Goal: Task Accomplishment & Management: Manage account settings

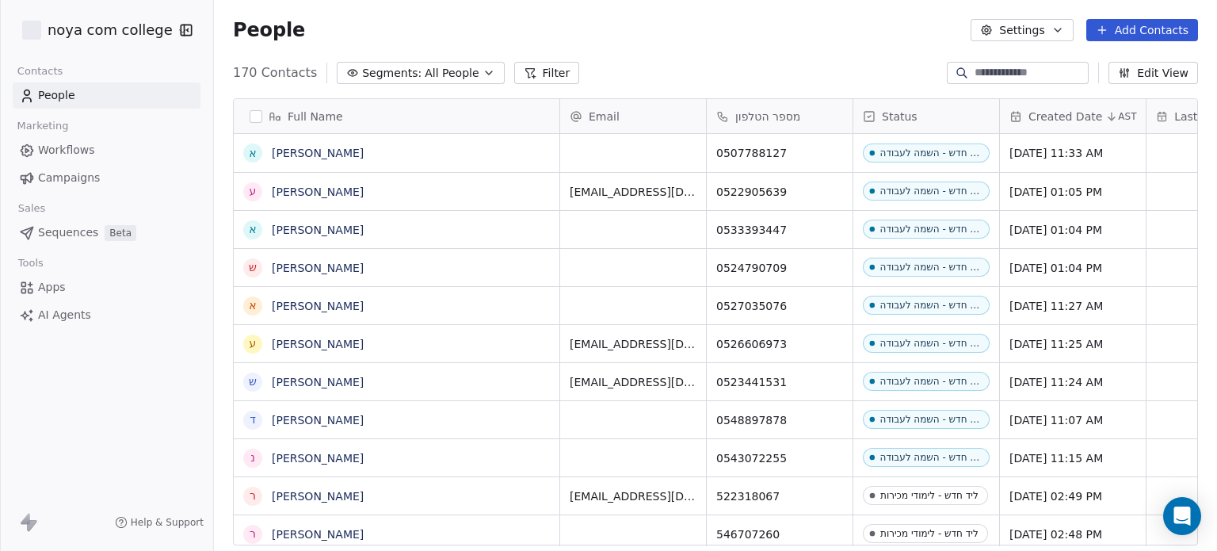
scroll to position [472, 990]
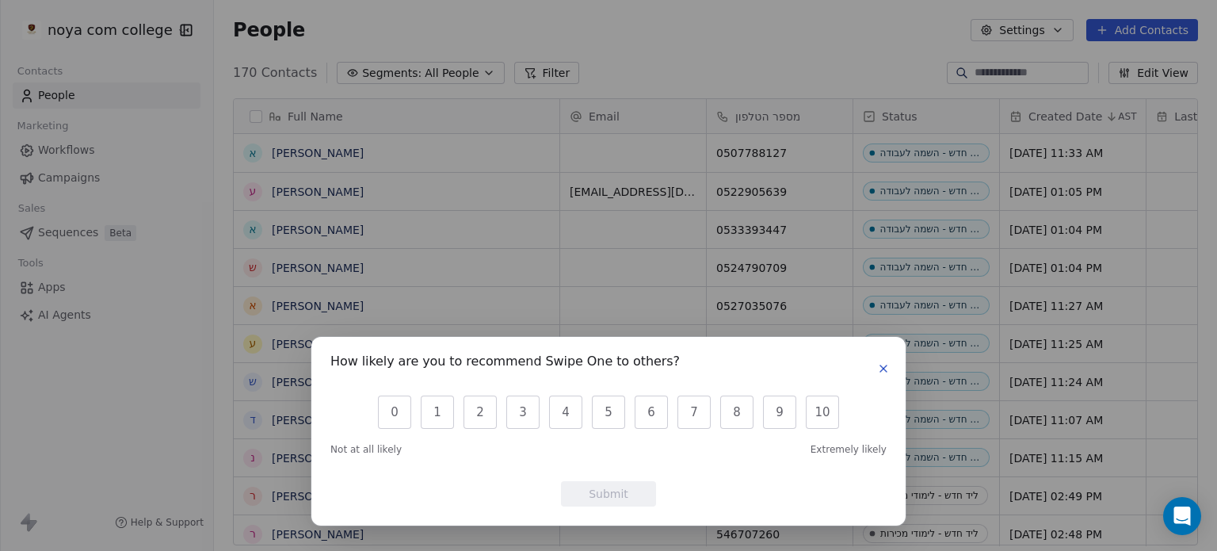
click at [881, 370] on icon "button" at bounding box center [883, 368] width 6 height 6
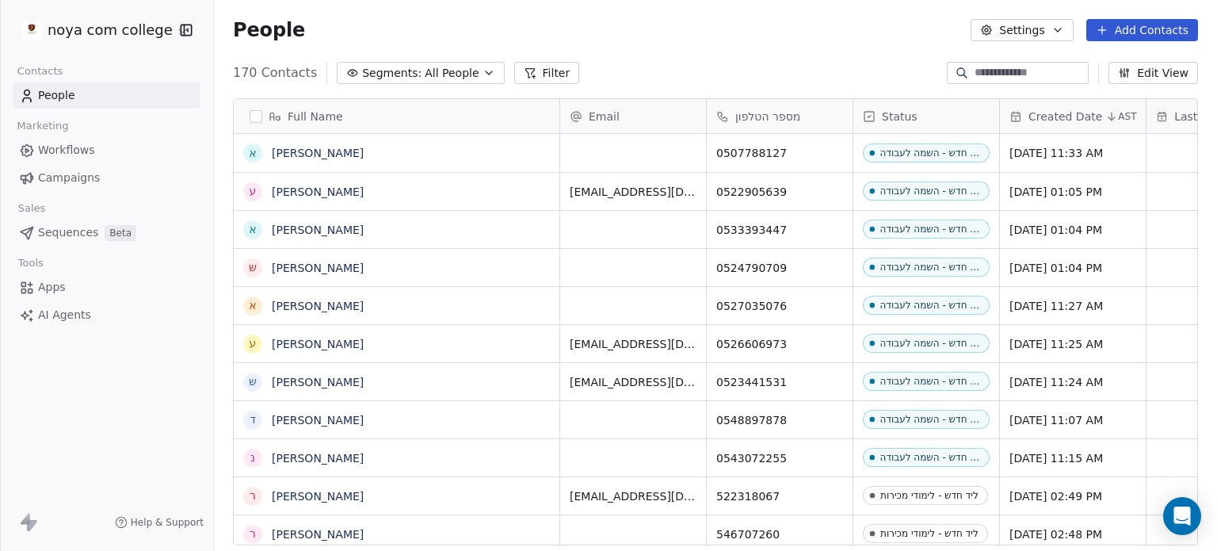
click at [1064, 36] on icon "button" at bounding box center [1057, 30] width 13 height 13
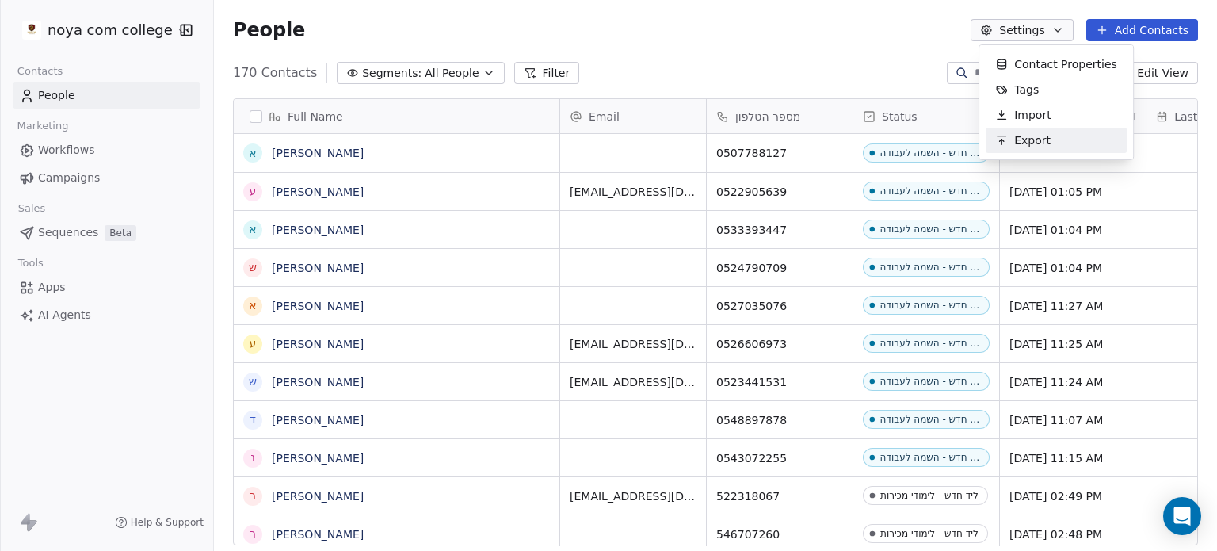
click at [1055, 137] on div "Export" at bounding box center [1023, 140] width 74 height 25
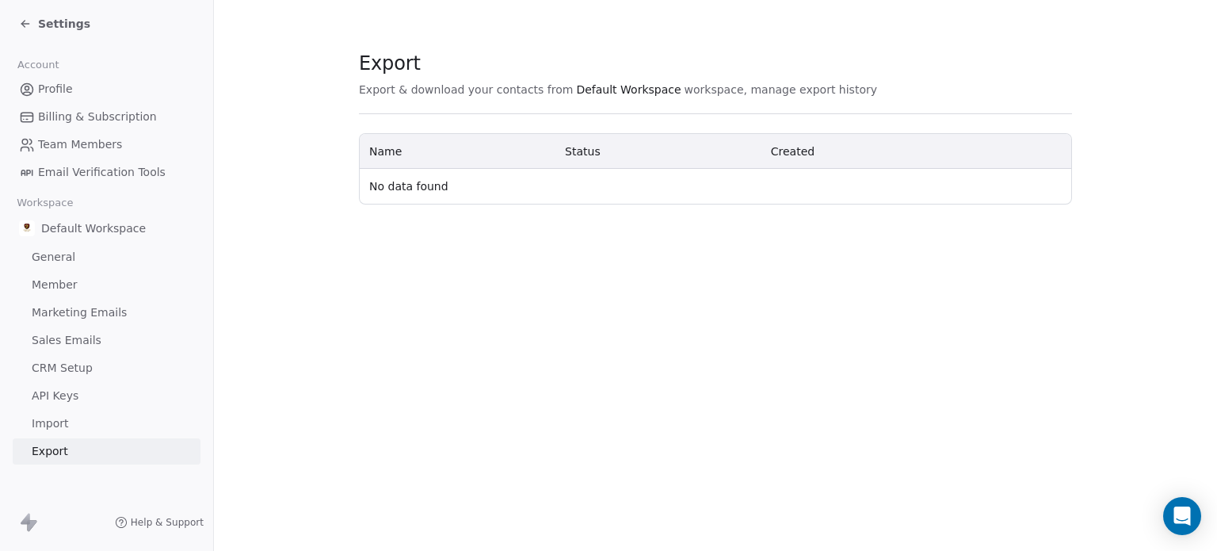
click at [86, 395] on link "API Keys" at bounding box center [107, 396] width 188 height 26
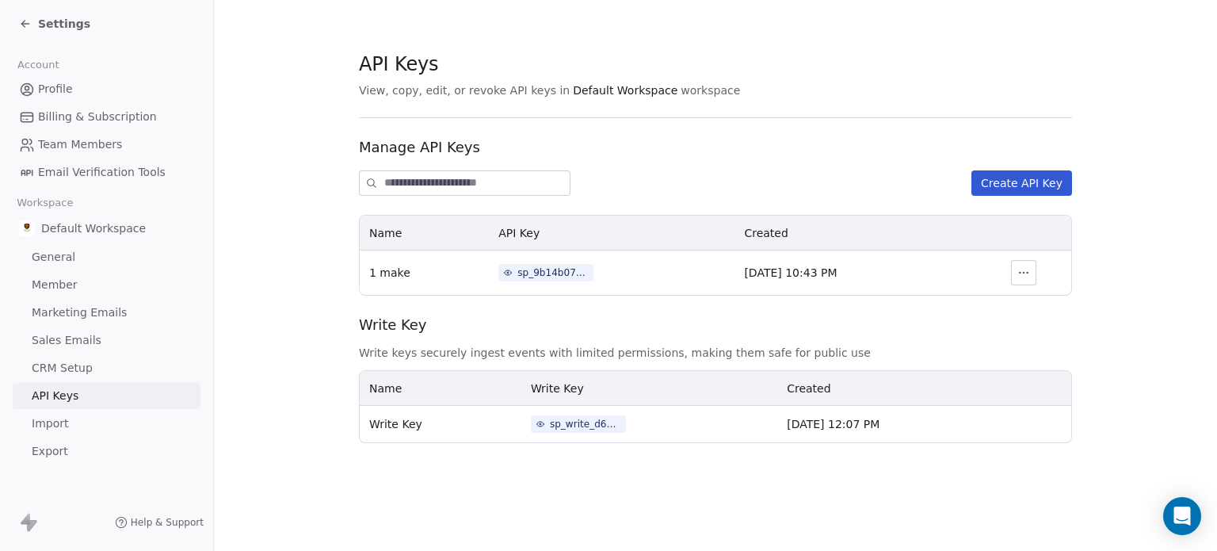
click at [1017, 268] on button "button" at bounding box center [1023, 272] width 25 height 25
click at [762, 319] on span "Write Key" at bounding box center [715, 325] width 713 height 21
click at [530, 275] on div "sp_9b14b078407a4c8ab67cb9d5214225c6" at bounding box center [552, 272] width 71 height 14
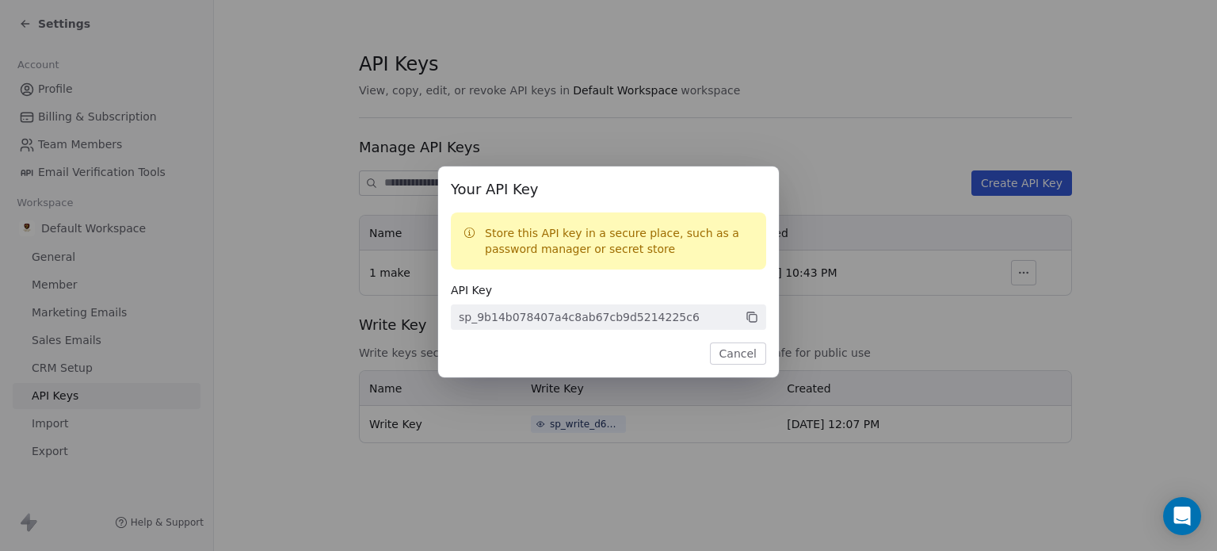
click at [609, 152] on div "Your API Key Store this API key in a secure place, such as a password manager o…" at bounding box center [608, 275] width 1217 height 269
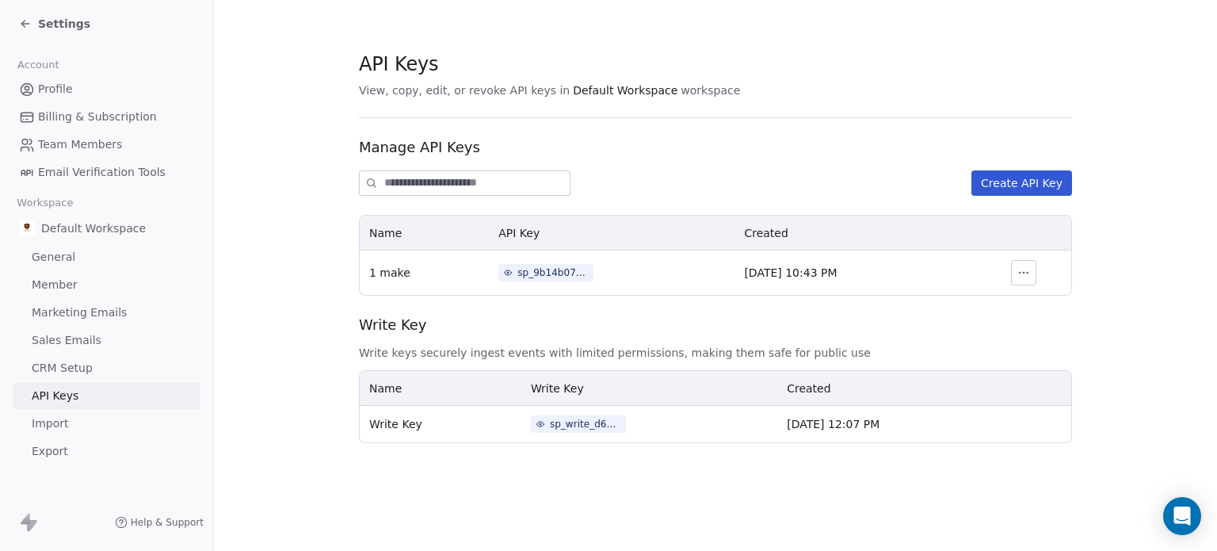
click at [559, 269] on div "sp_9b14b078407a4c8ab67cb9d5214225c6" at bounding box center [552, 272] width 71 height 14
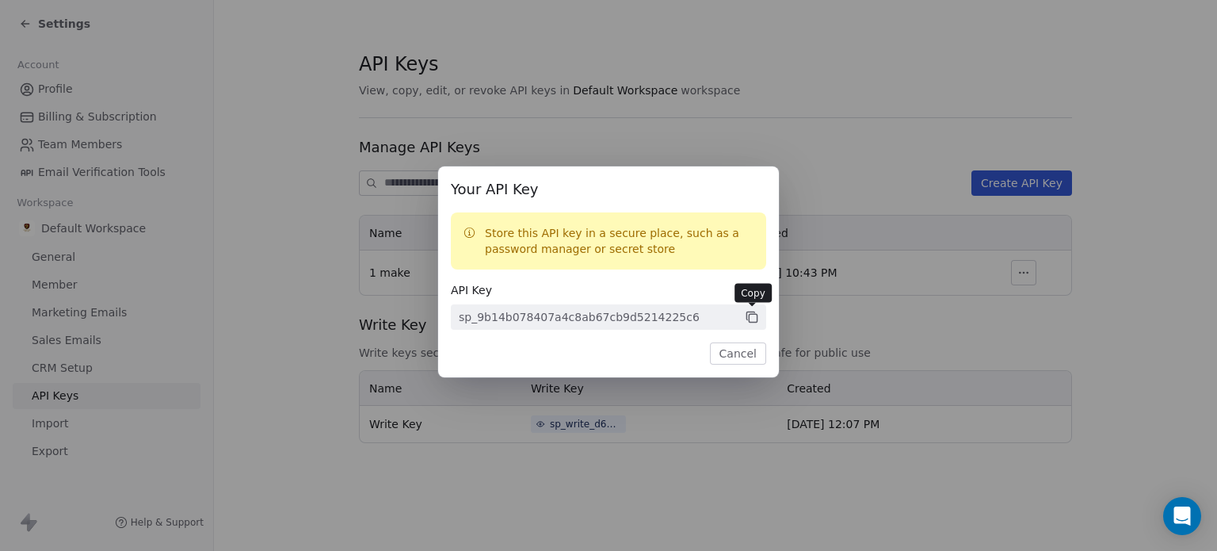
click at [754, 314] on icon at bounding box center [753, 318] width 8 height 8
click at [741, 361] on button "Cancel" at bounding box center [738, 353] width 56 height 22
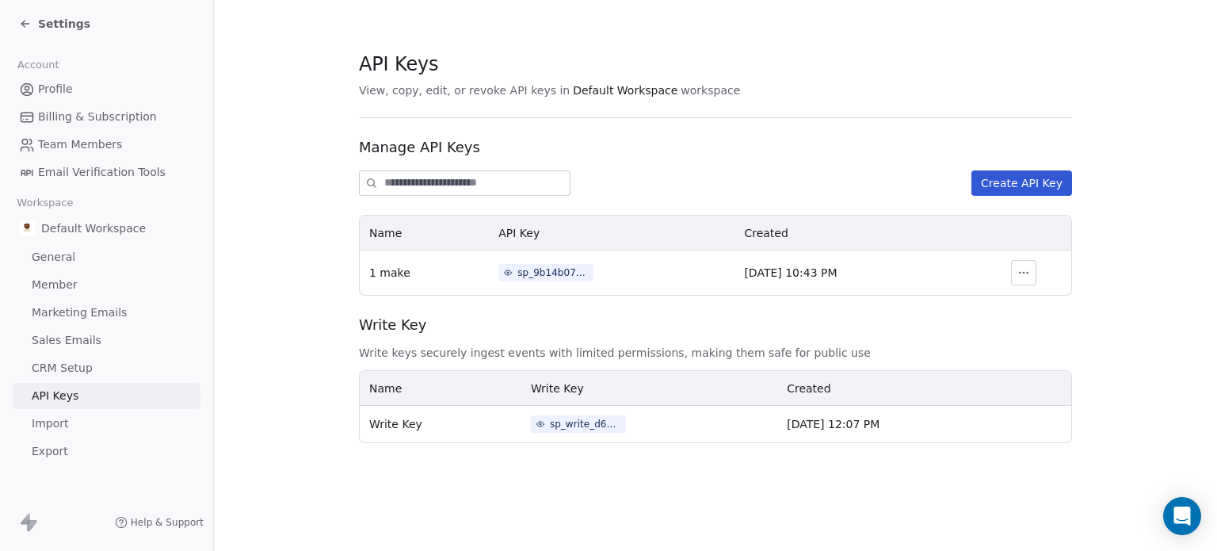
click at [79, 254] on link "General" at bounding box center [107, 257] width 188 height 26
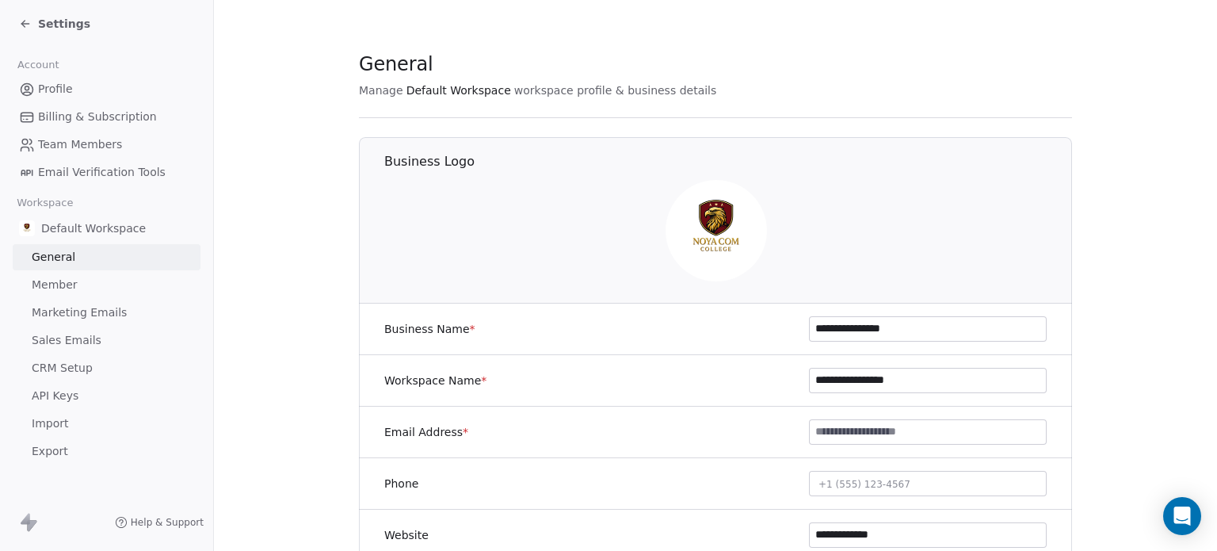
click at [18, 18] on div "Settings" at bounding box center [106, 24] width 213 height 48
click at [21, 25] on icon at bounding box center [25, 23] width 13 height 13
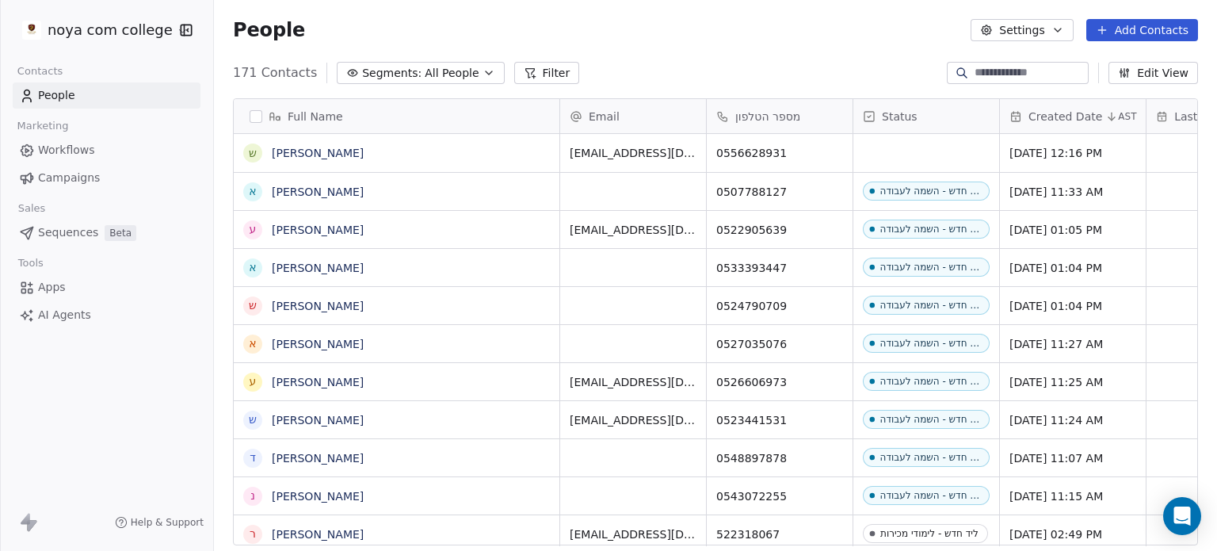
click at [483, 75] on icon "button" at bounding box center [489, 73] width 13 height 13
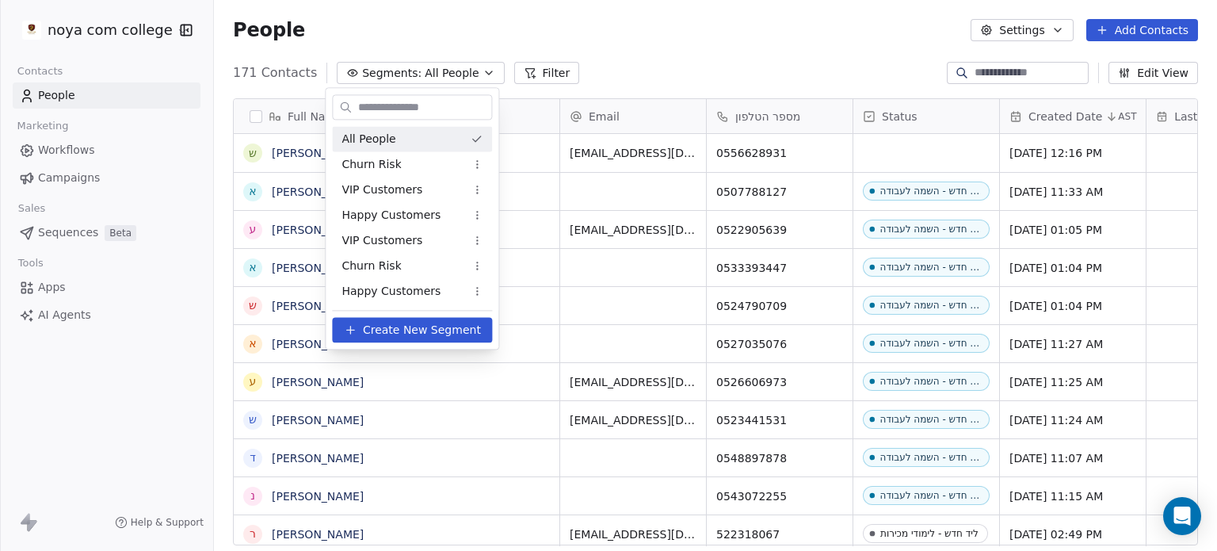
click at [472, 75] on html "noya com college Contacts People Marketing Workflows Campaigns Sales Sequences …" at bounding box center [608, 275] width 1217 height 551
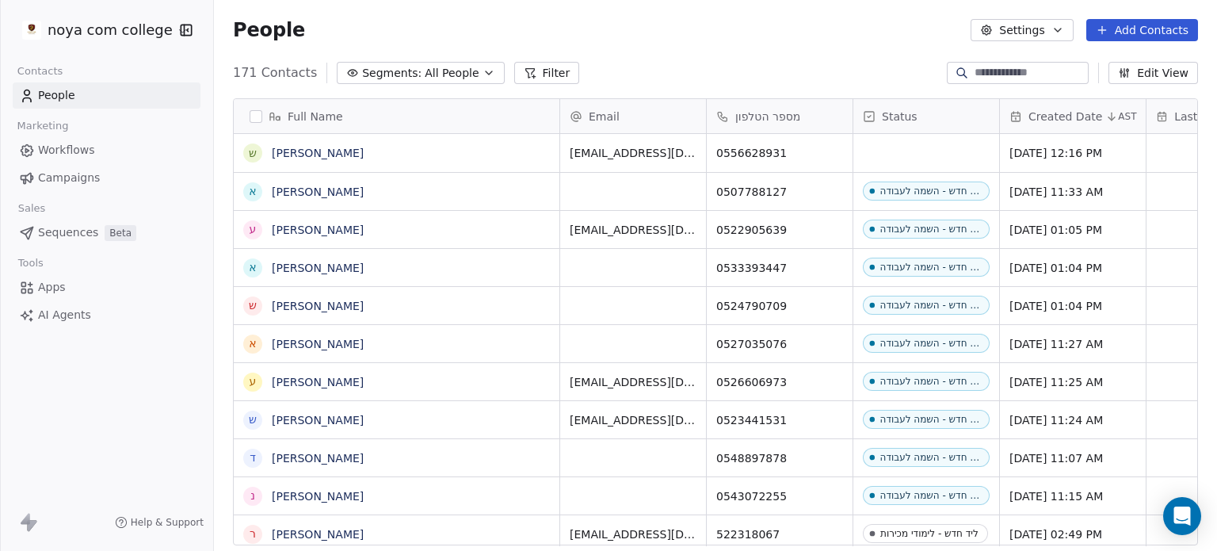
click at [524, 75] on icon at bounding box center [530, 73] width 13 height 13
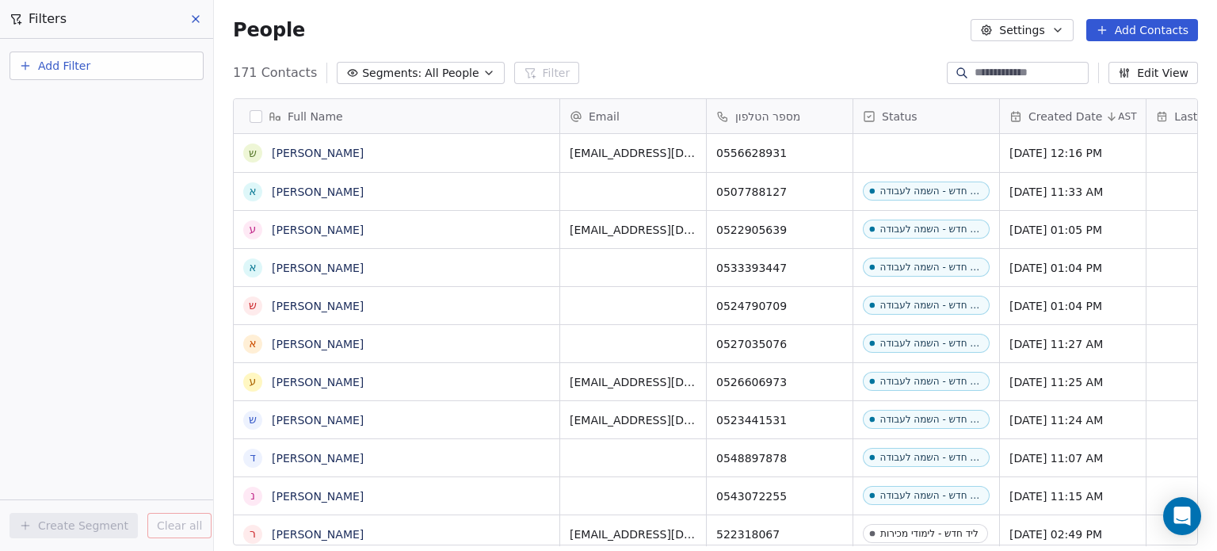
click at [647, 74] on div "171 Contacts Segments: All People Filter Edit View" at bounding box center [715, 72] width 1003 height 25
click at [197, 18] on icon at bounding box center [196, 19] width 6 height 6
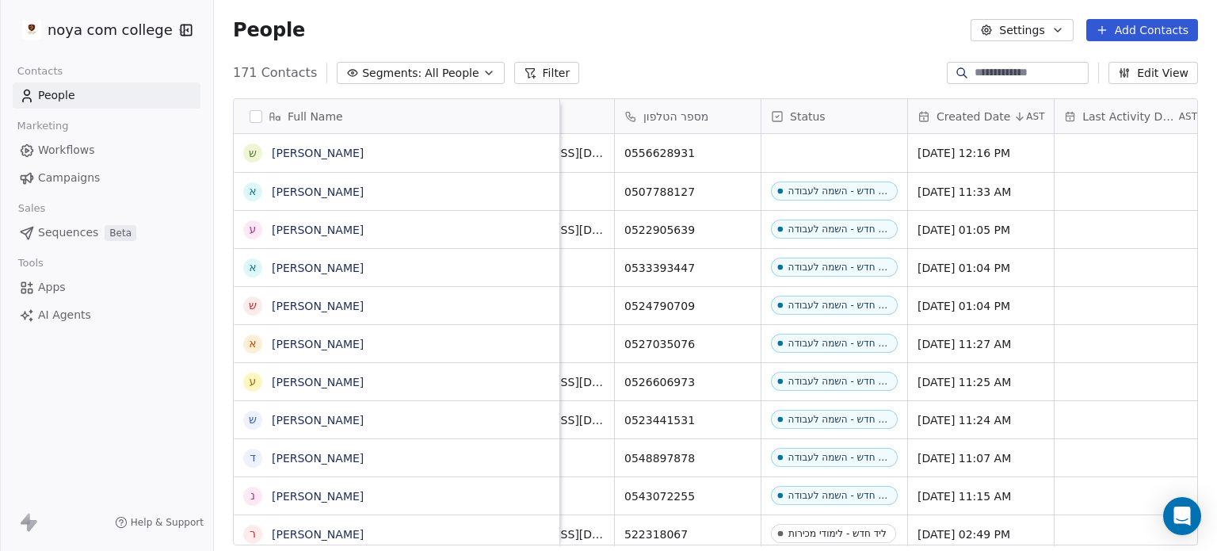
scroll to position [0, 145]
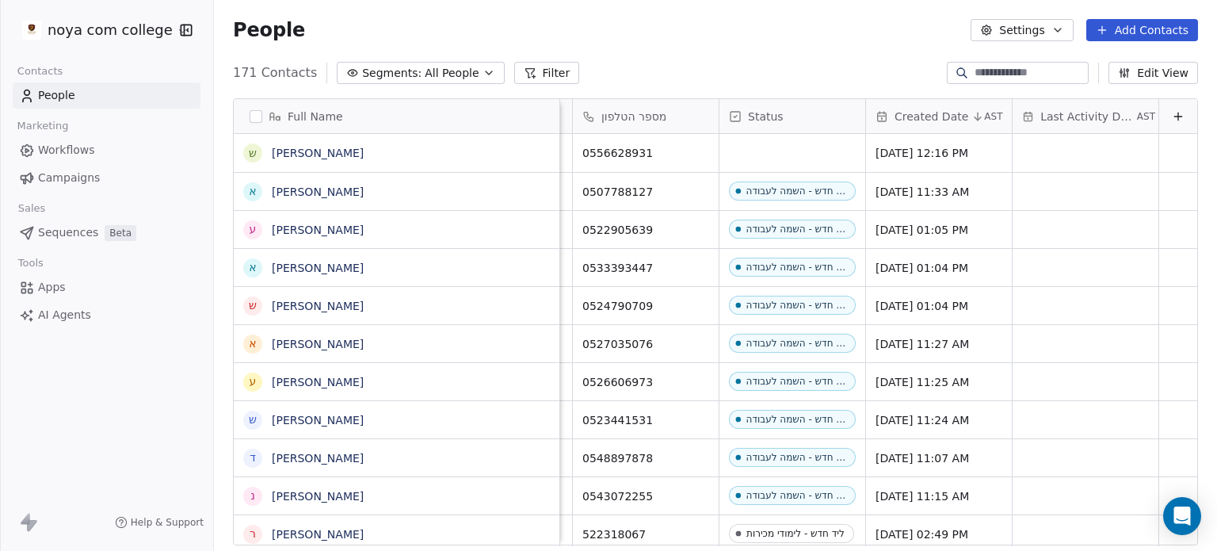
click at [1172, 120] on icon at bounding box center [1178, 116] width 13 height 13
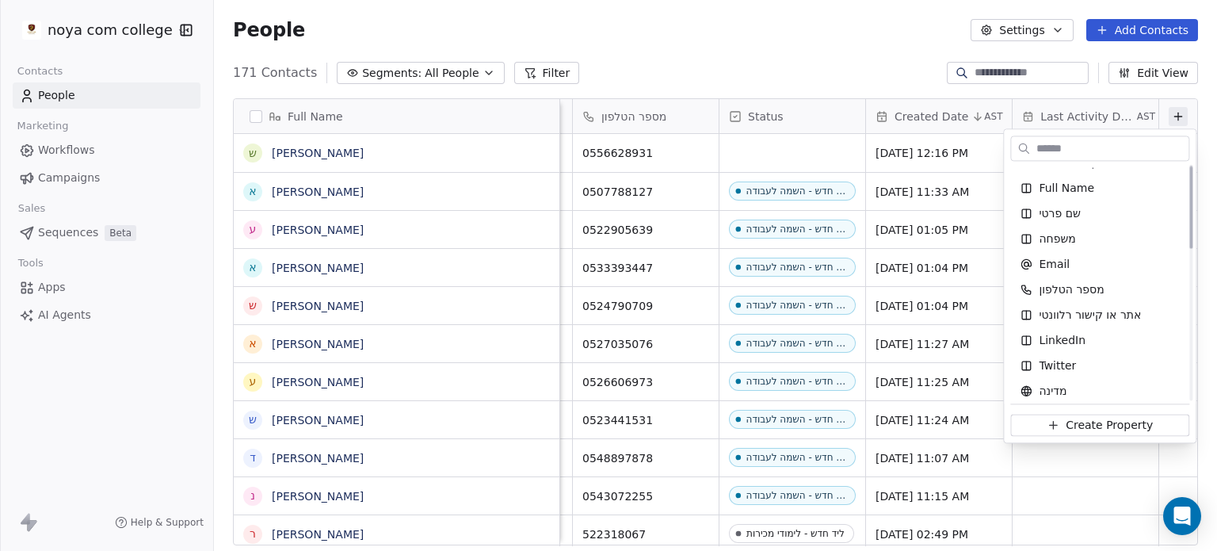
scroll to position [0, 0]
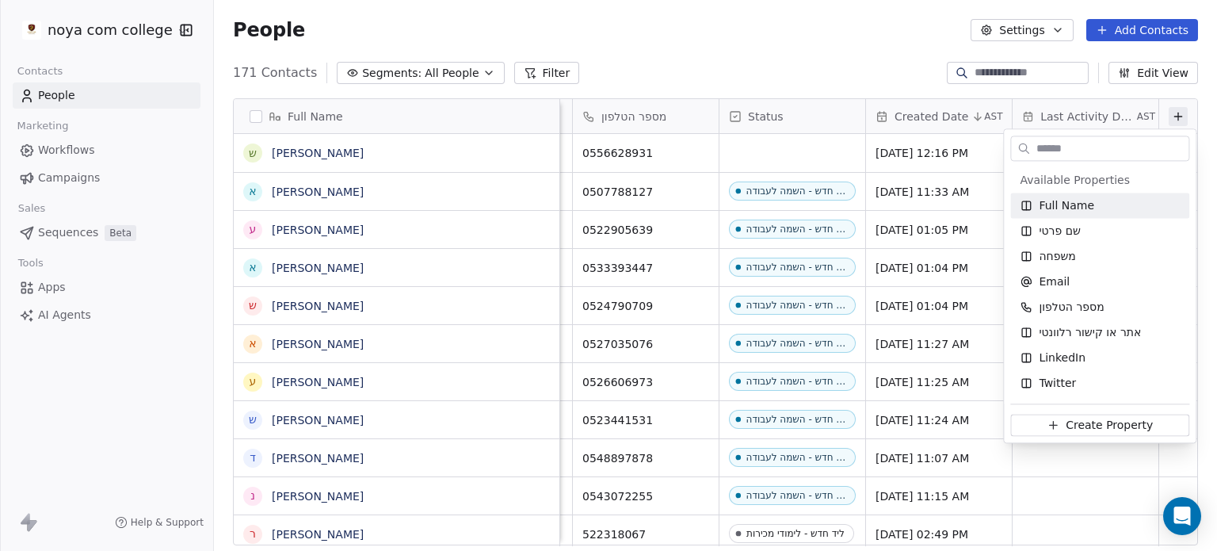
click at [877, 74] on html "noya com college Contacts People Marketing Workflows Campaigns Sales Sequences …" at bounding box center [608, 275] width 1217 height 551
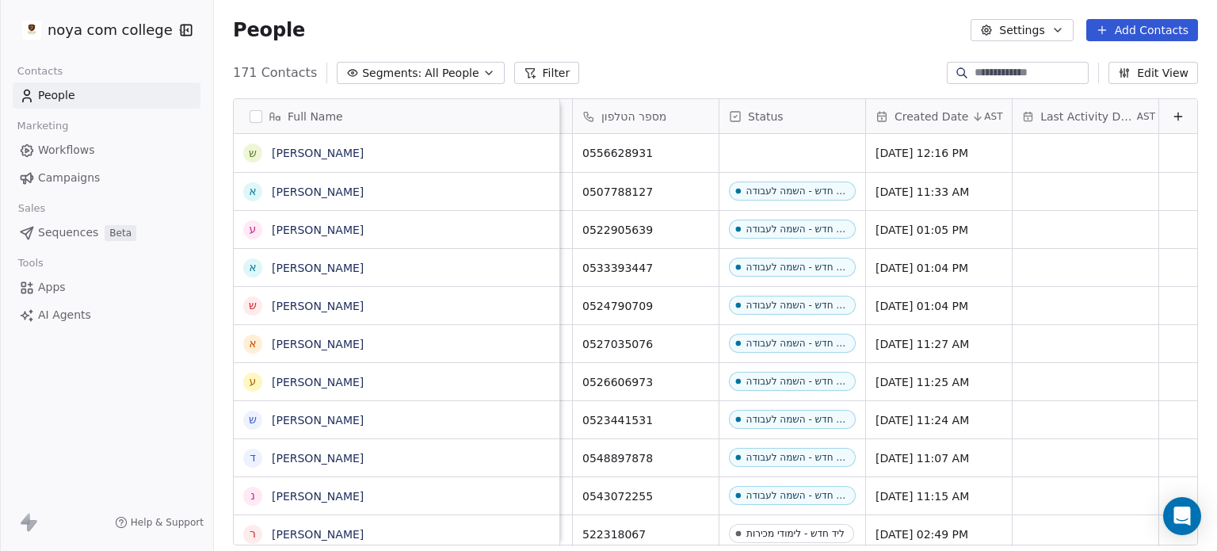
click at [406, 71] on button "Segments: All People" at bounding box center [420, 73] width 167 height 22
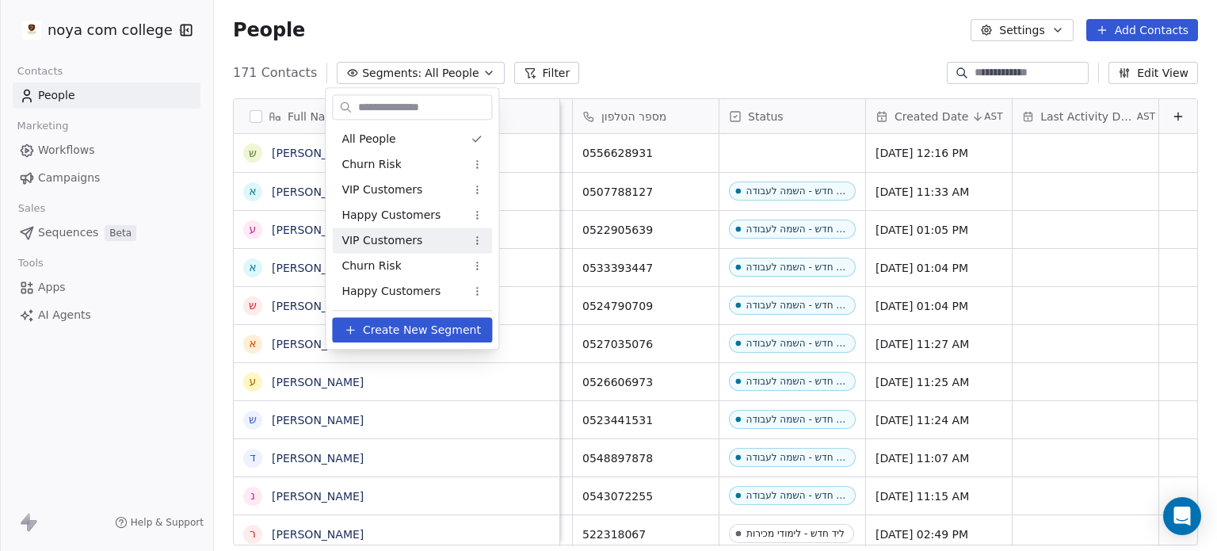
click at [604, 50] on html "noya com college Contacts People Marketing Workflows Campaigns Sales Sequences …" at bounding box center [608, 275] width 1217 height 551
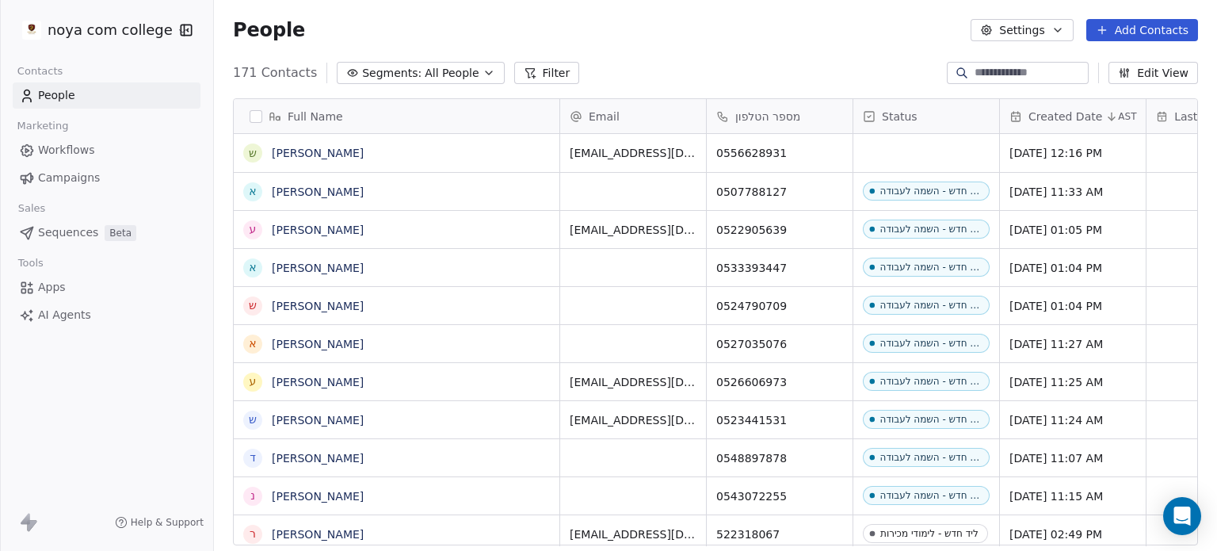
click at [868, 118] on icon at bounding box center [869, 116] width 13 height 13
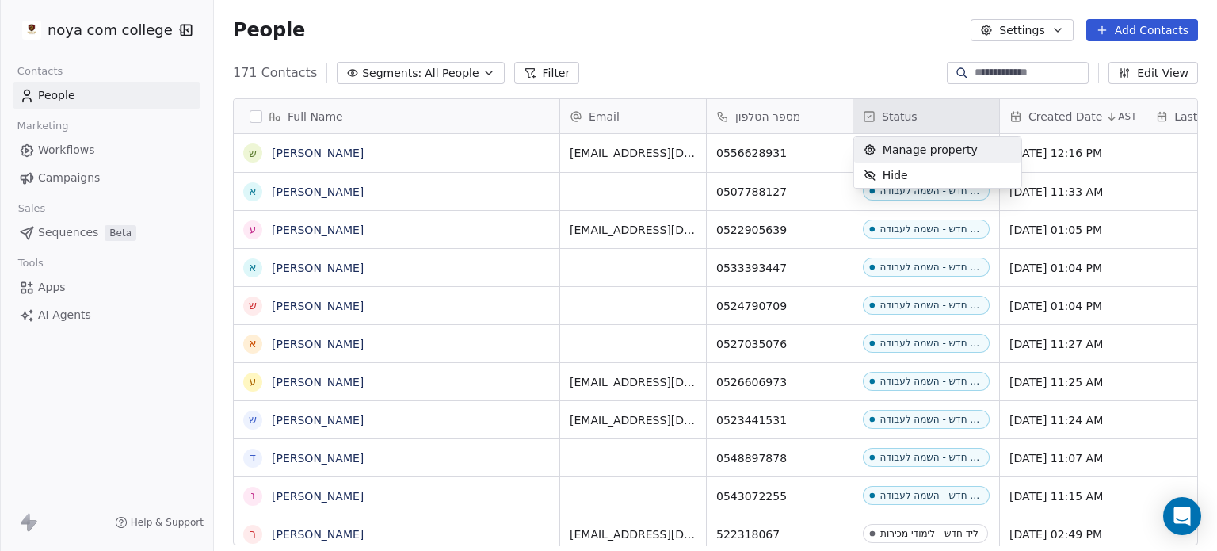
click at [884, 147] on span "Manage property" at bounding box center [930, 150] width 95 height 16
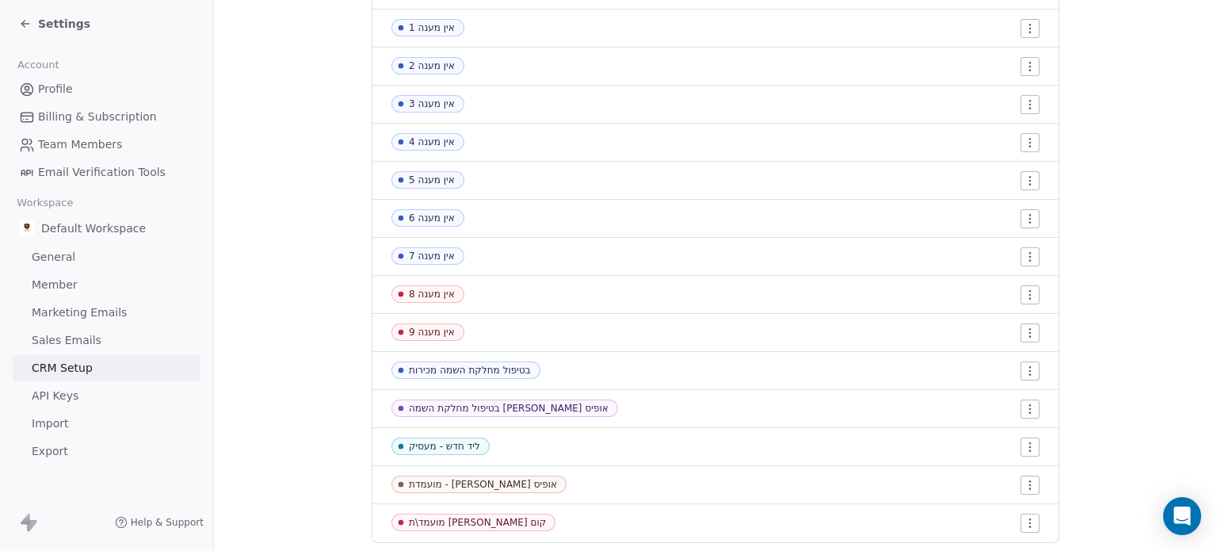
scroll to position [914, 0]
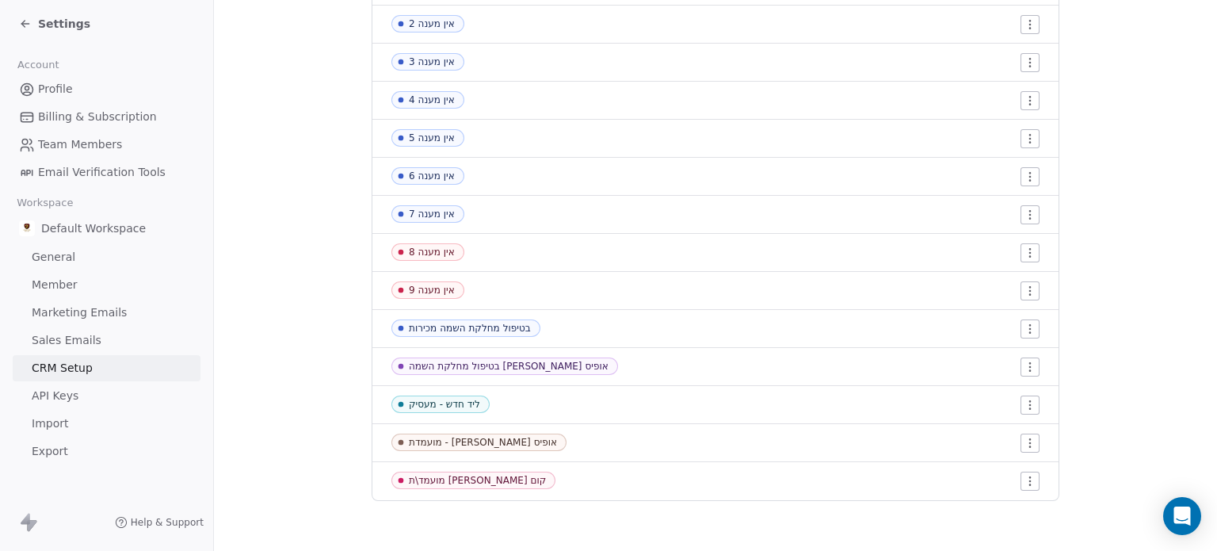
click at [1026, 407] on html "Settings Account Profile Billing & Subscription Team Members Email Verification…" at bounding box center [608, 275] width 1217 height 551
click at [987, 432] on span "Edit" at bounding box center [995, 436] width 21 height 16
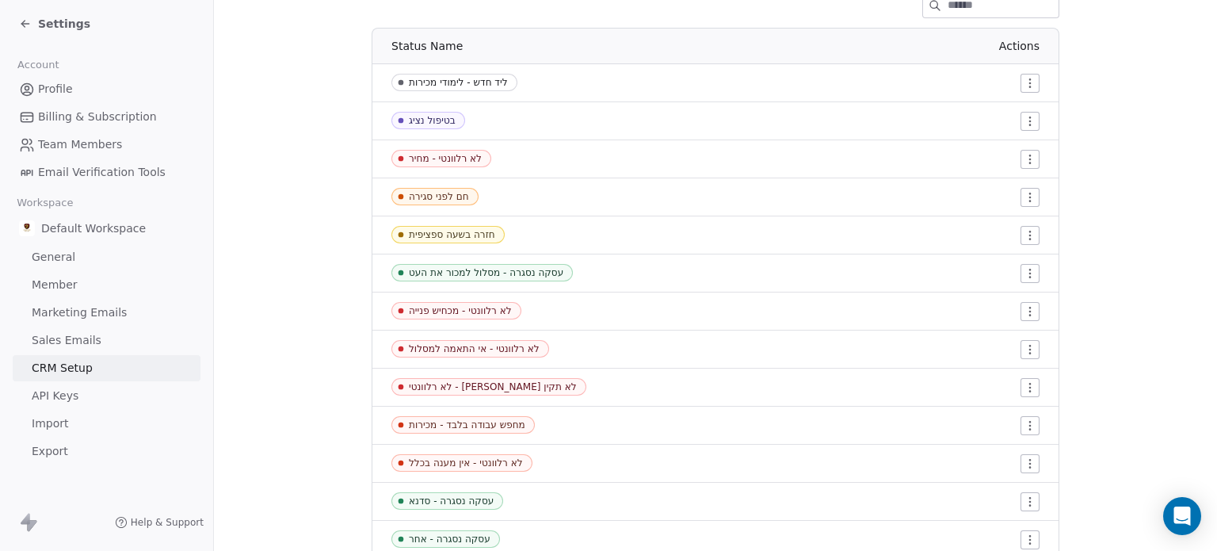
scroll to position [0, 0]
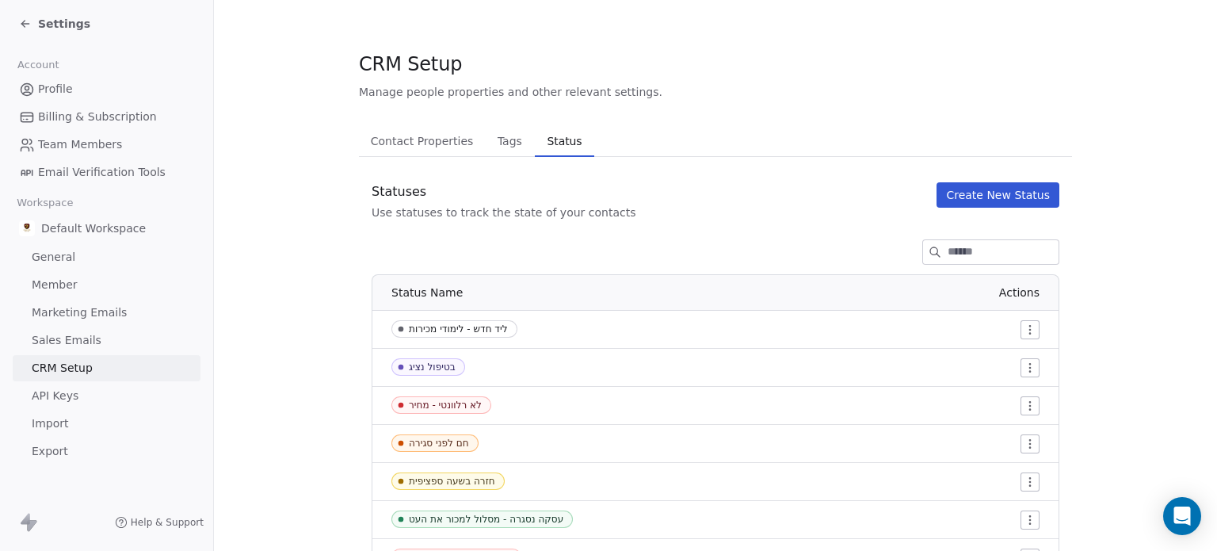
click at [491, 135] on span "Tags" at bounding box center [509, 141] width 37 height 22
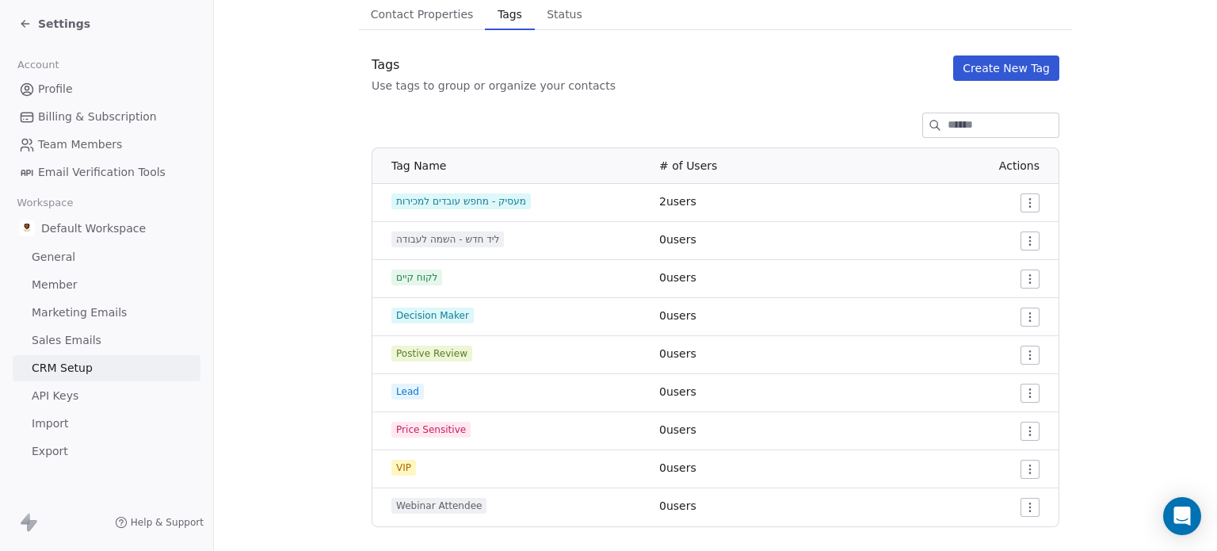
scroll to position [153, 0]
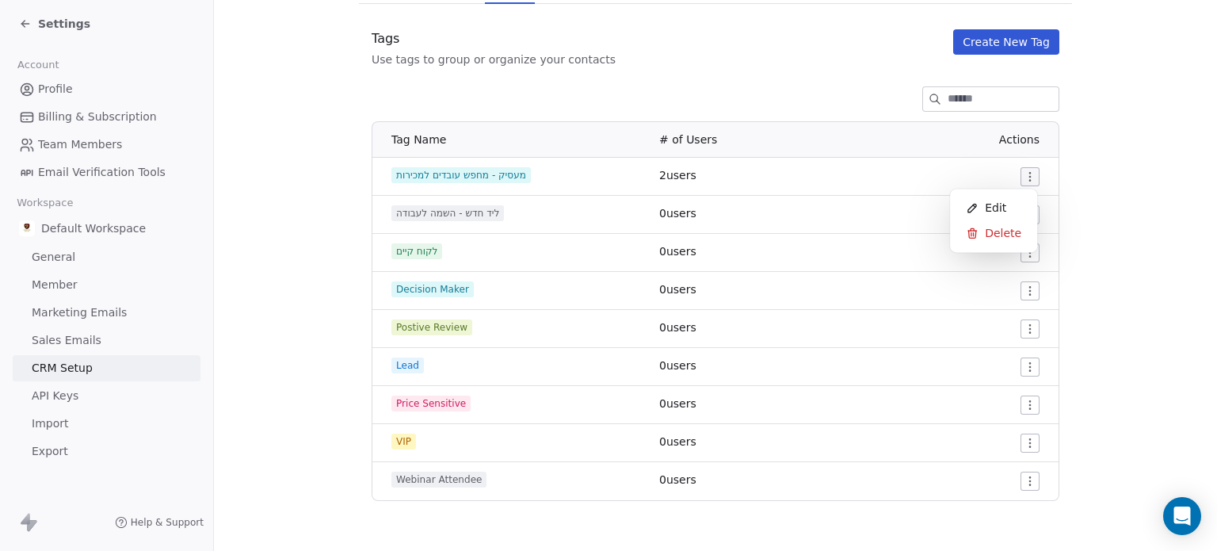
click at [1024, 174] on html "Settings Account Profile Billing & Subscription Team Members Email Verification…" at bounding box center [608, 275] width 1217 height 551
click at [1083, 189] on html "Settings Account Profile Billing & Subscription Team Members Email Verification…" at bounding box center [608, 275] width 1217 height 551
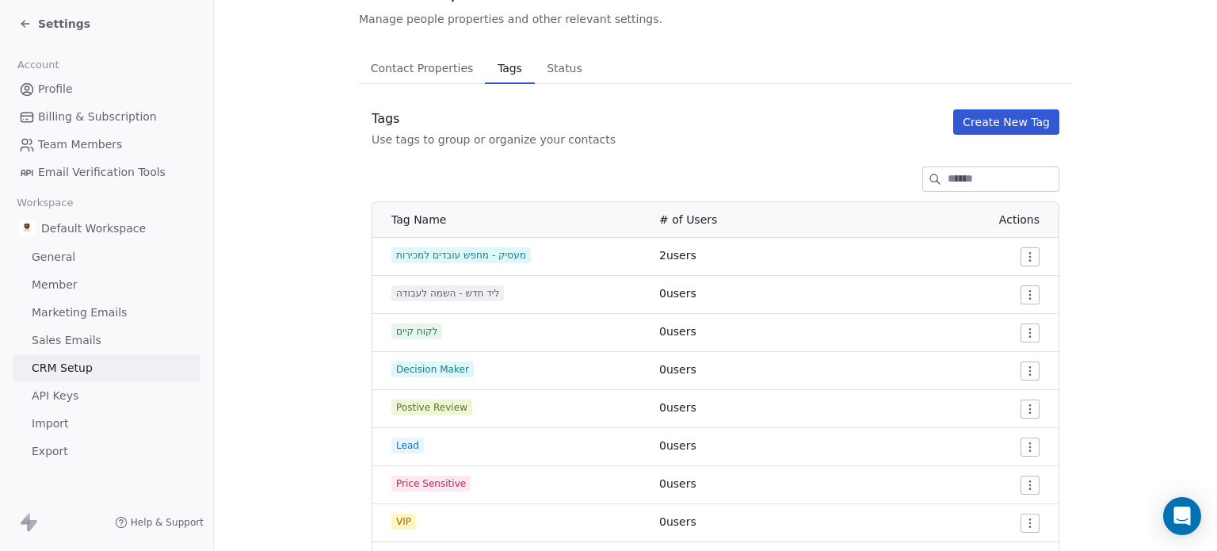
scroll to position [0, 0]
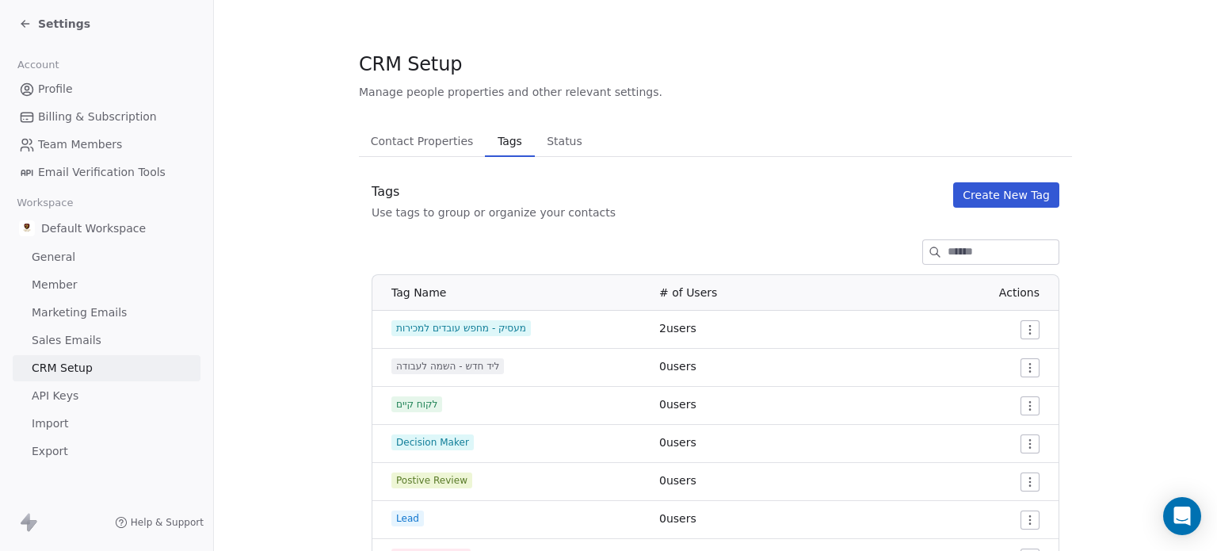
click at [448, 142] on span "Contact Properties" at bounding box center [422, 141] width 116 height 22
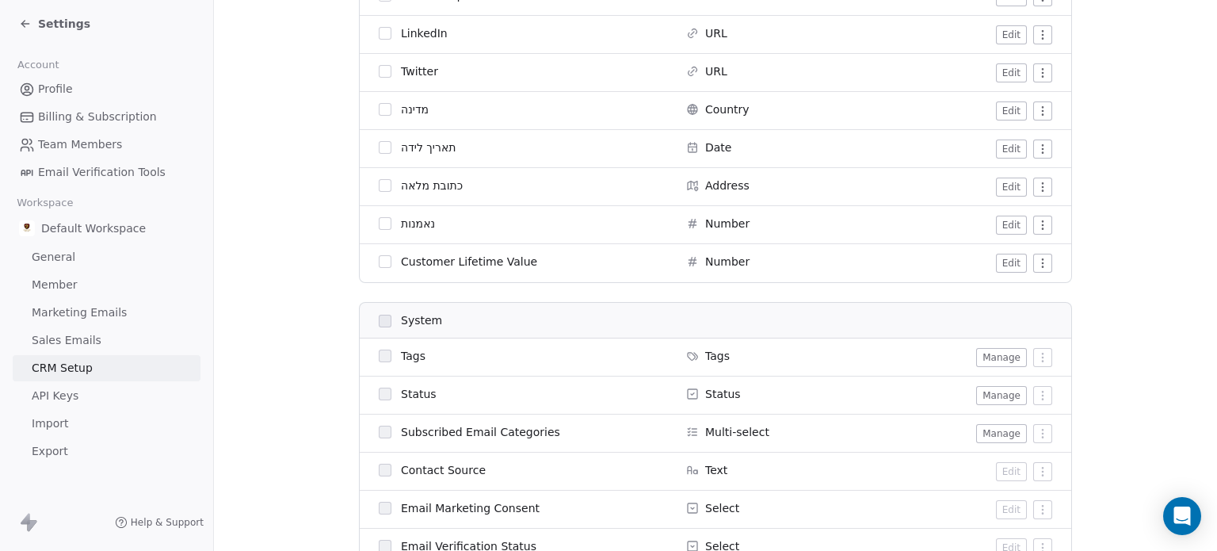
scroll to position [555, 0]
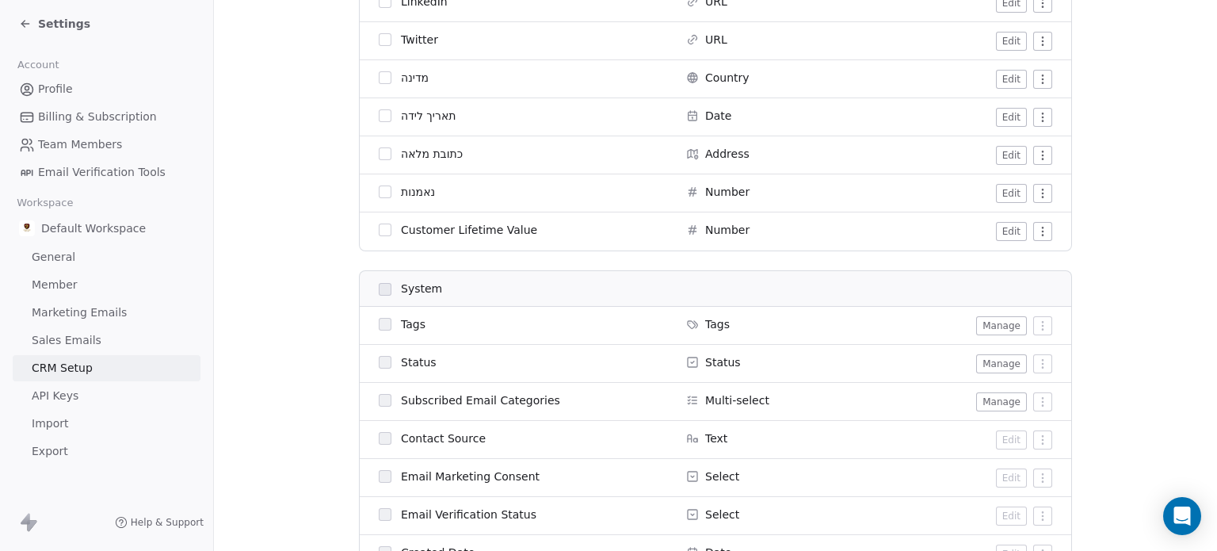
click at [986, 330] on button "Manage" at bounding box center [1001, 325] width 51 height 19
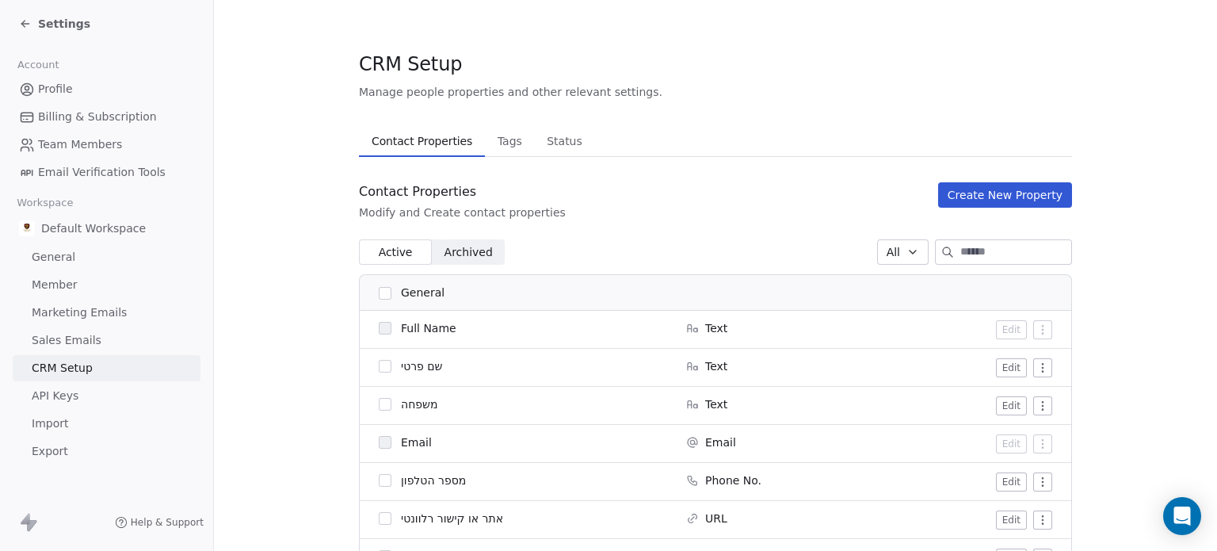
click at [428, 142] on span "Contact Properties" at bounding box center [421, 141] width 113 height 22
click at [979, 193] on button "Create New Property" at bounding box center [1005, 194] width 134 height 25
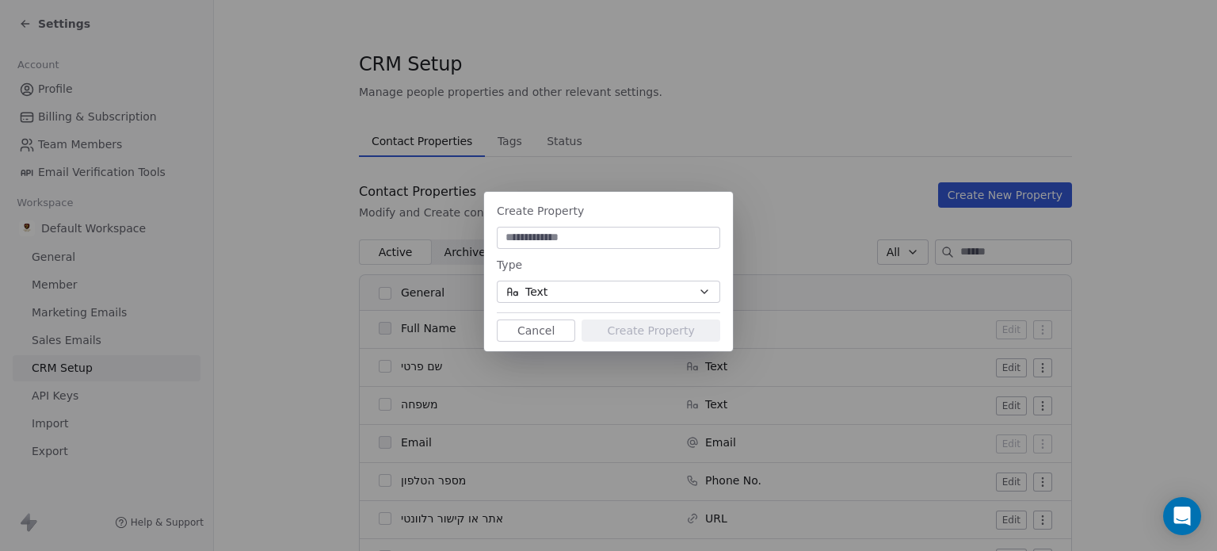
click at [685, 295] on button "Text" at bounding box center [608, 292] width 223 height 22
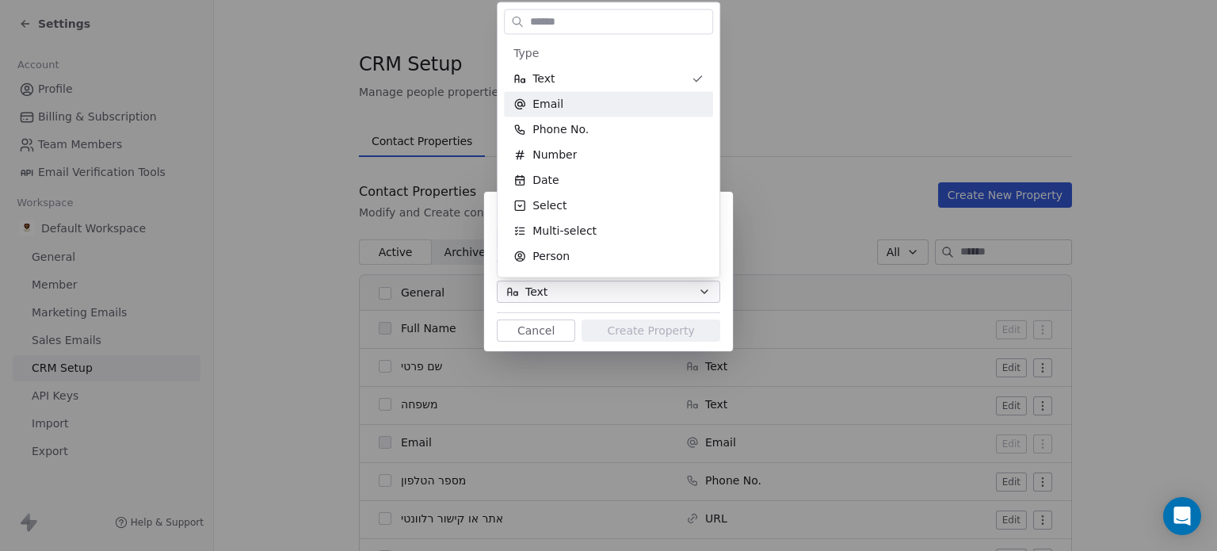
click at [848, 86] on div "Create Property Type Text Cancel Create Property" at bounding box center [608, 275] width 1217 height 551
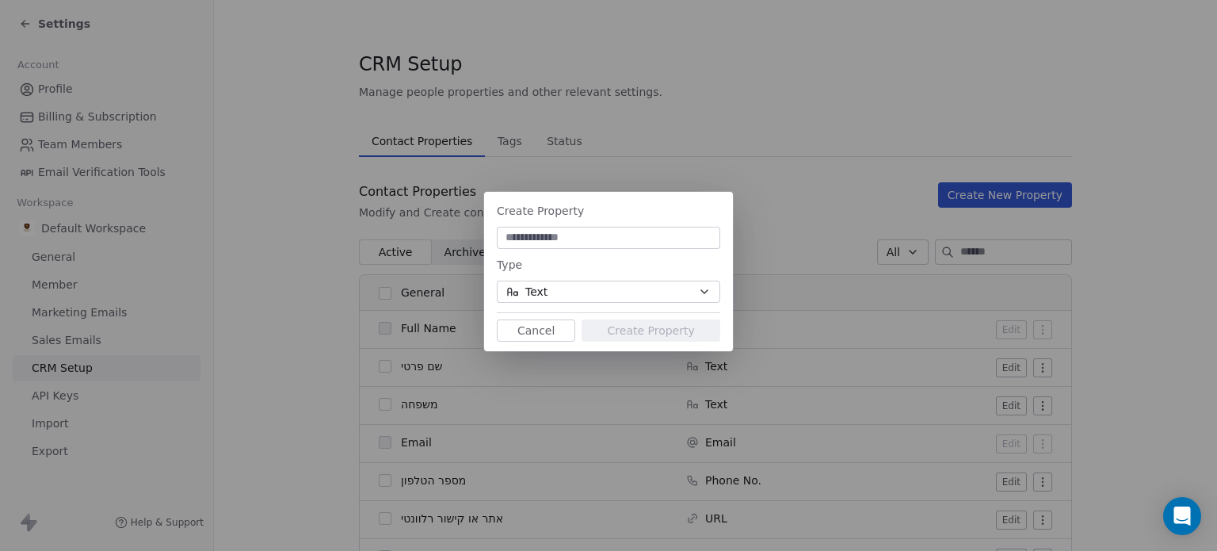
click at [834, 112] on div "Create Property Type Text Cancel Create Property" at bounding box center [608, 275] width 1217 height 551
click at [830, 252] on div "Create Property Type Text Cancel Create Property" at bounding box center [608, 275] width 1217 height 218
click at [529, 330] on button "Cancel" at bounding box center [536, 330] width 78 height 22
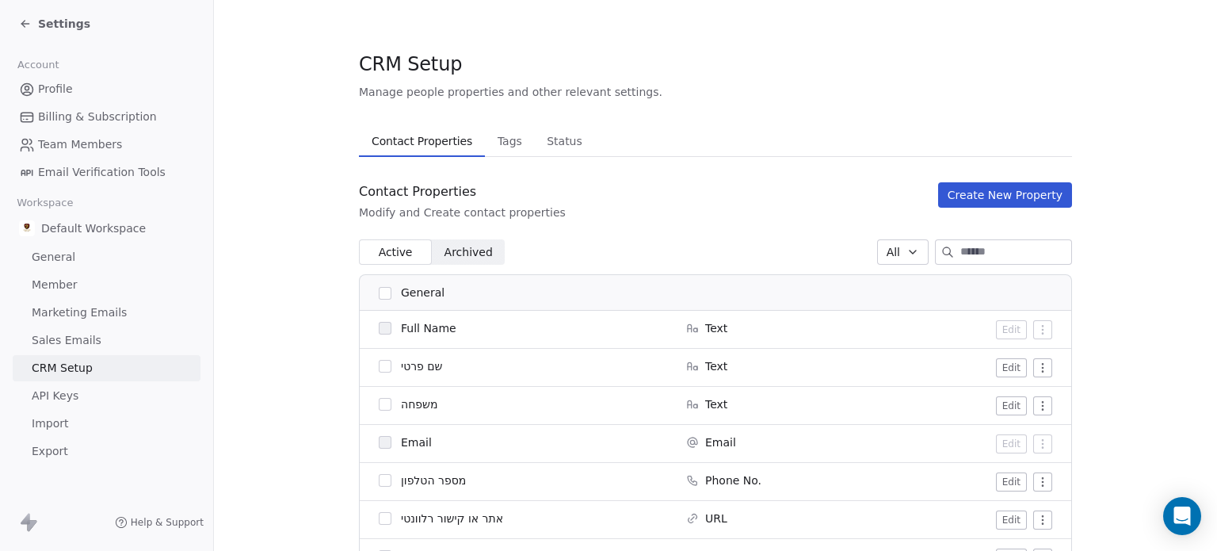
click at [32, 21] on div "Settings" at bounding box center [54, 24] width 71 height 16
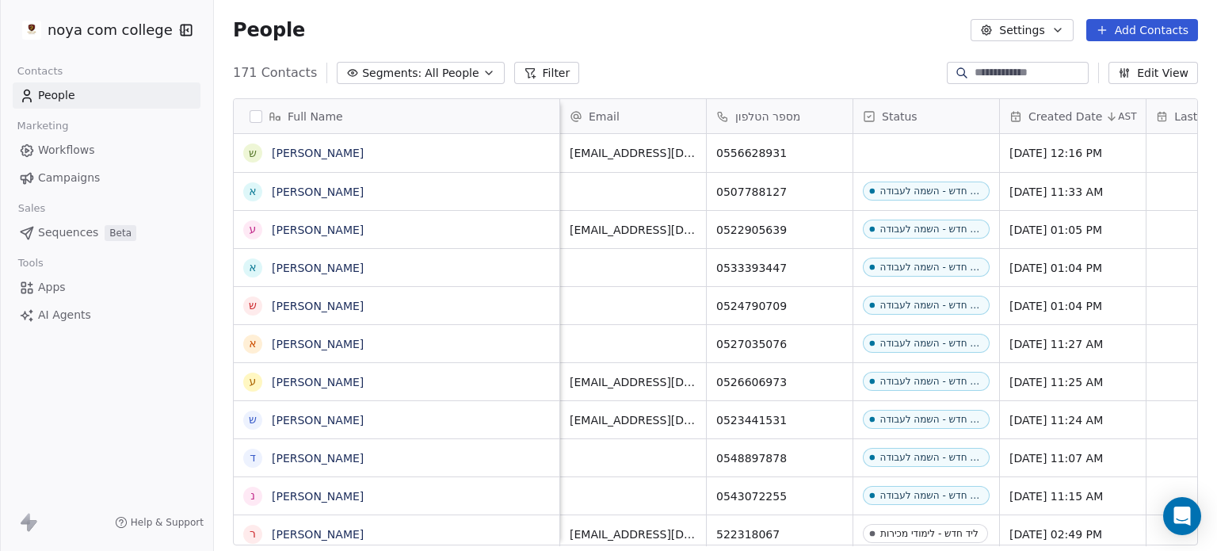
scroll to position [0, 145]
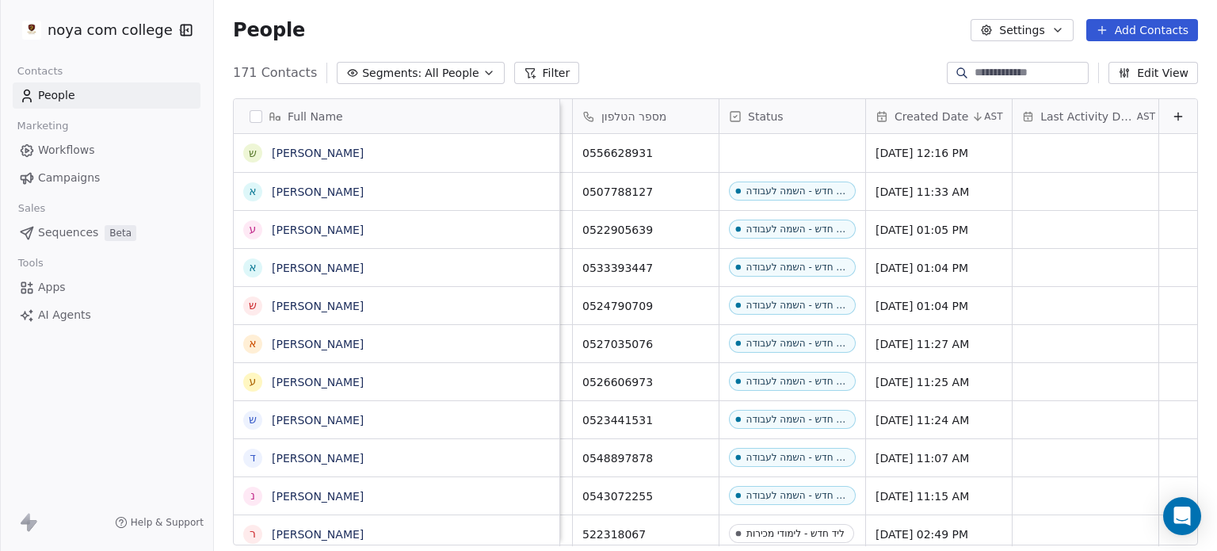
click at [1158, 65] on button "Edit View" at bounding box center [1154, 73] width 90 height 22
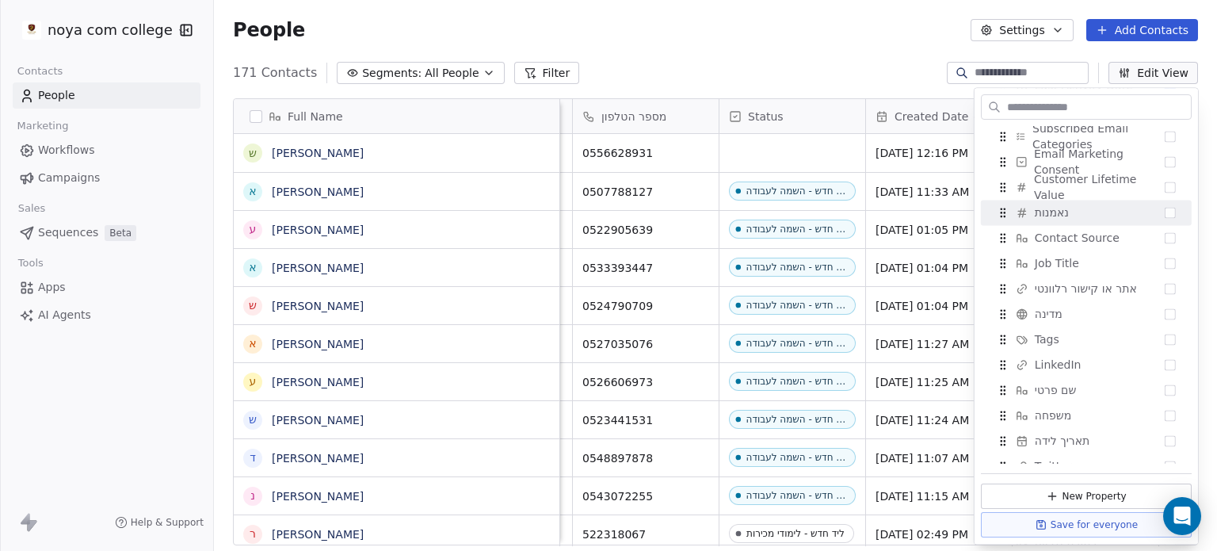
scroll to position [238, 0]
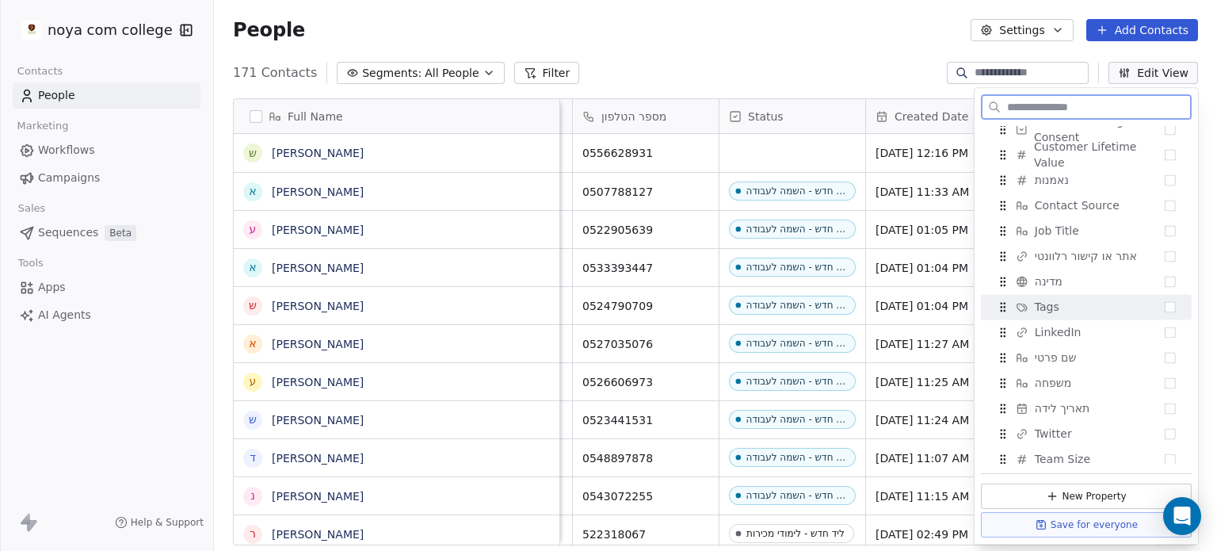
click at [1165, 307] on button "Suggestions" at bounding box center [1170, 306] width 11 height 11
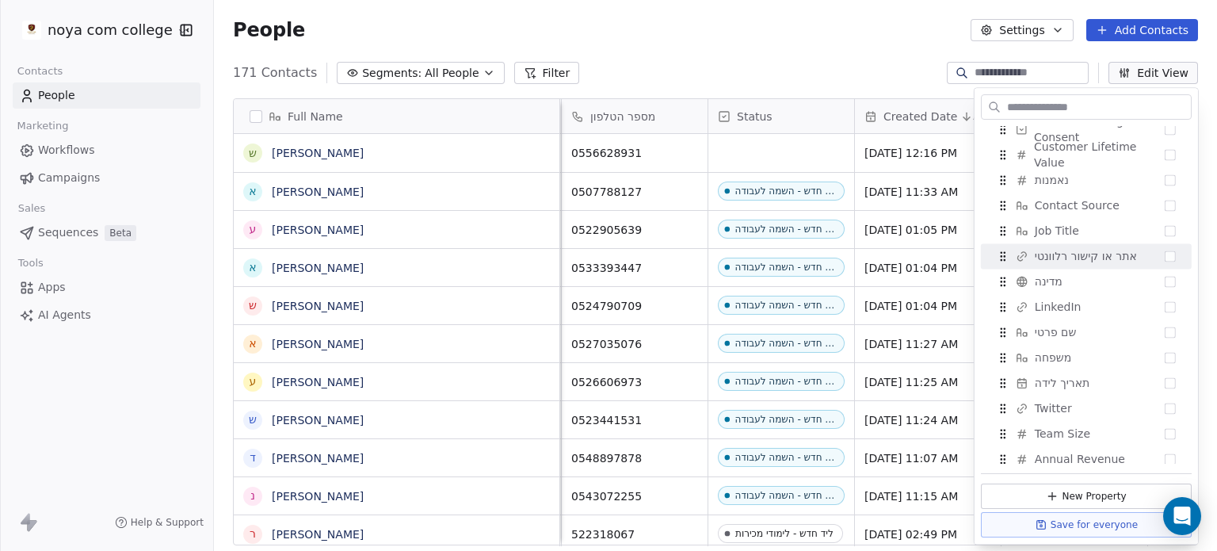
click at [849, 65] on div "171 Contacts Segments: All People Filter Edit View" at bounding box center [715, 72] width 1003 height 25
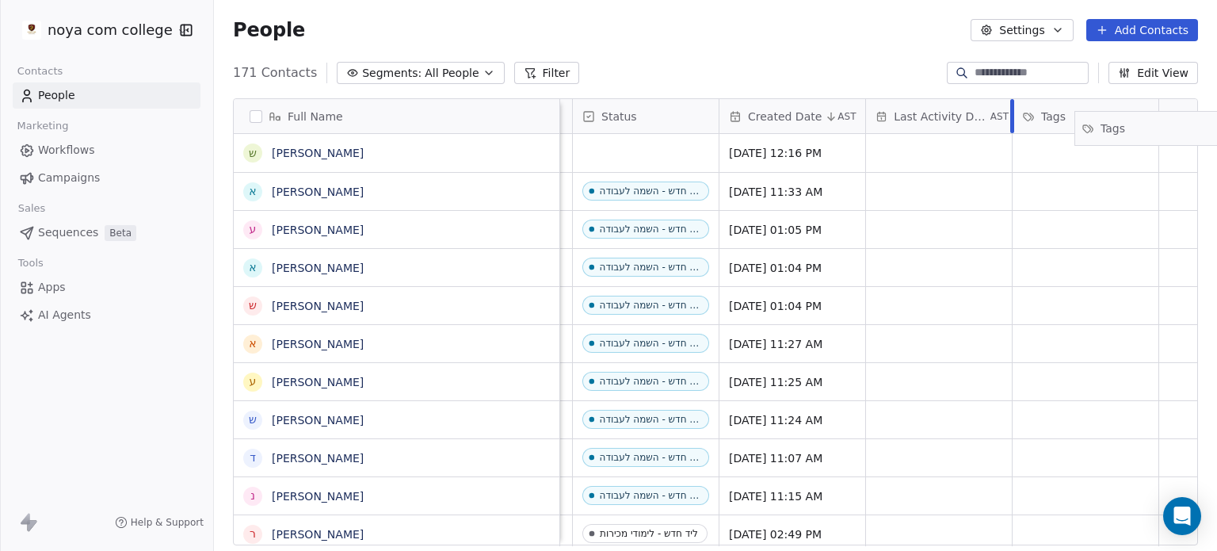
scroll to position [0, 292]
drag, startPoint x: 1065, startPoint y: 120, endPoint x: 899, endPoint y: 126, distance: 166.5
click at [899, 126] on div "Full Name ש שחר א איציק קדוש ע ערן וויצמן א אוריאל עזרא ש שיר ברדון א אביטל ע ע…" at bounding box center [716, 322] width 964 height 447
drag, startPoint x: 929, startPoint y: 122, endPoint x: 1116, endPoint y: 122, distance: 186.2
click at [1116, 122] on div "Full Name ש שחר א איציק קדוש ע ערן וויצמן א אוריאל עזרא ש שיר ברדון א אביטל ע ע…" at bounding box center [716, 322] width 964 height 447
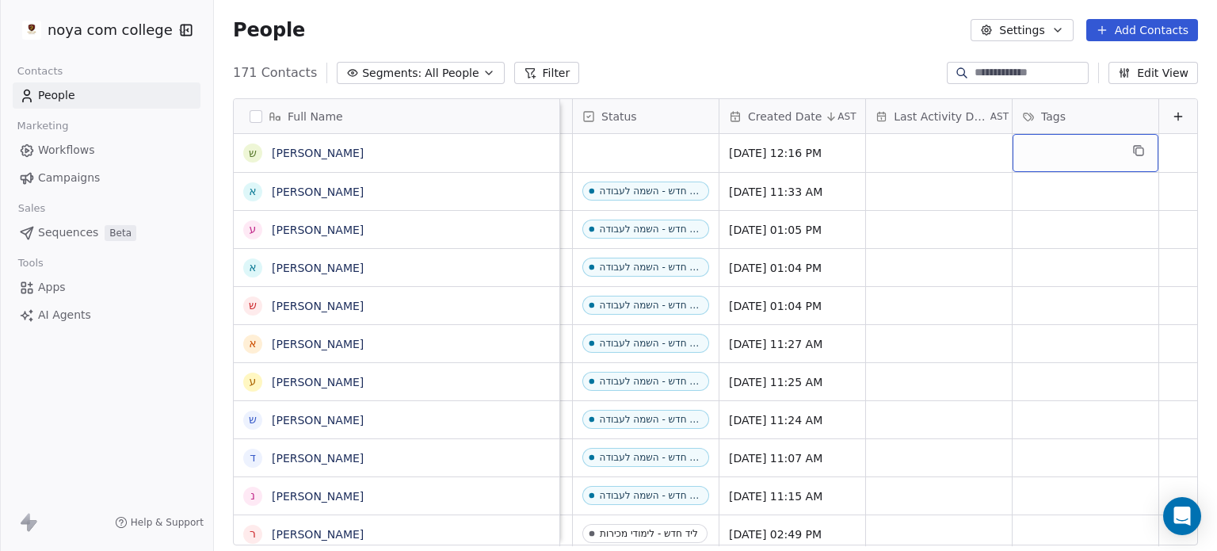
click at [1030, 156] on div "grid" at bounding box center [1086, 153] width 146 height 38
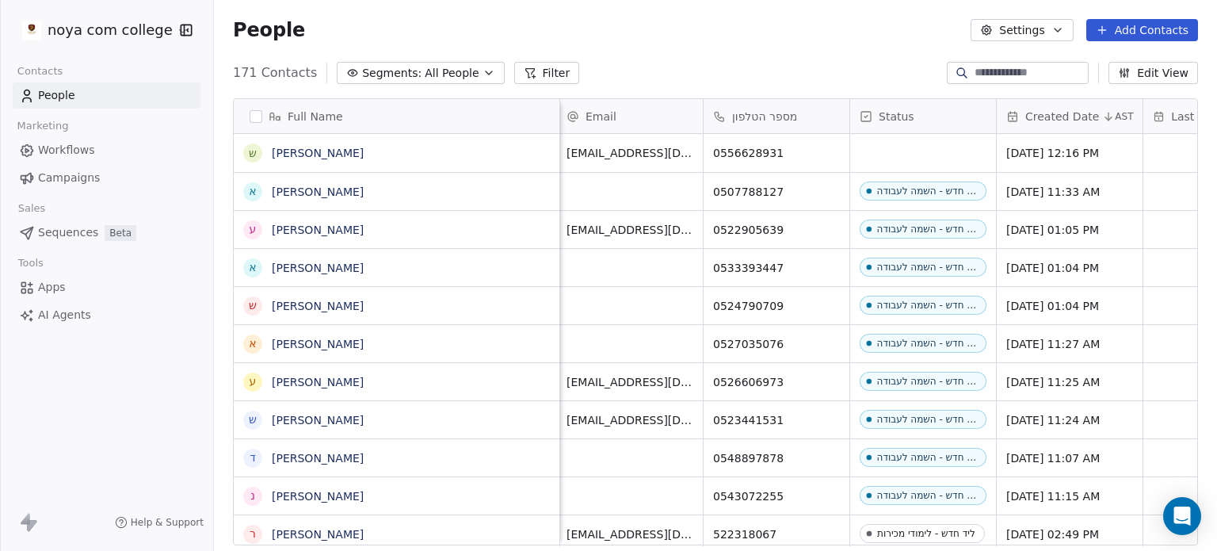
scroll to position [0, 0]
click at [88, 143] on span "Workflows" at bounding box center [66, 150] width 57 height 17
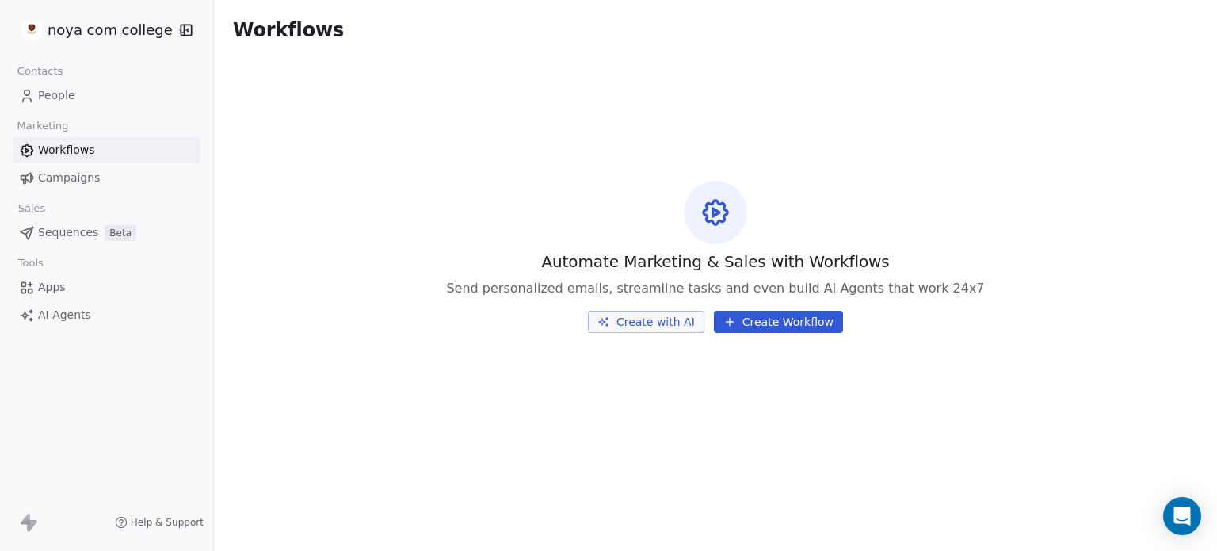
click at [799, 320] on button "Create Workflow" at bounding box center [778, 322] width 129 height 22
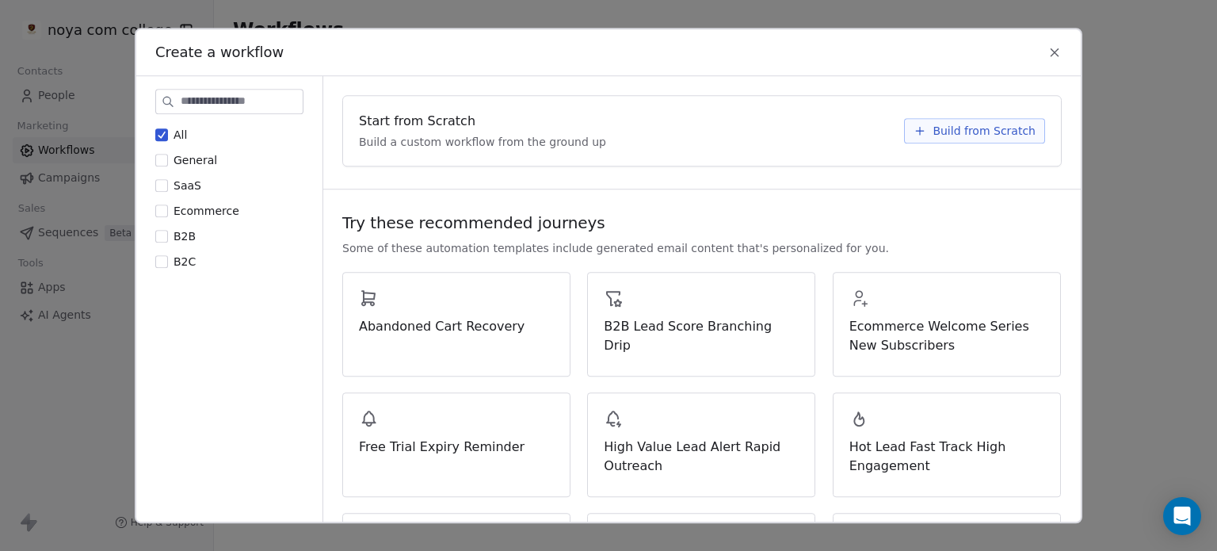
click at [987, 124] on span "Build from Scratch" at bounding box center [984, 131] width 103 height 16
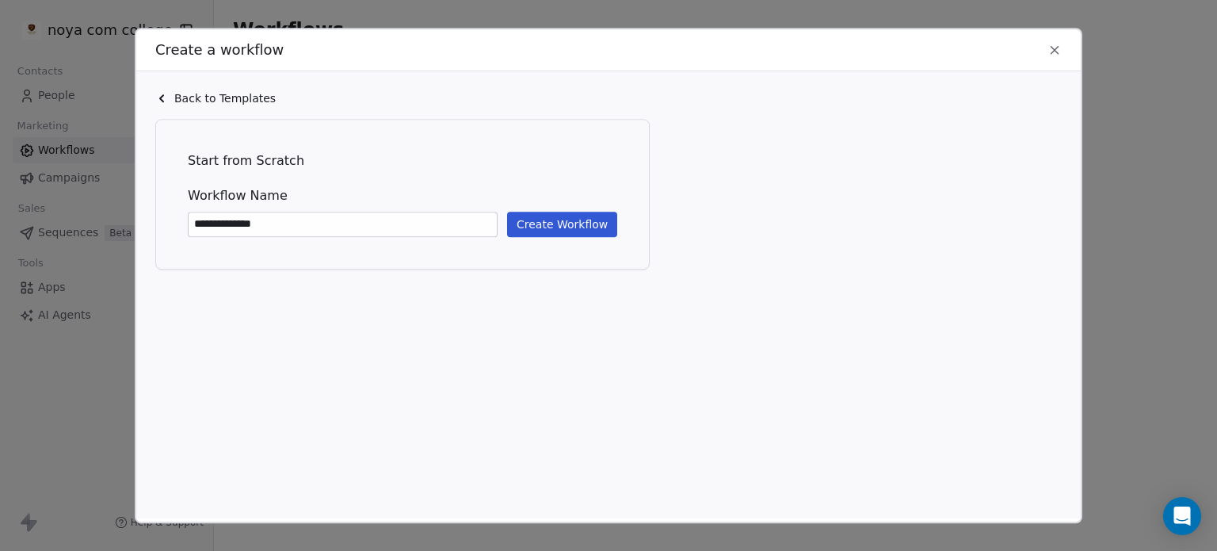
type input "**********"
click at [548, 221] on button "Create Workflow" at bounding box center [562, 224] width 110 height 25
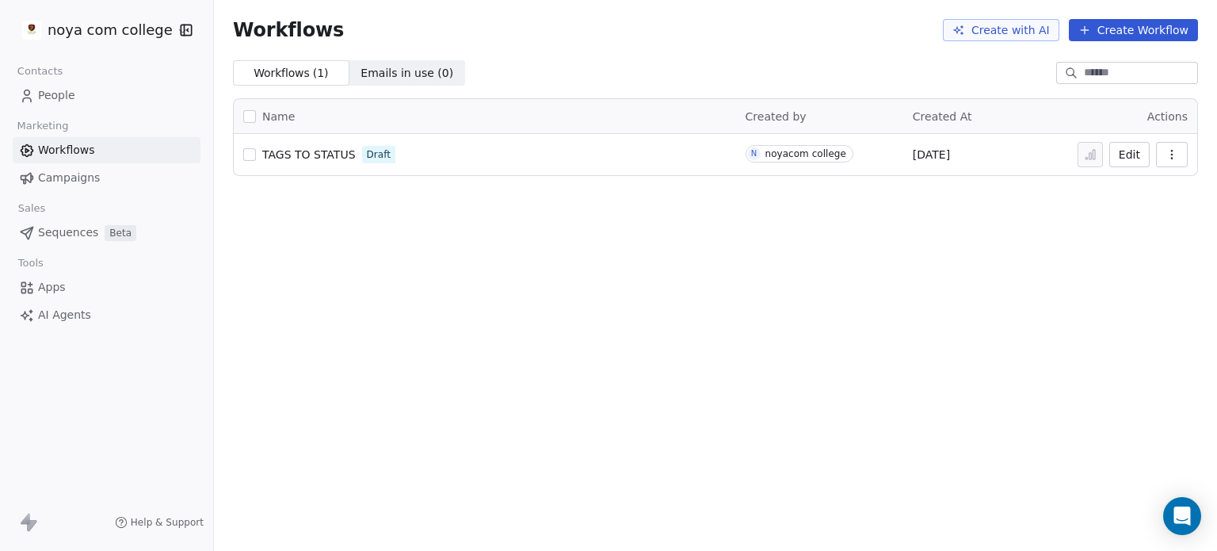
click at [76, 93] on link "People" at bounding box center [107, 95] width 188 height 26
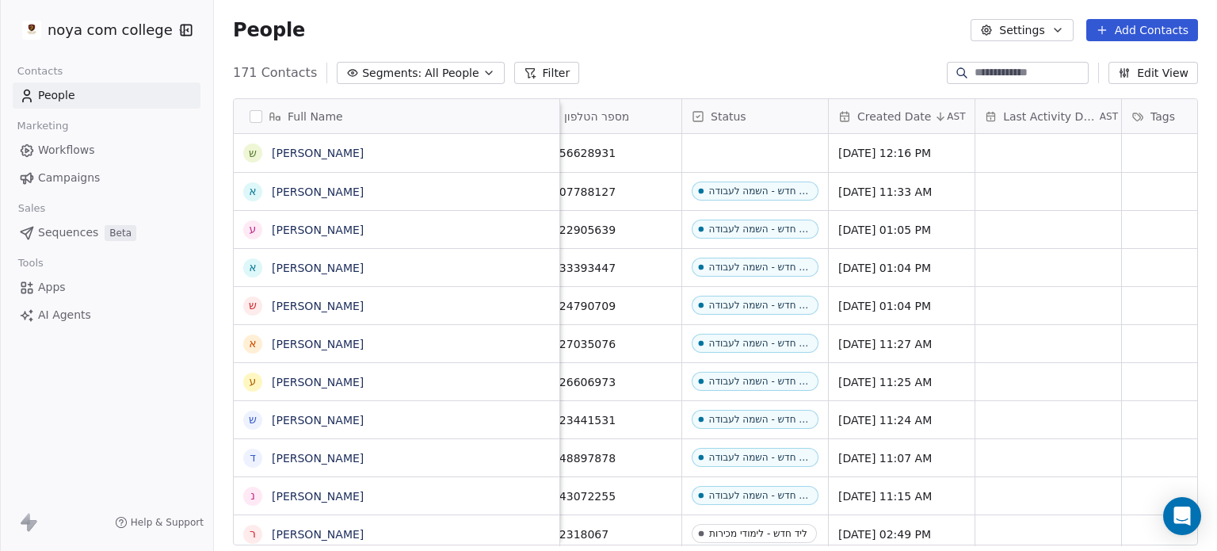
scroll to position [0, 292]
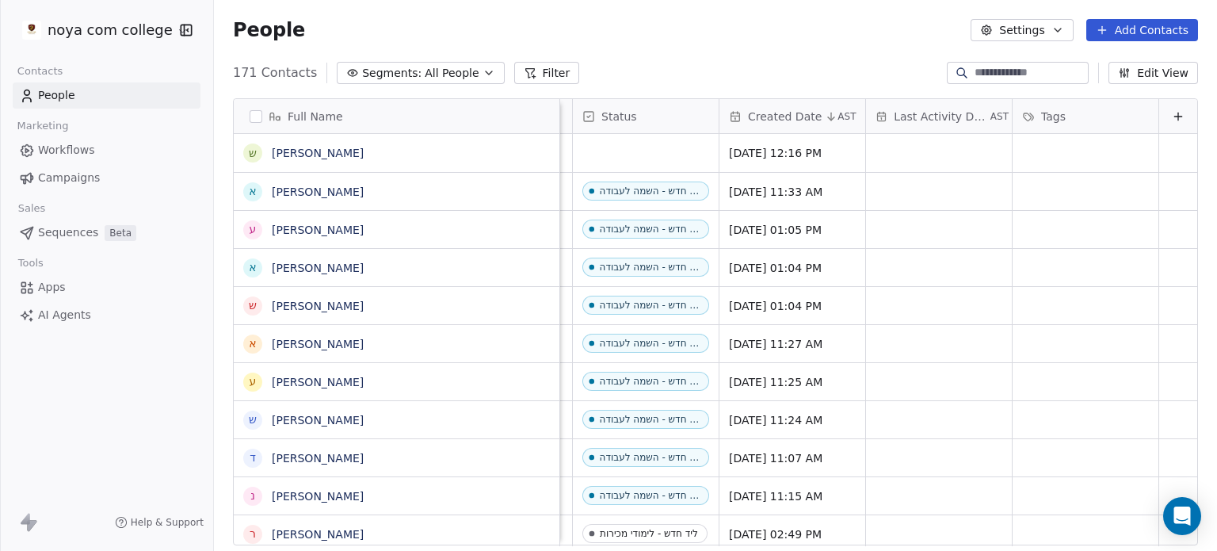
click at [1059, 25] on icon "button" at bounding box center [1057, 30] width 13 height 13
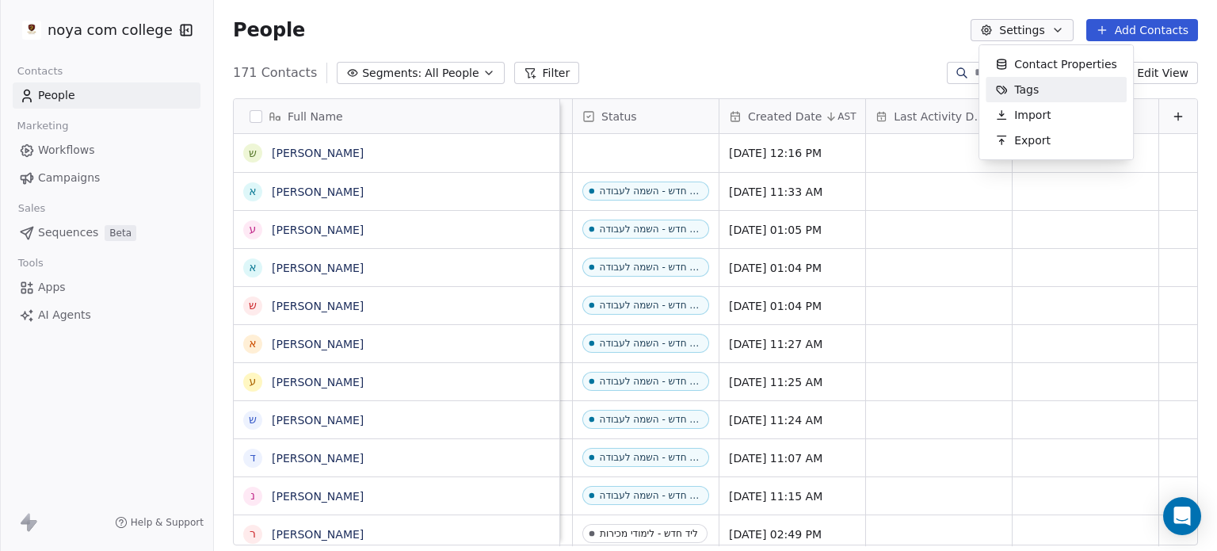
click at [1055, 92] on div "Tags" at bounding box center [1056, 89] width 141 height 25
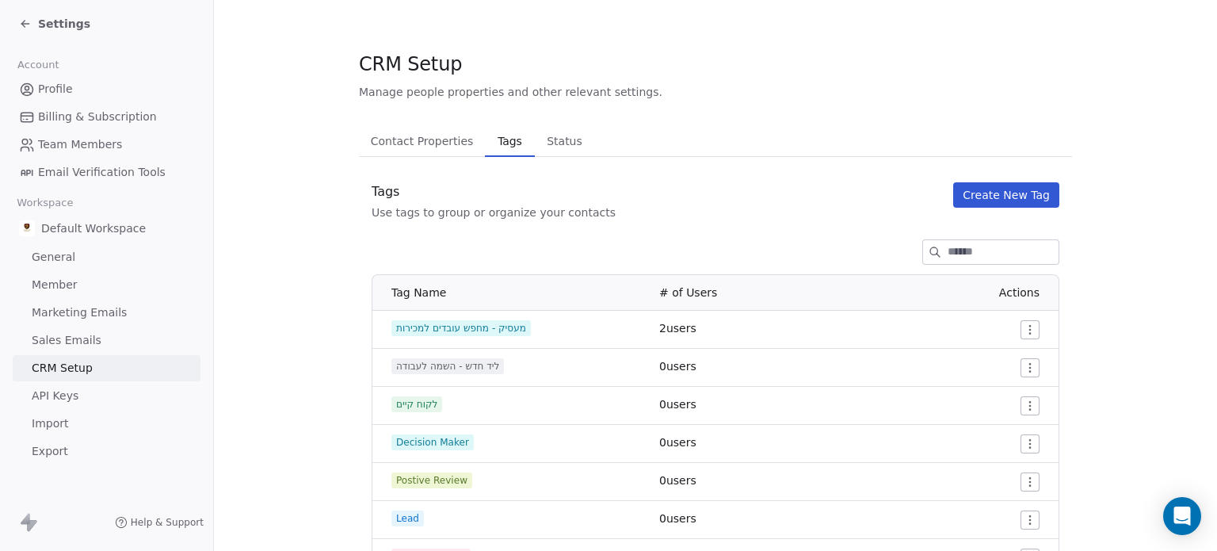
click at [545, 141] on span "Status" at bounding box center [564, 141] width 48 height 22
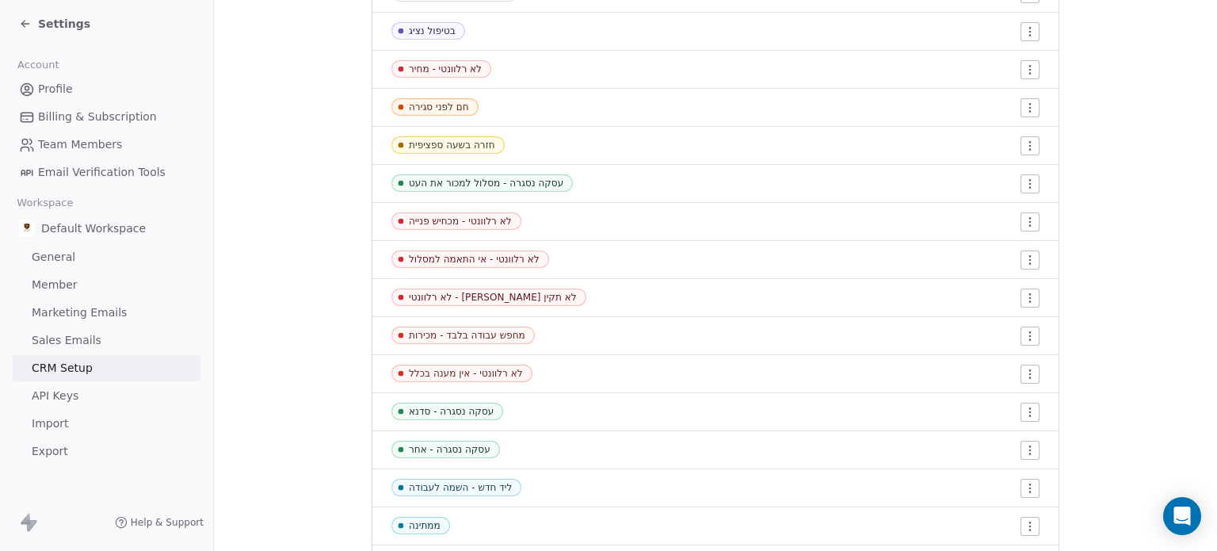
scroll to position [121, 0]
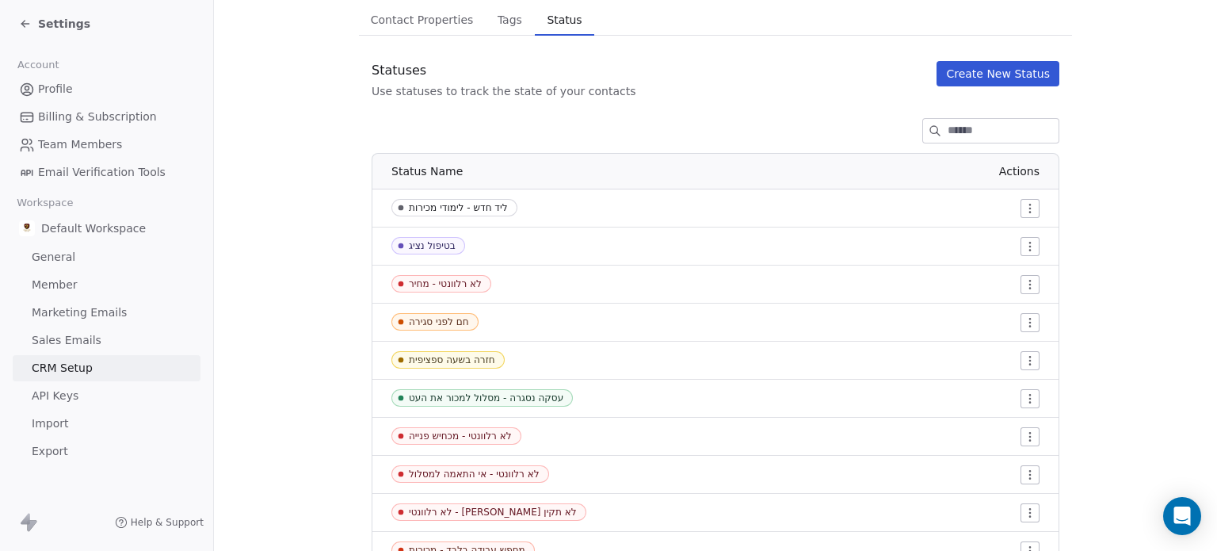
click at [965, 82] on button "Create New Status" at bounding box center [998, 73] width 123 height 25
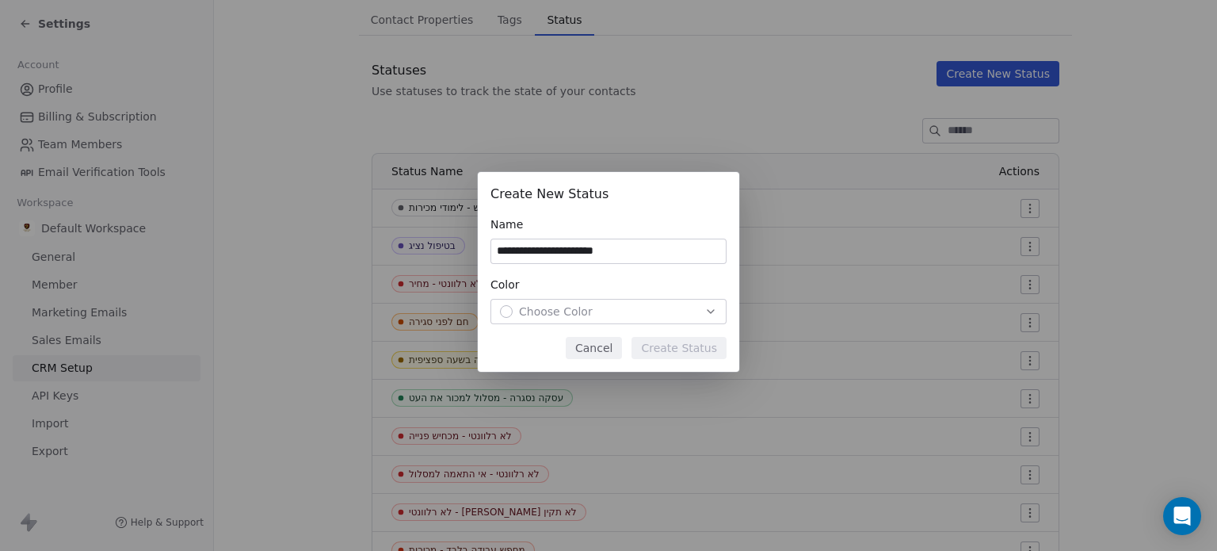
type input "**********"
click at [710, 310] on icon "button" at bounding box center [710, 311] width 13 height 13
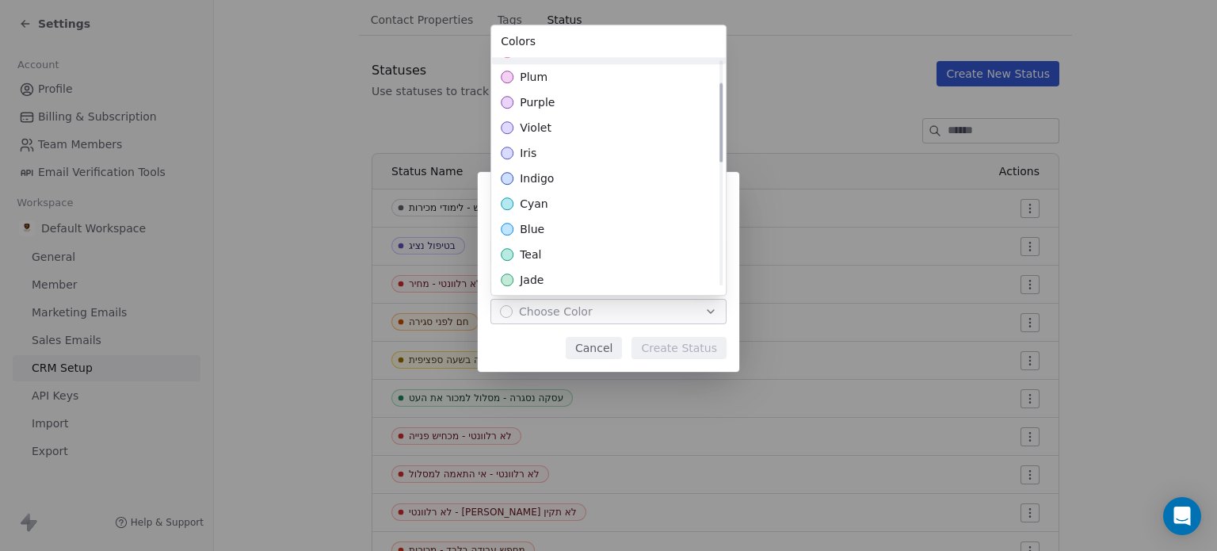
scroll to position [158, 0]
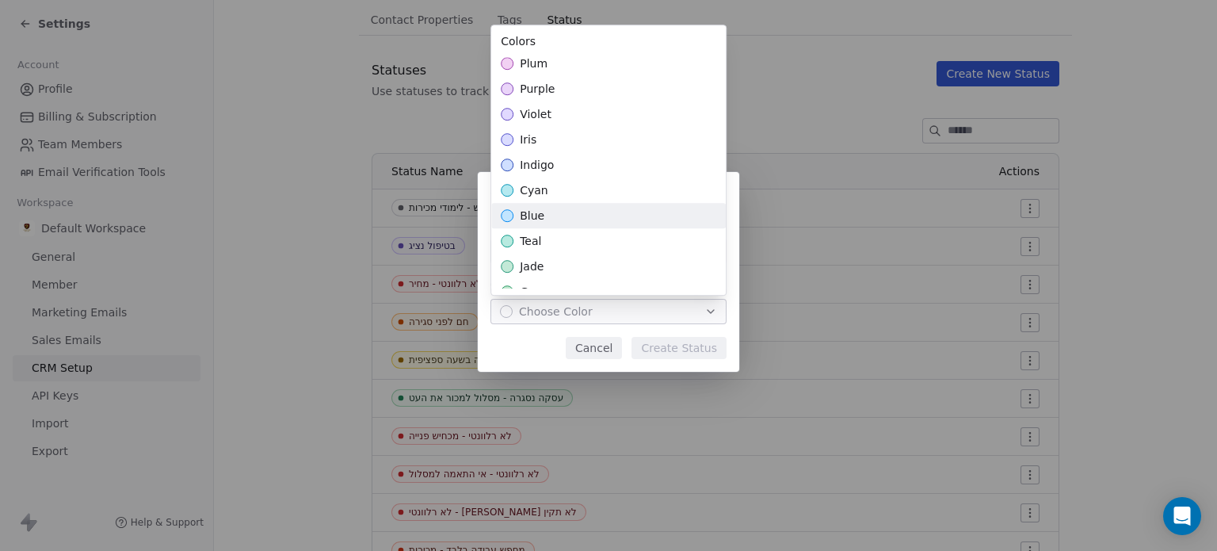
click at [583, 212] on div "blue" at bounding box center [608, 215] width 235 height 25
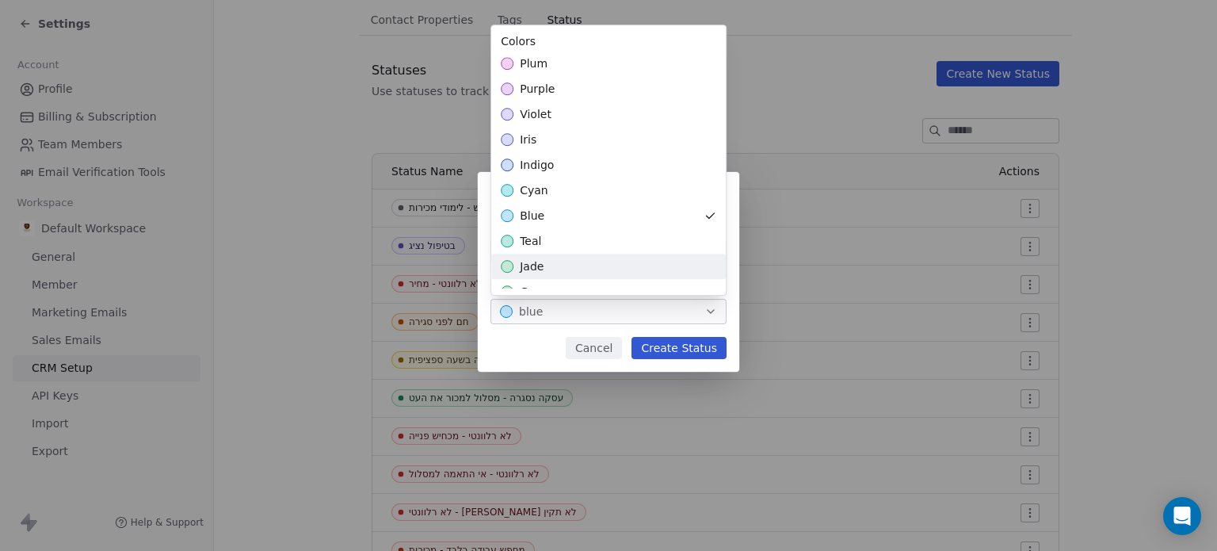
click at [655, 349] on div "**********" at bounding box center [608, 276] width 1217 height 258
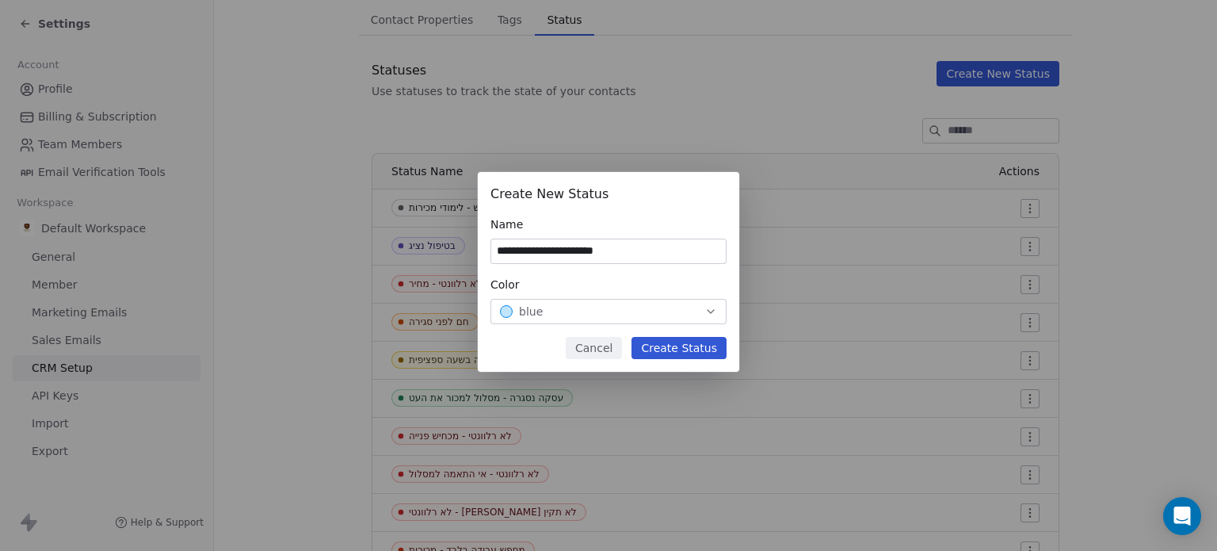
click at [659, 349] on button "Create Status" at bounding box center [679, 348] width 95 height 22
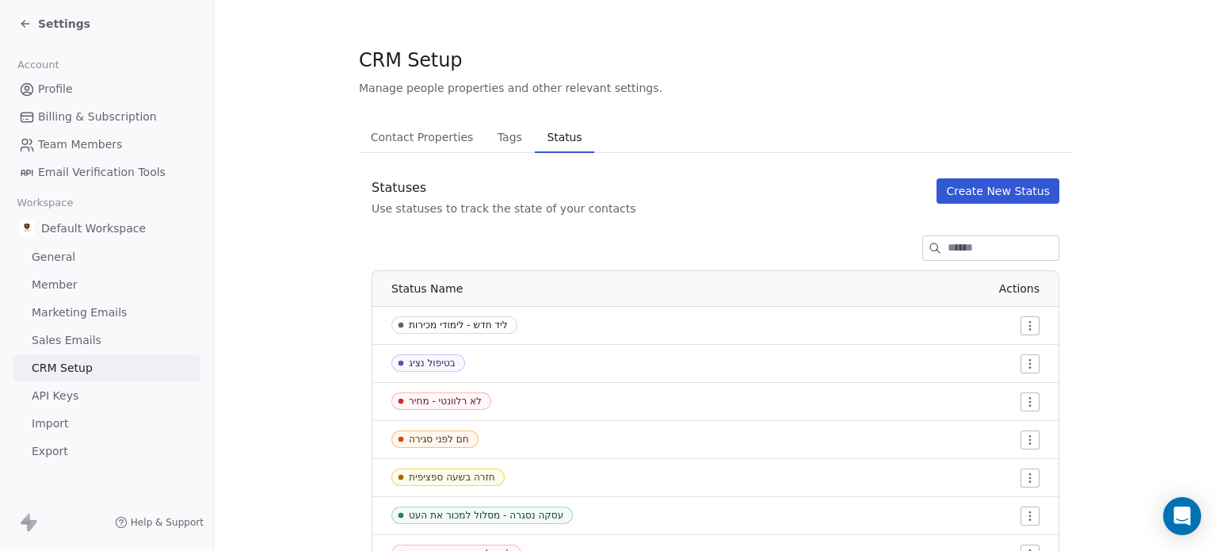
scroll to position [0, 0]
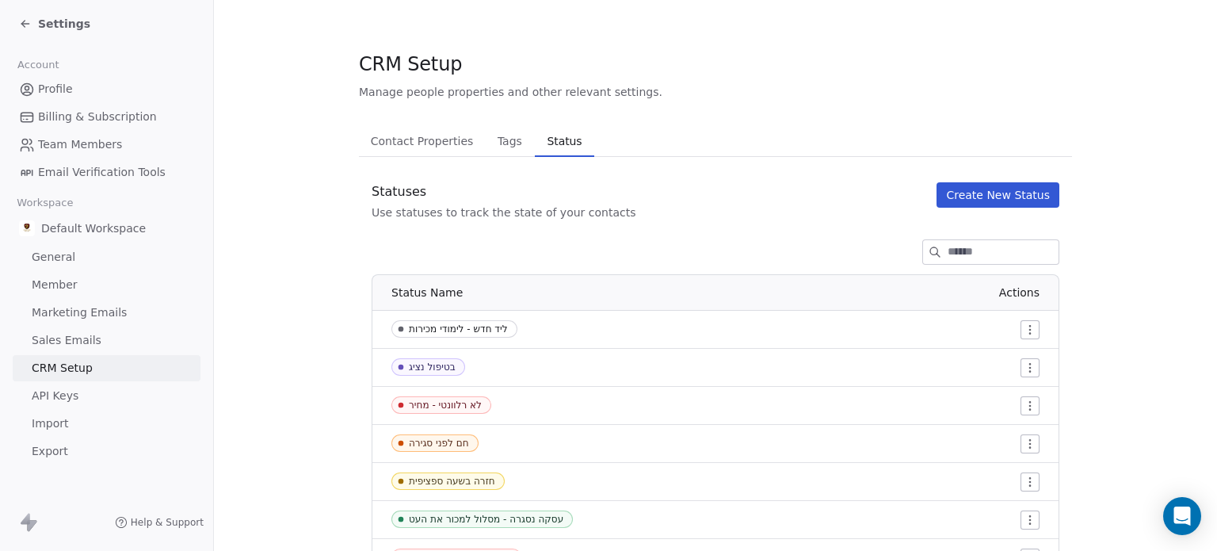
click at [997, 196] on button "Create New Status" at bounding box center [998, 194] width 123 height 25
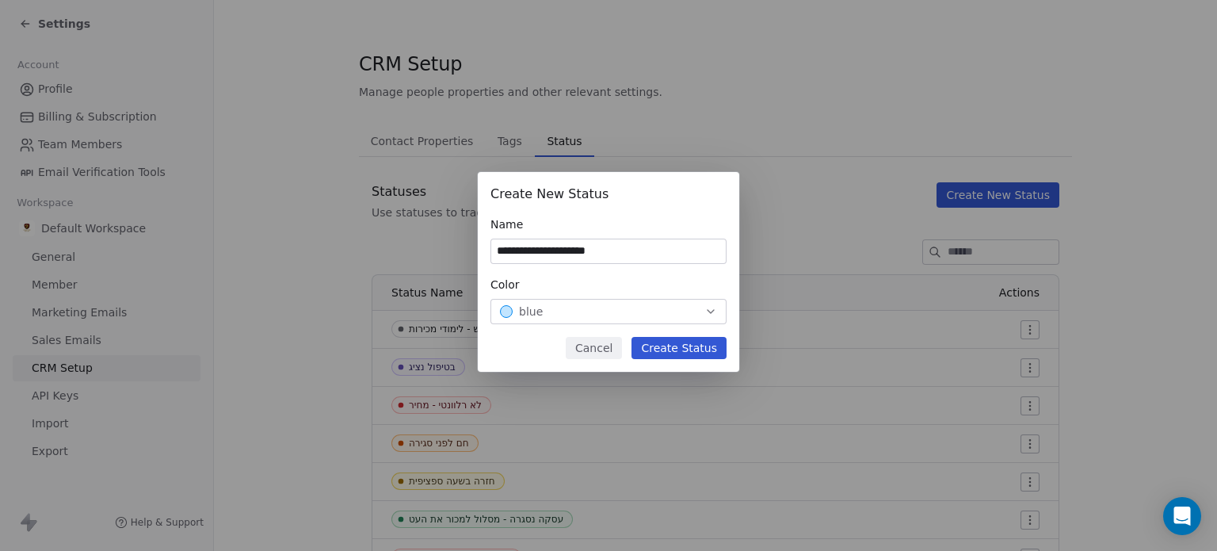
type input "**********"
click at [708, 307] on icon "button" at bounding box center [710, 311] width 13 height 13
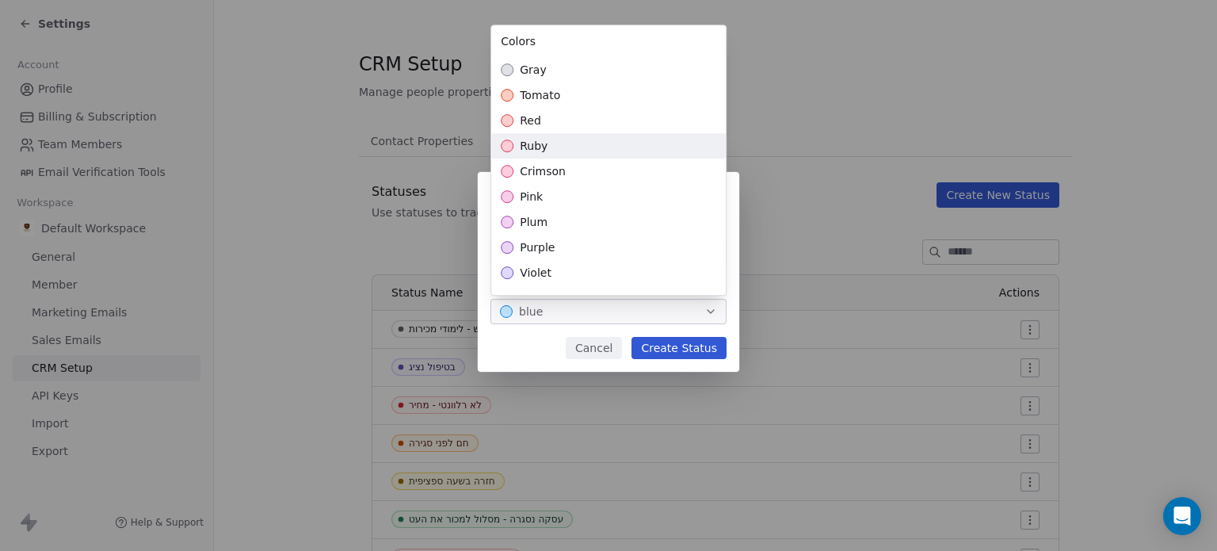
click at [621, 148] on div "ruby" at bounding box center [608, 145] width 235 height 25
click at [690, 350] on div "**********" at bounding box center [608, 276] width 1217 height 258
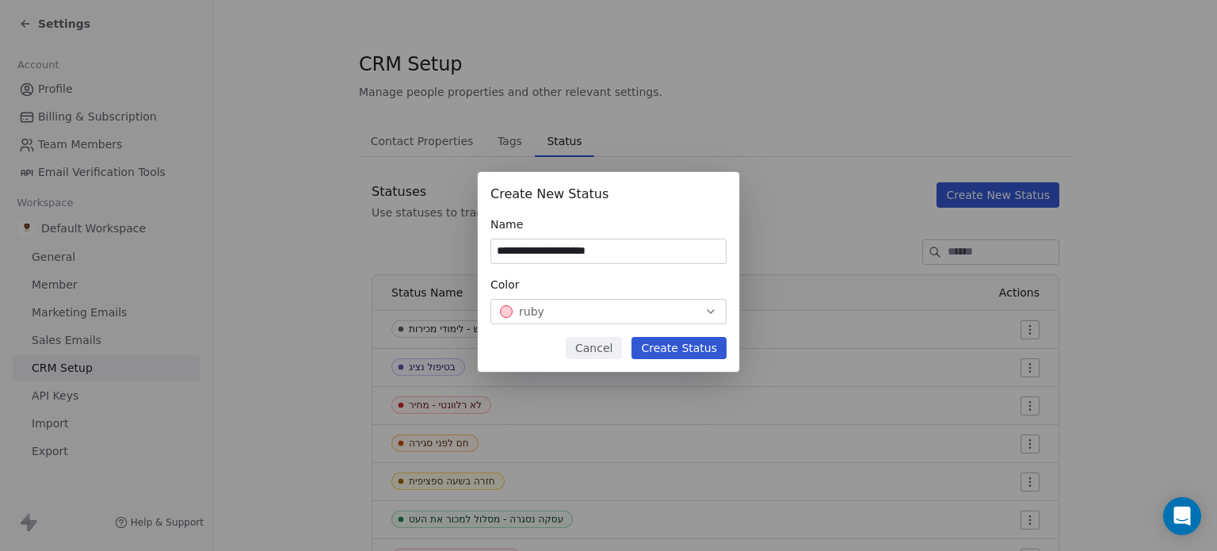
click at [690, 350] on button "Create Status" at bounding box center [679, 348] width 95 height 22
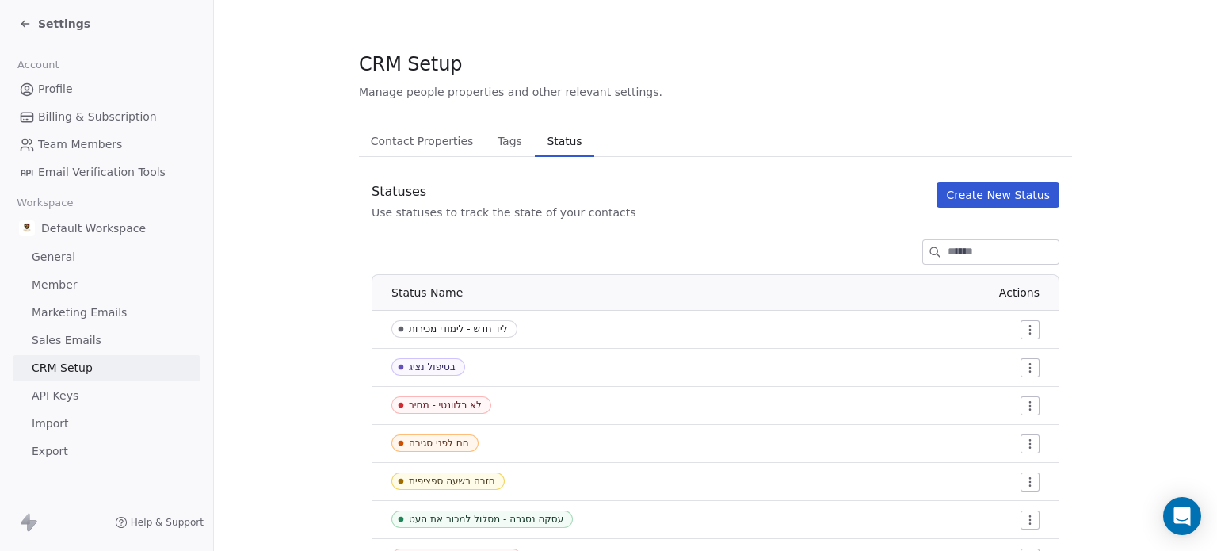
click at [25, 25] on icon at bounding box center [25, 23] width 13 height 13
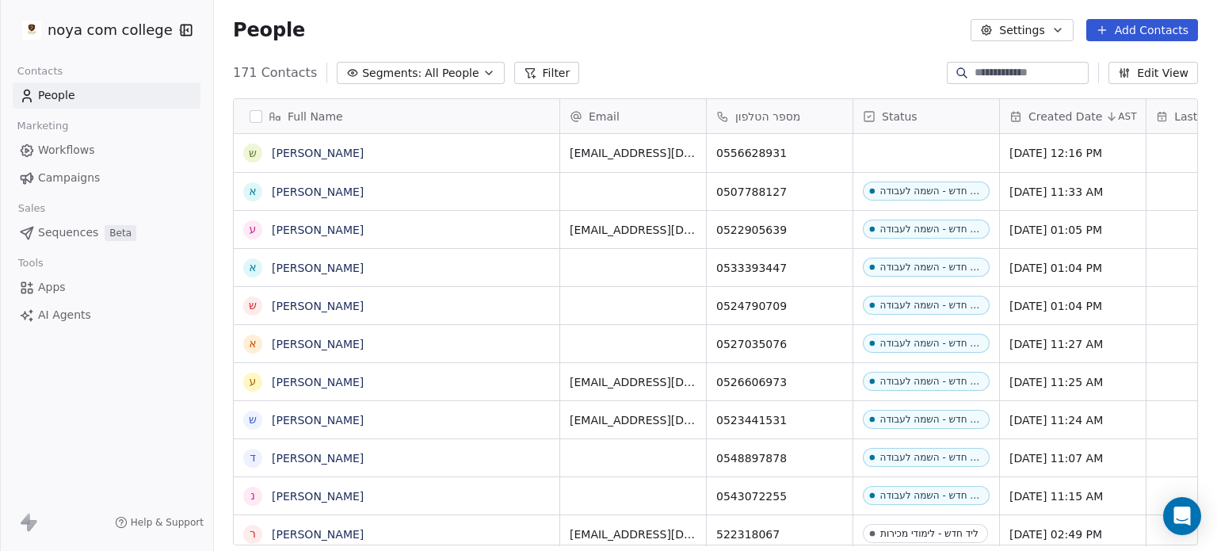
scroll to position [472, 990]
click at [106, 147] on link "Workflows" at bounding box center [107, 150] width 188 height 26
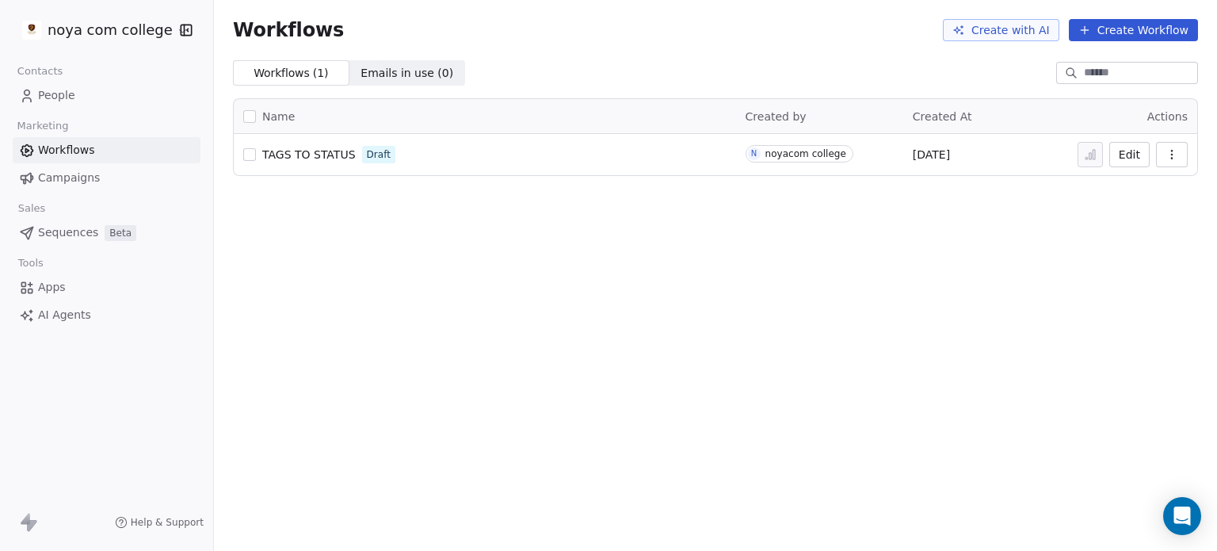
click at [1124, 153] on button "Edit" at bounding box center [1129, 154] width 40 height 25
click at [1112, 33] on button "Create Workflow" at bounding box center [1133, 30] width 129 height 22
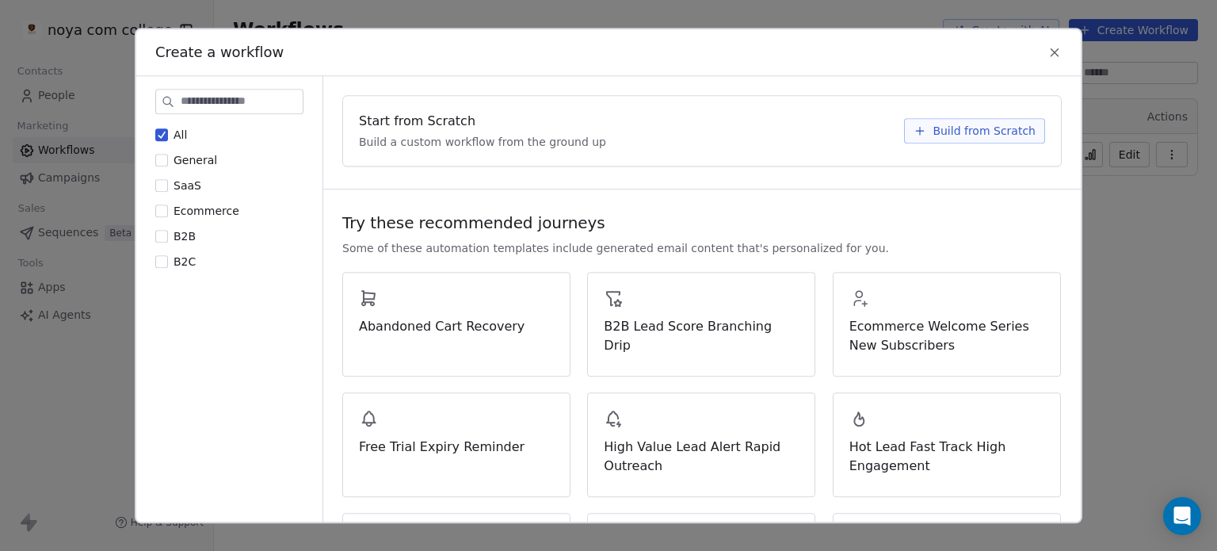
click at [961, 123] on span "Build from Scratch" at bounding box center [984, 131] width 103 height 16
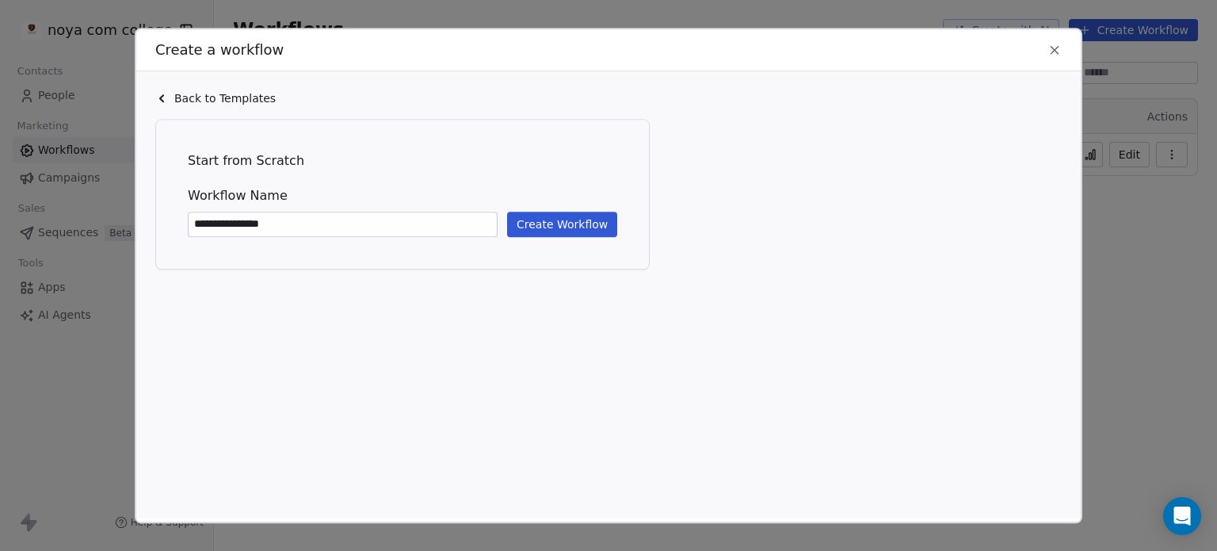
type input "**********"
click at [578, 216] on button "Create Workflow" at bounding box center [562, 224] width 110 height 25
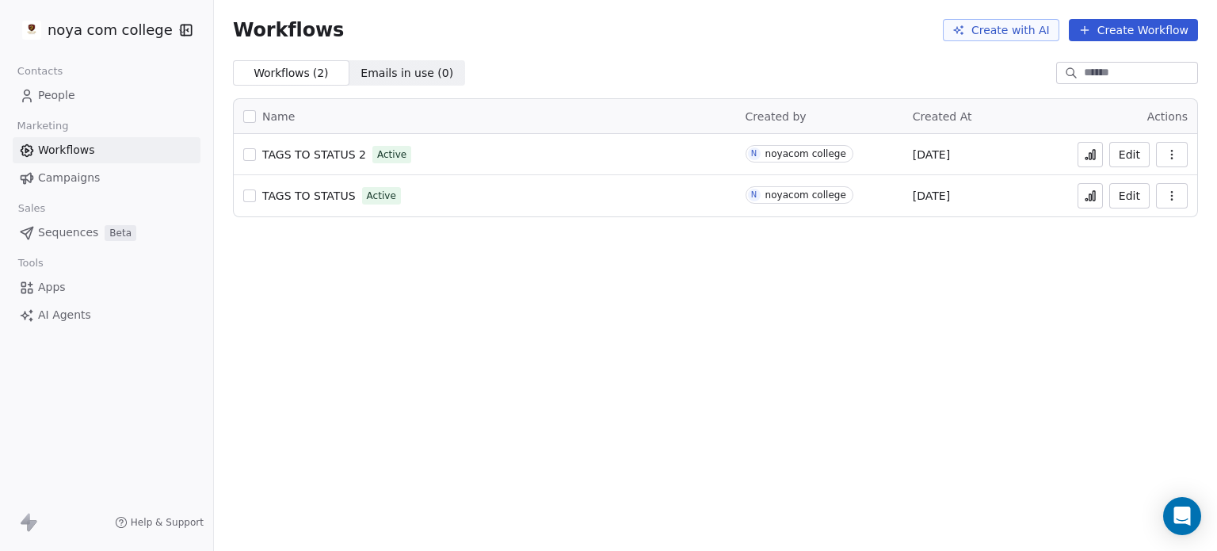
click at [63, 104] on link "People" at bounding box center [107, 95] width 188 height 26
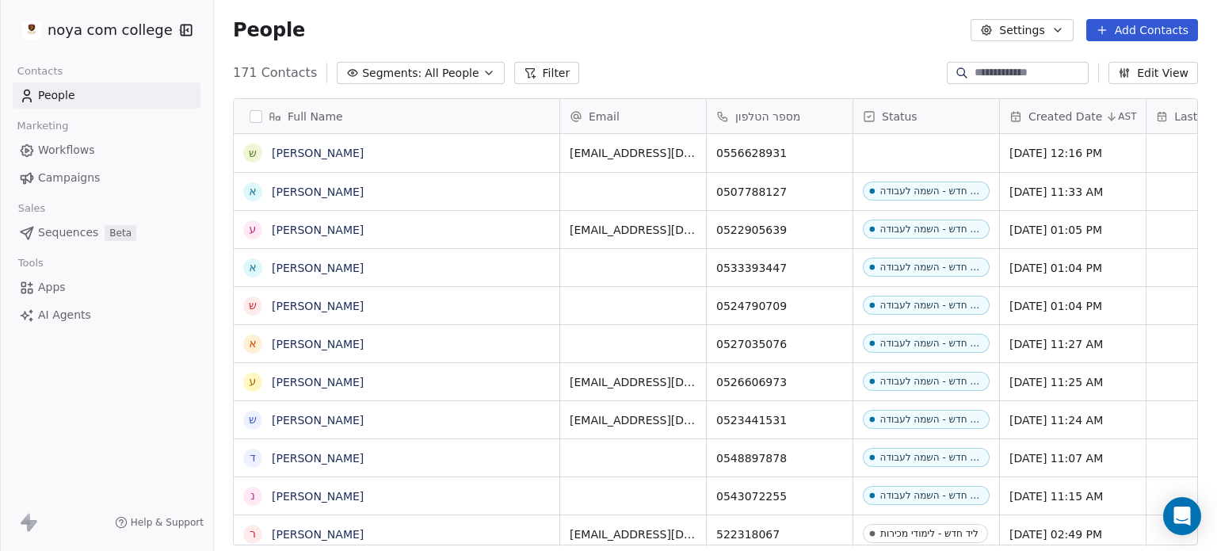
scroll to position [472, 990]
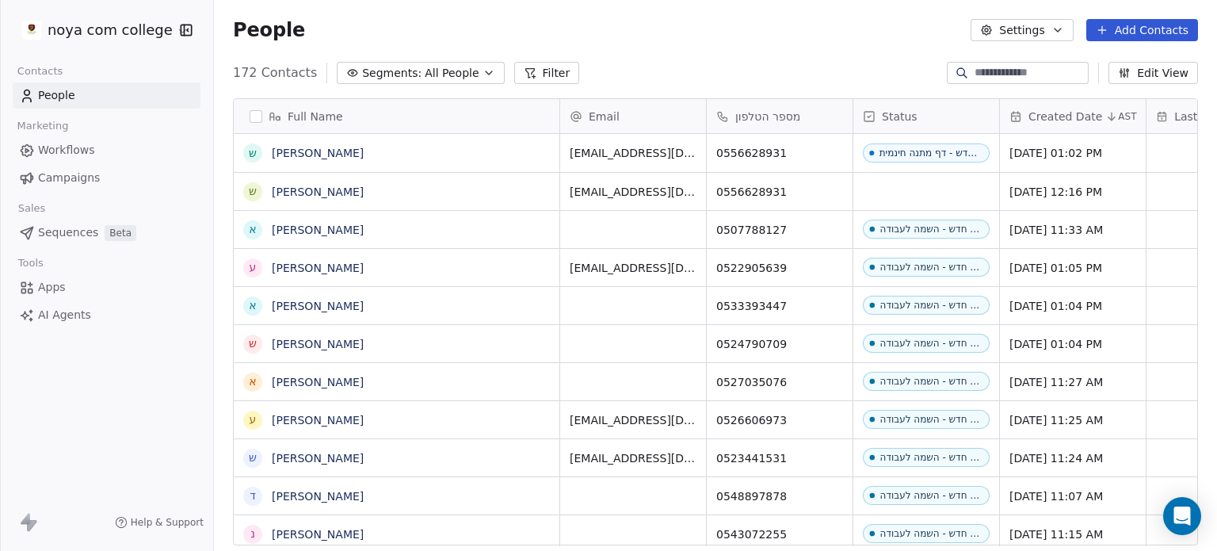
scroll to position [472, 990]
drag, startPoint x: 548, startPoint y: 384, endPoint x: 269, endPoint y: 484, distance: 296.2
drag, startPoint x: 269, startPoint y: 484, endPoint x: 664, endPoint y: 63, distance: 576.8
click at [664, 63] on div "172 Contacts Segments: All People Filter Edit View" at bounding box center [715, 72] width 1003 height 25
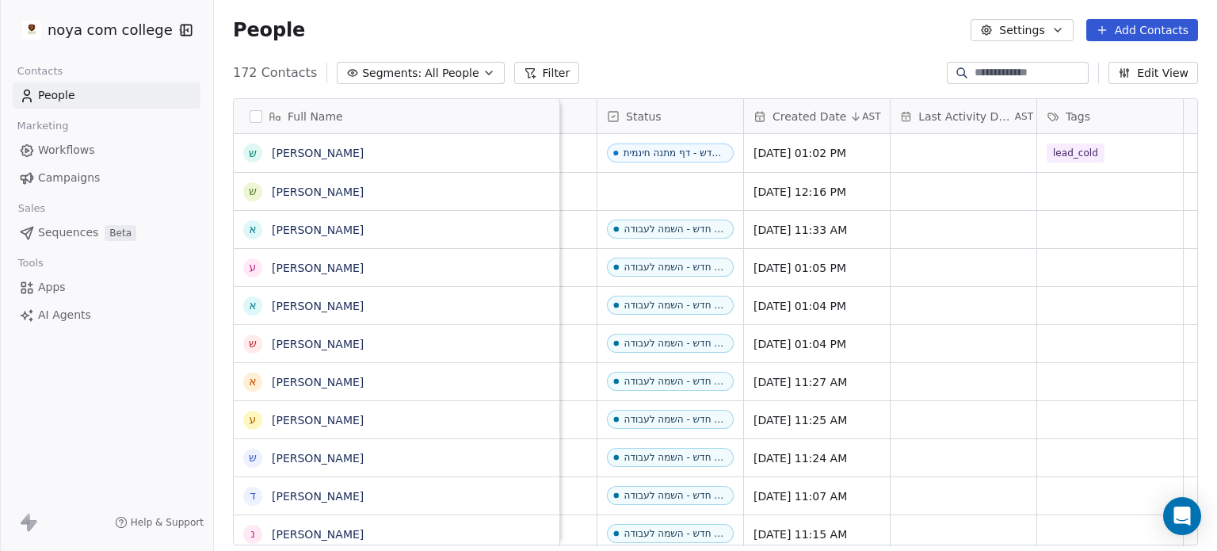
scroll to position [0, 292]
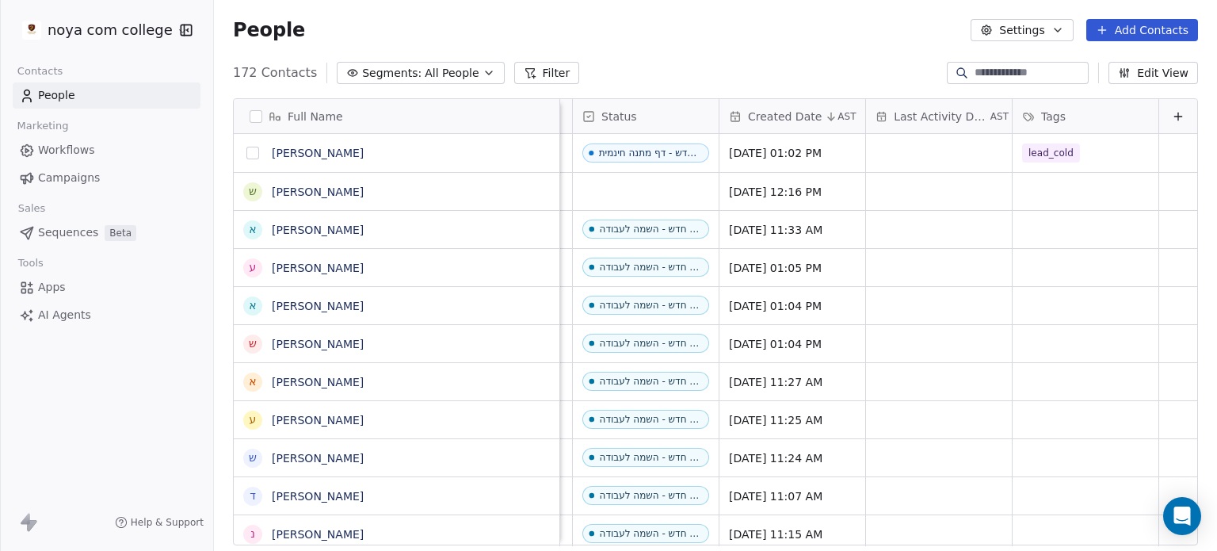
click at [254, 154] on button "grid" at bounding box center [252, 153] width 13 height 13
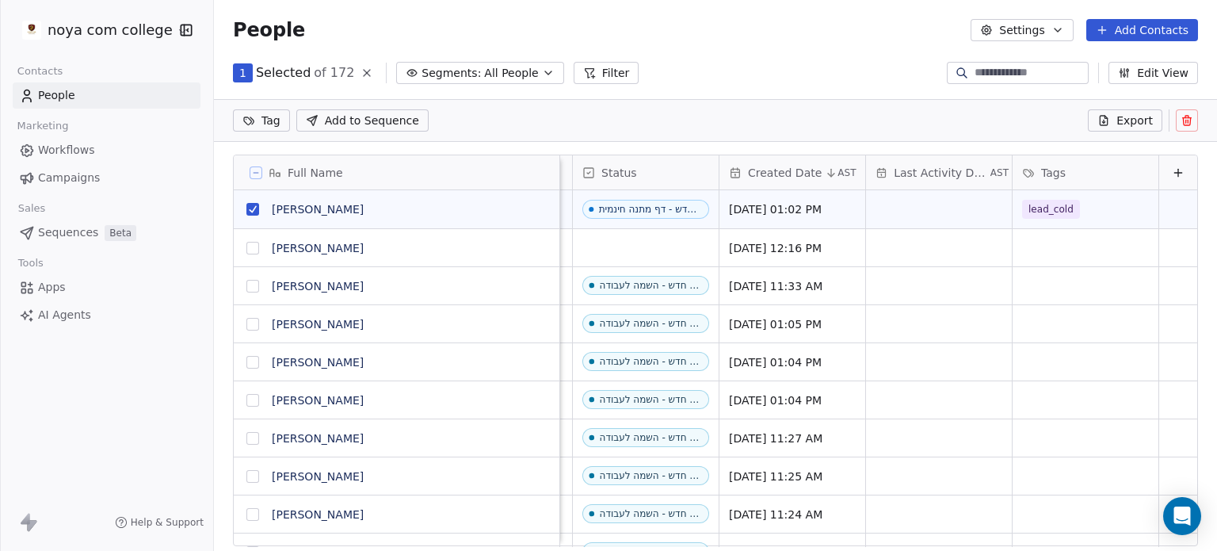
click at [256, 248] on button "grid" at bounding box center [252, 248] width 13 height 13
click at [1185, 120] on icon at bounding box center [1187, 120] width 13 height 13
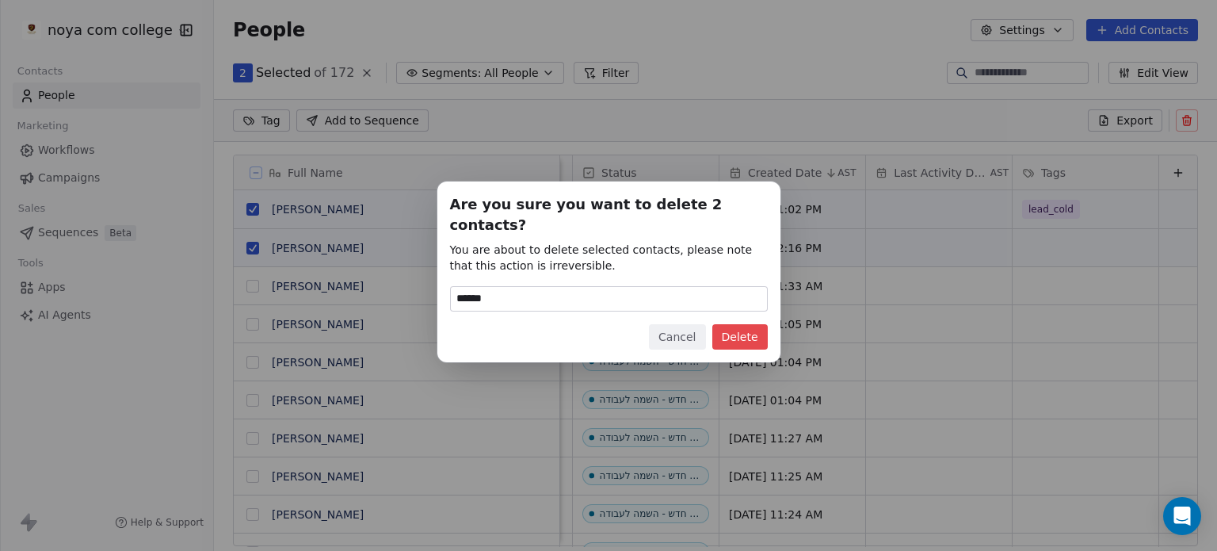
type input "******"
click at [750, 324] on button "Delete" at bounding box center [739, 336] width 55 height 25
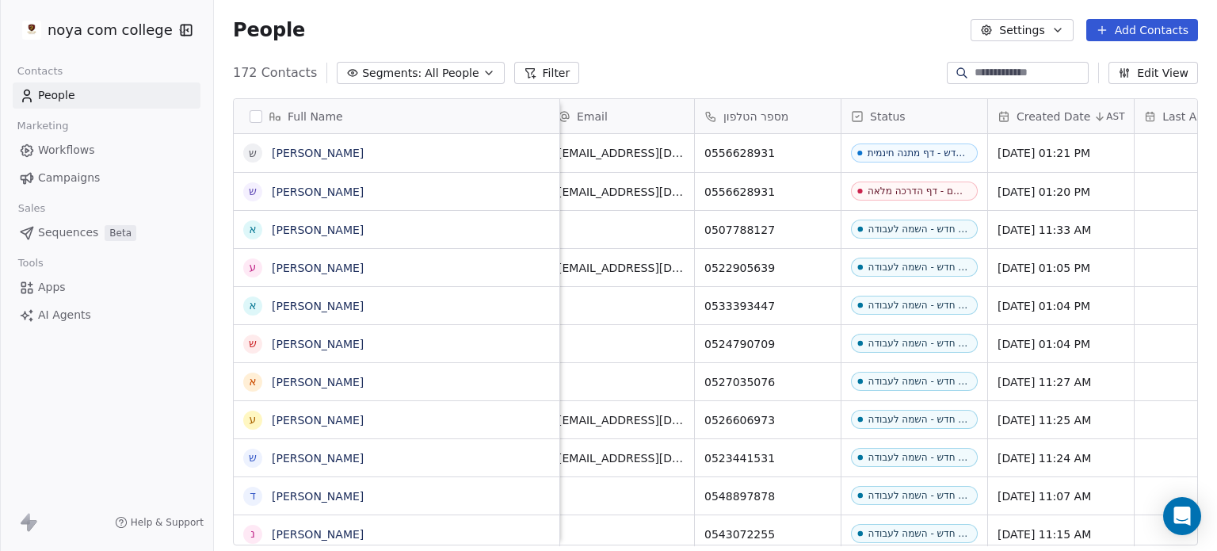
scroll to position [0, 0]
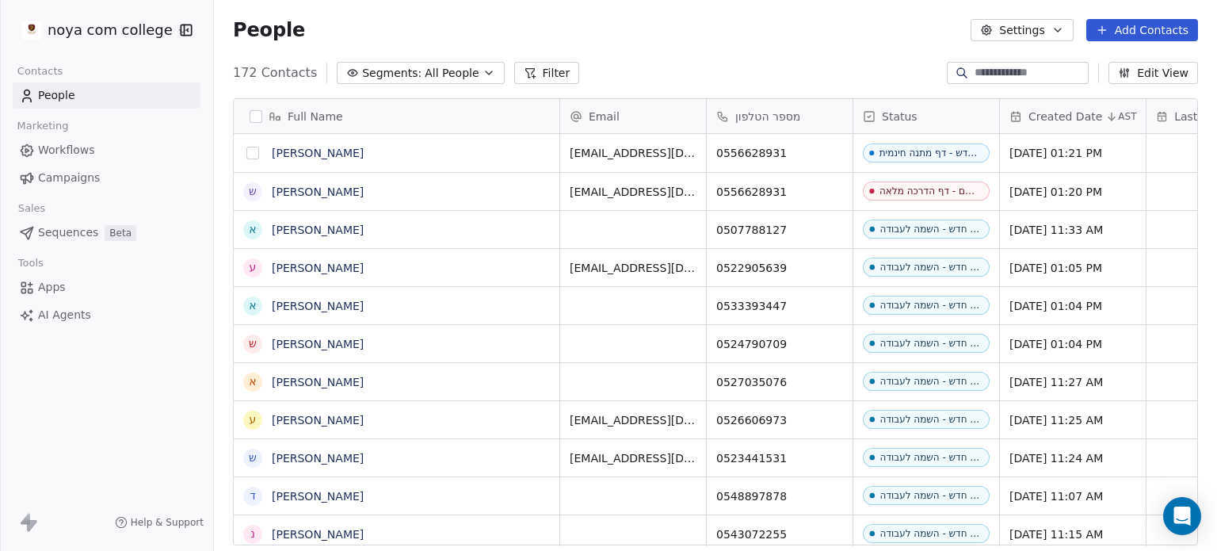
click at [252, 152] on button "grid" at bounding box center [252, 153] width 13 height 13
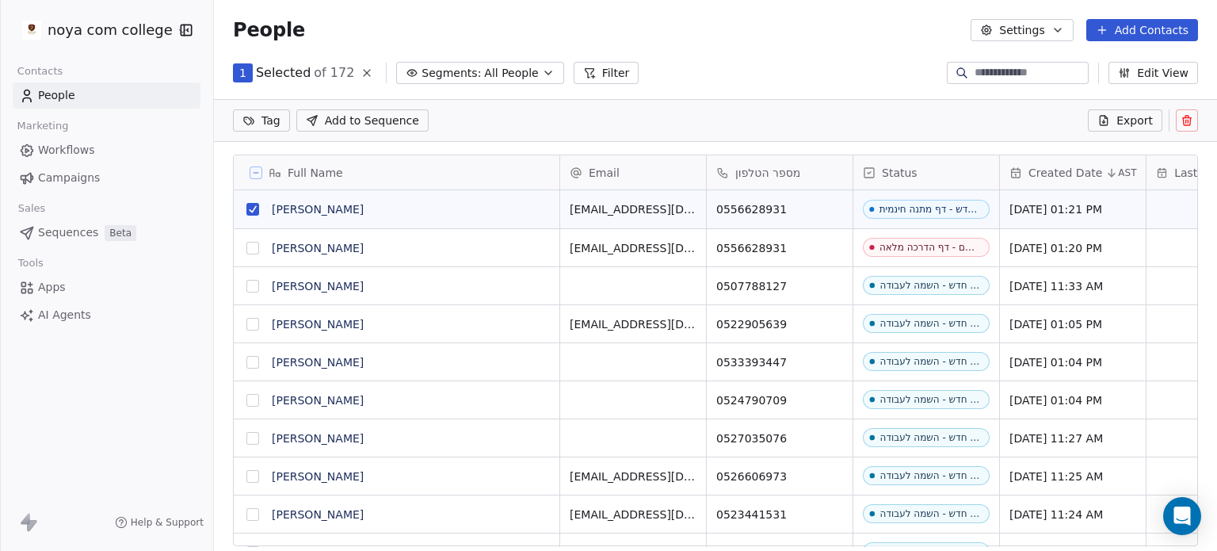
click at [254, 247] on button "grid" at bounding box center [252, 248] width 13 height 13
click at [1188, 120] on icon at bounding box center [1188, 121] width 0 height 3
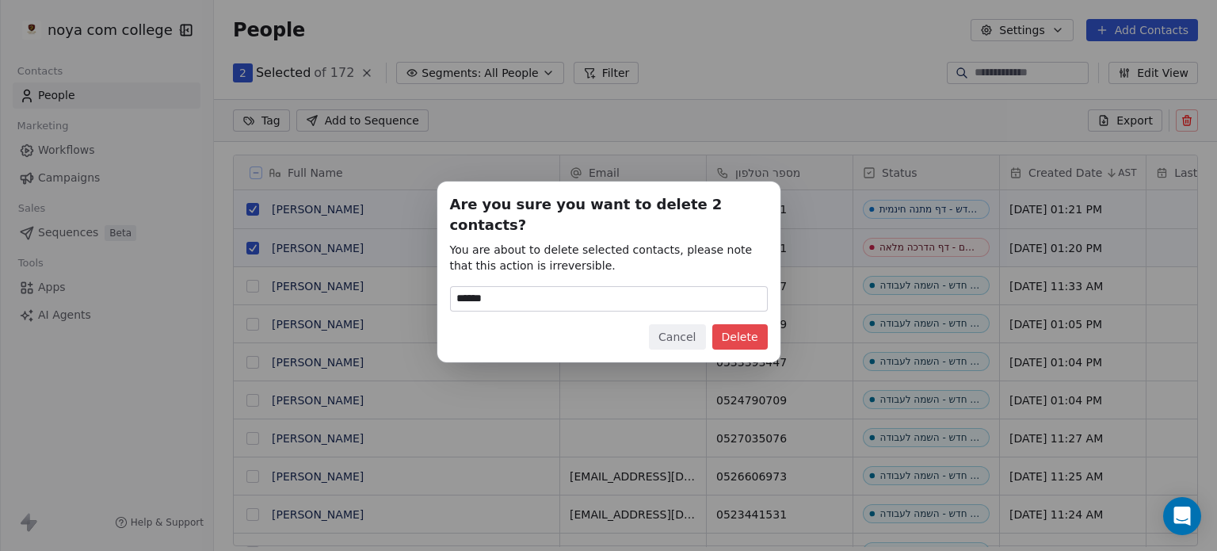
click at [735, 329] on button "Delete" at bounding box center [739, 336] width 55 height 25
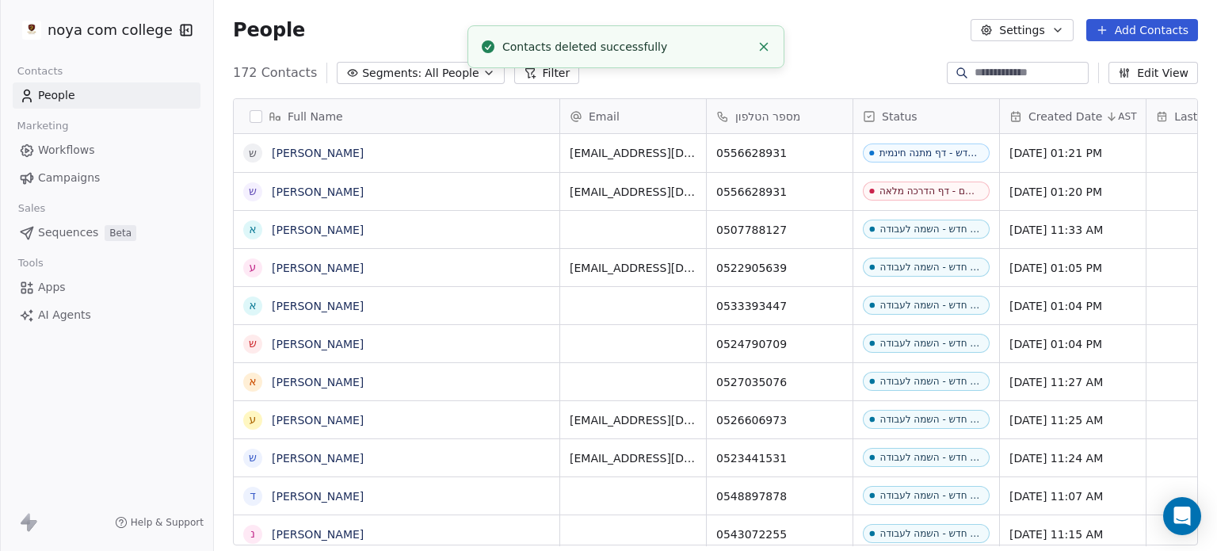
scroll to position [472, 990]
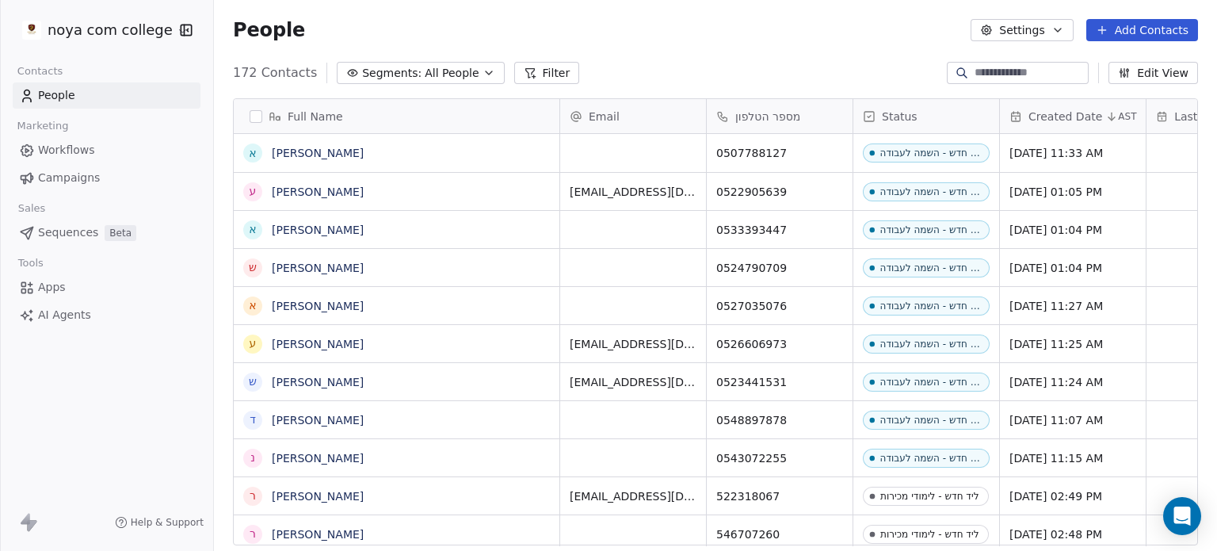
click at [76, 147] on span "Workflows" at bounding box center [66, 150] width 57 height 17
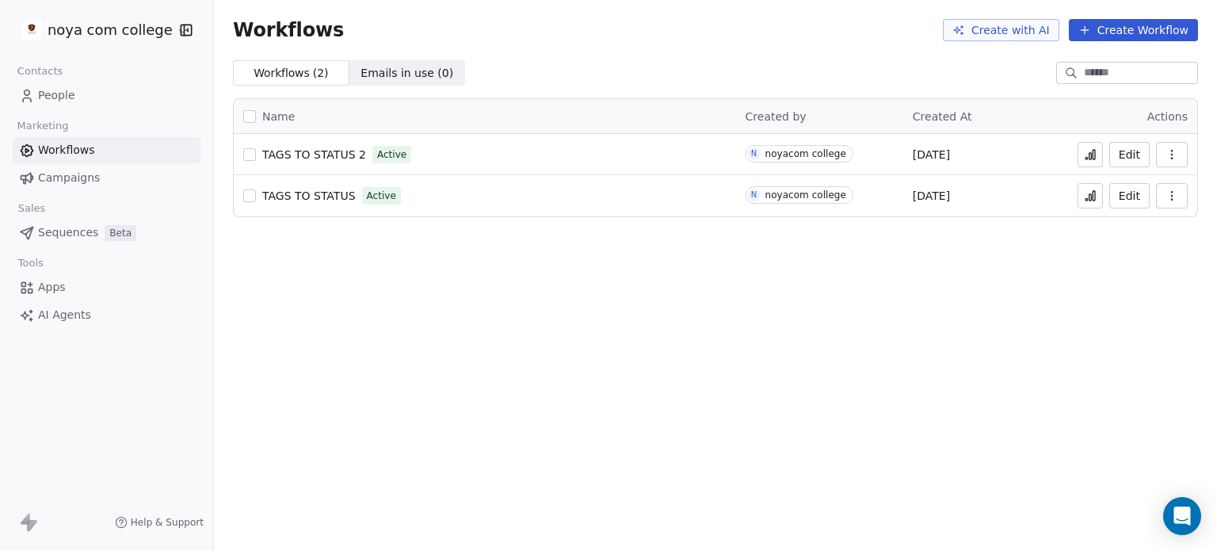
click at [74, 99] on link "People" at bounding box center [107, 95] width 188 height 26
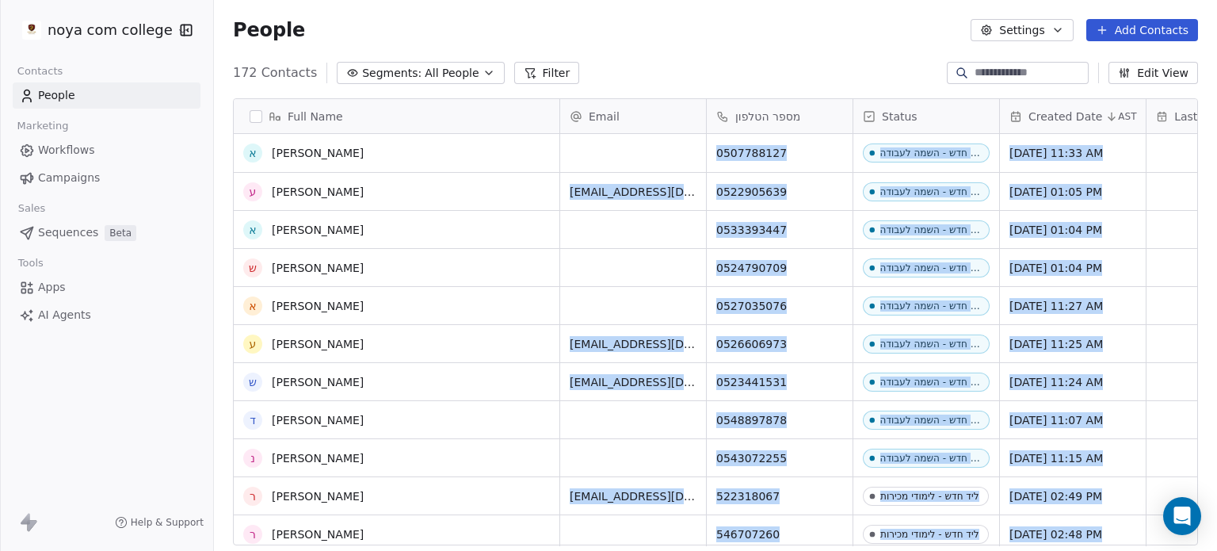
scroll to position [153, 0]
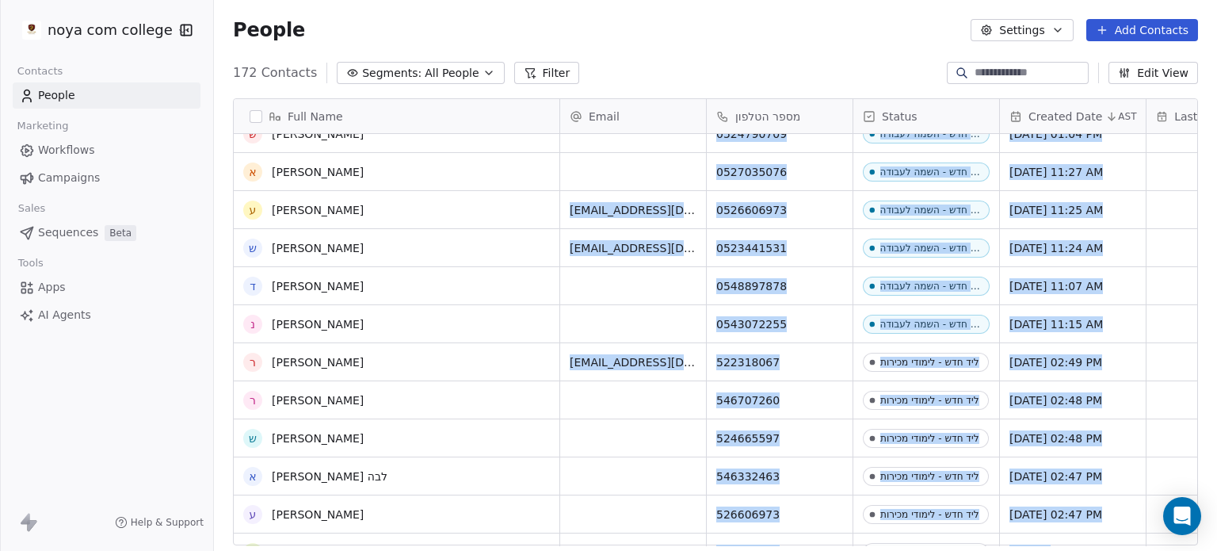
drag, startPoint x: 647, startPoint y: 546, endPoint x: 918, endPoint y: 533, distance: 271.3
click at [1047, 532] on div "Full Name א [PERSON_NAME] ע [PERSON_NAME] א [PERSON_NAME] ש [PERSON_NAME] א [PE…" at bounding box center [715, 328] width 1003 height 485
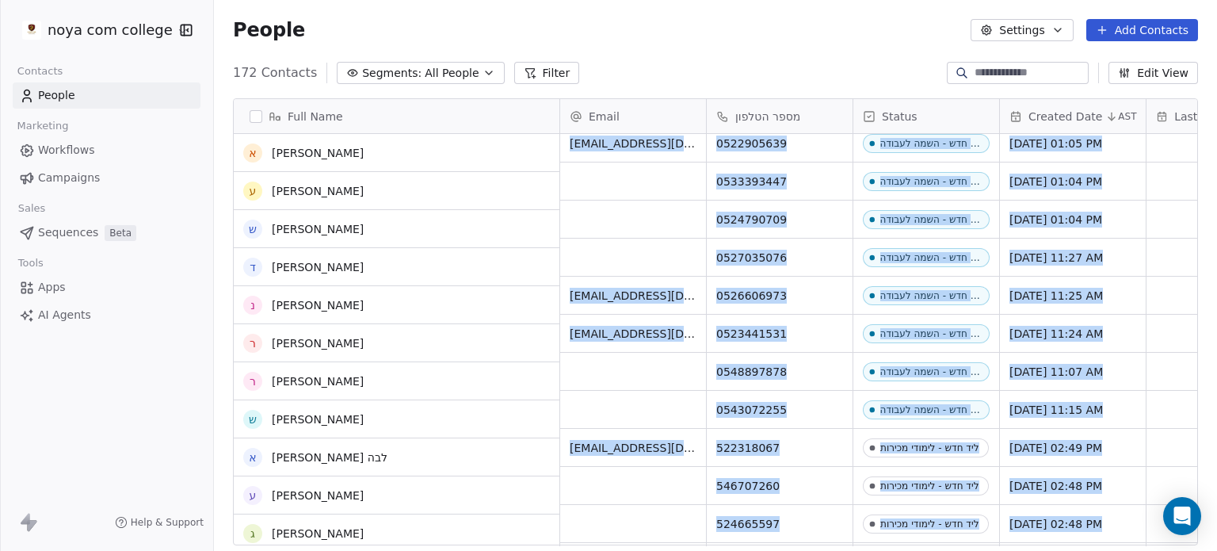
scroll to position [0, 0]
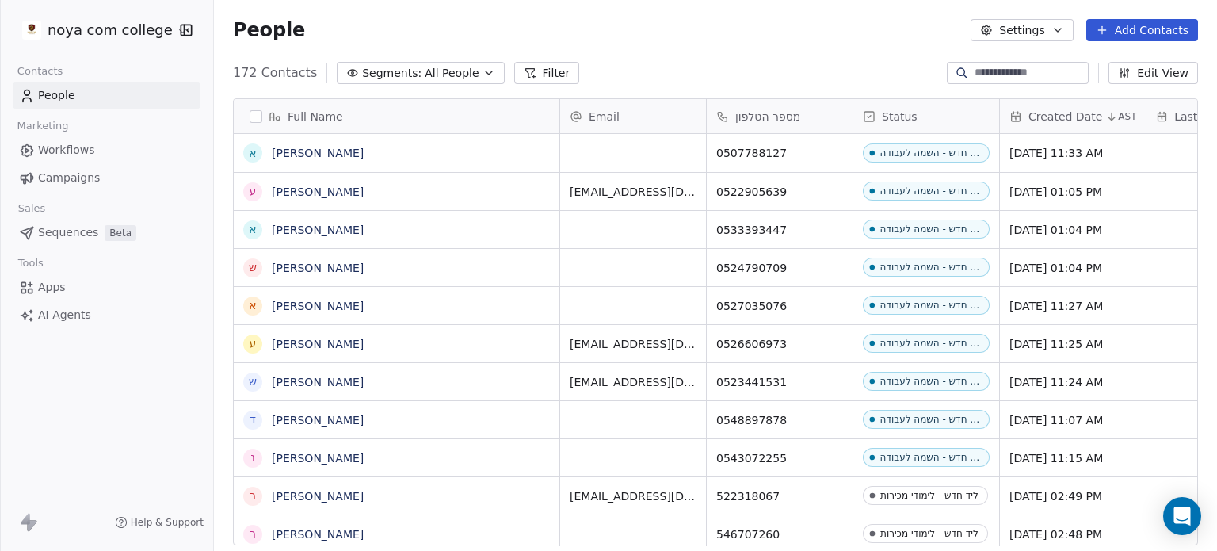
click at [609, 41] on div "People Settings Add Contacts" at bounding box center [715, 30] width 1003 height 60
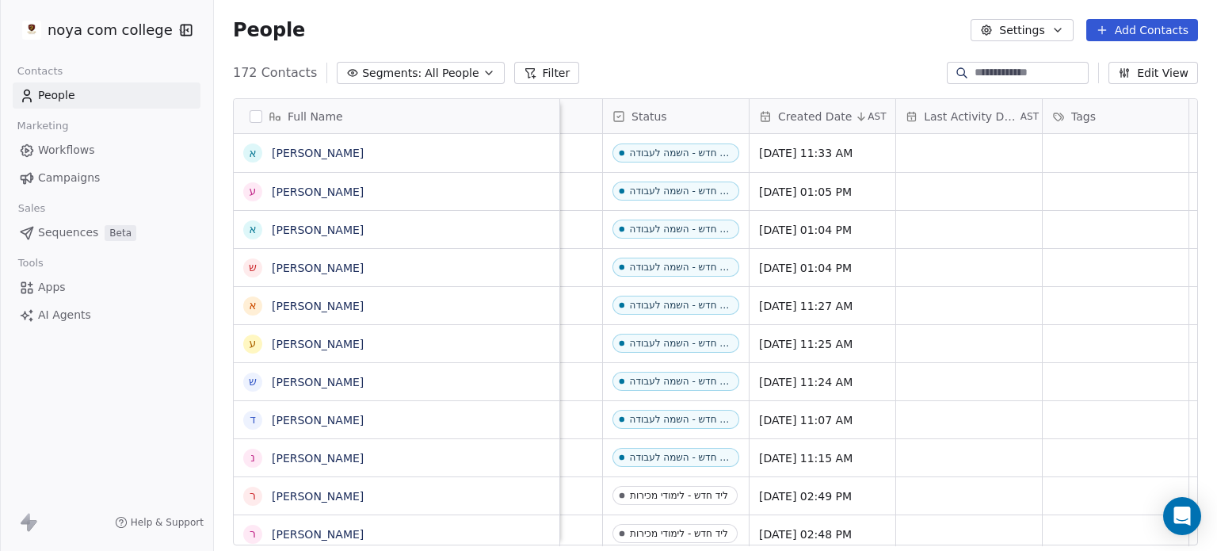
scroll to position [0, 292]
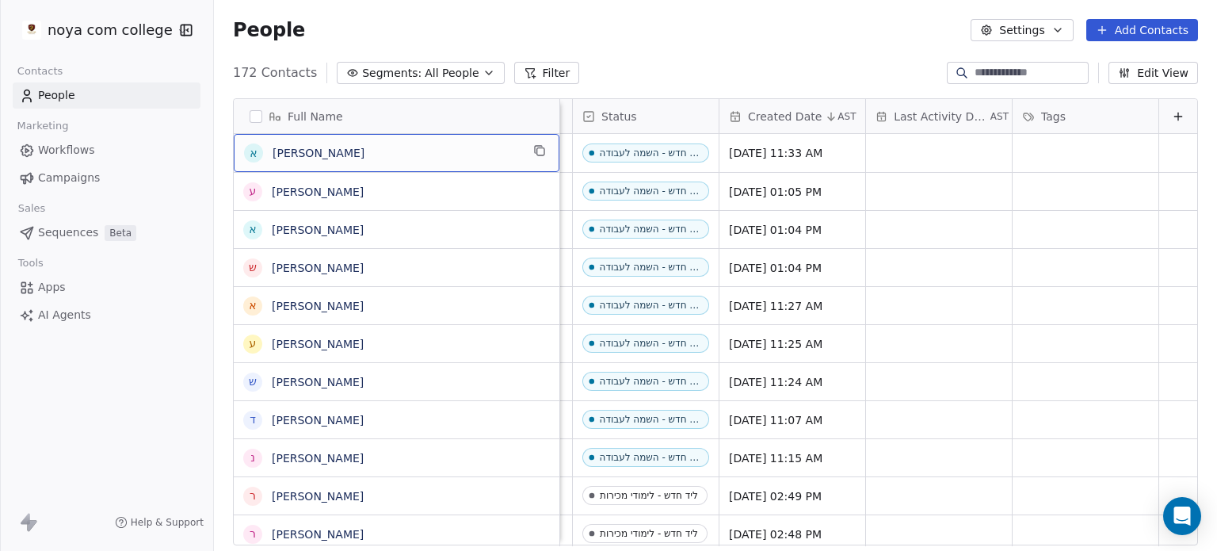
click at [54, 155] on span "Workflows" at bounding box center [66, 150] width 57 height 17
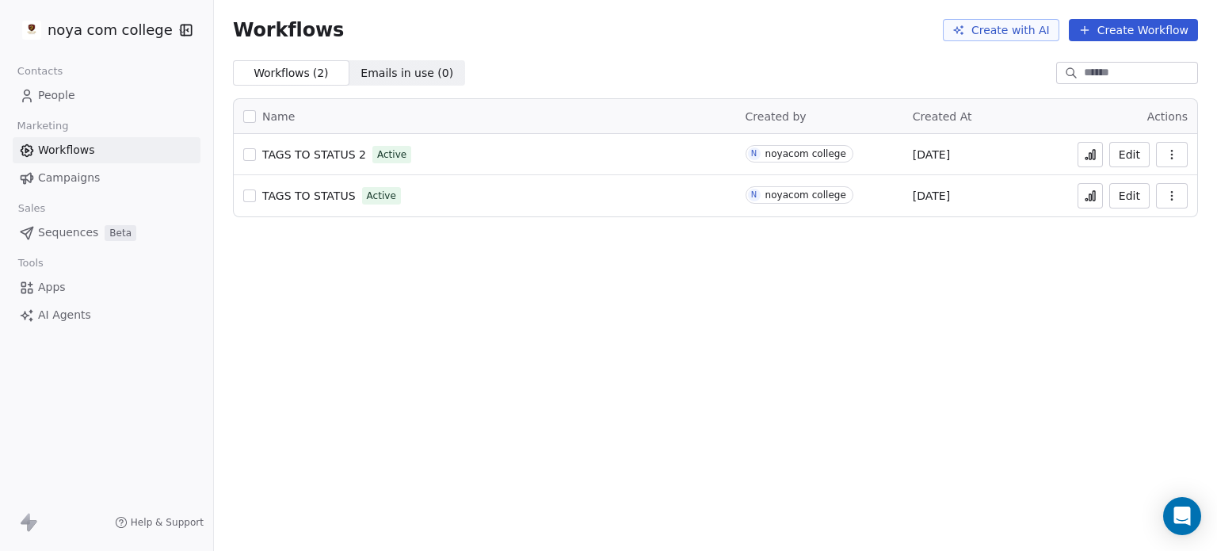
click at [63, 100] on span "People" at bounding box center [56, 95] width 37 height 17
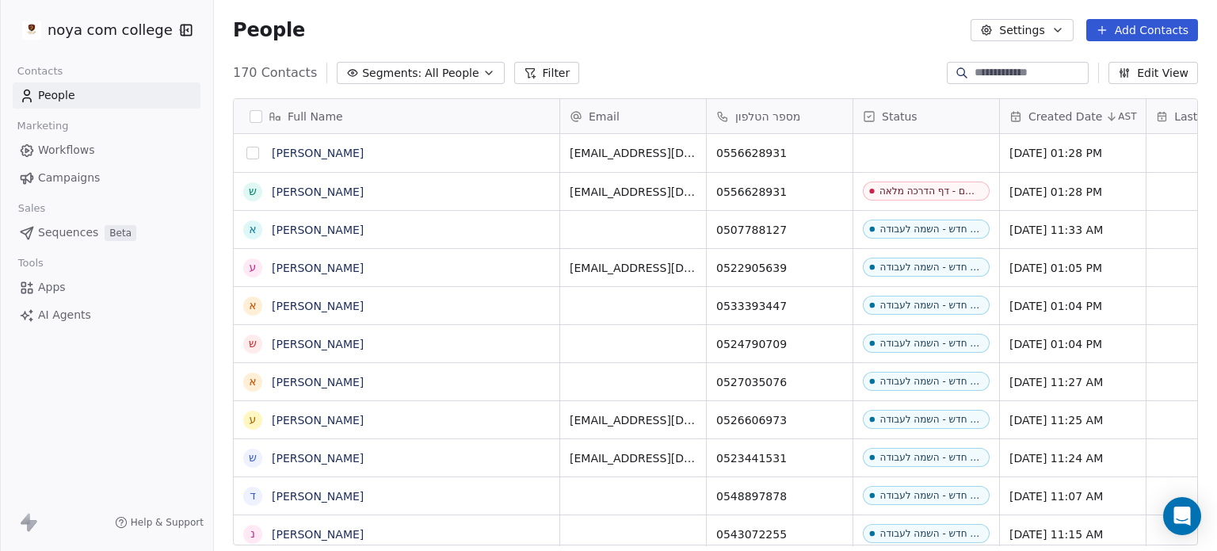
click at [258, 156] on button "grid" at bounding box center [252, 153] width 13 height 13
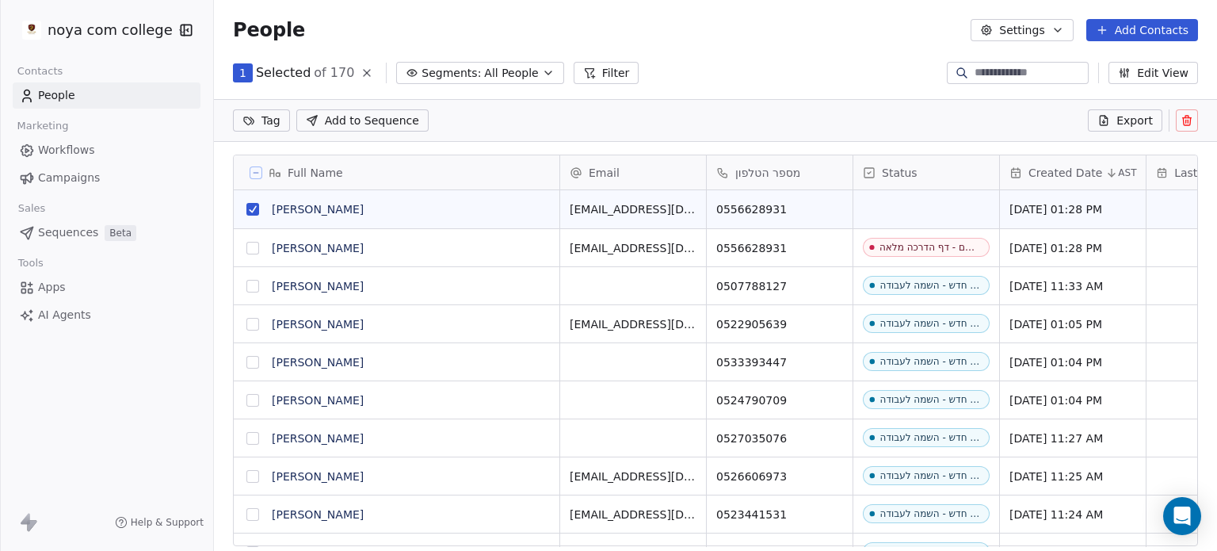
click at [256, 251] on button "grid" at bounding box center [252, 248] width 13 height 13
click at [1188, 120] on icon at bounding box center [1188, 121] width 0 height 3
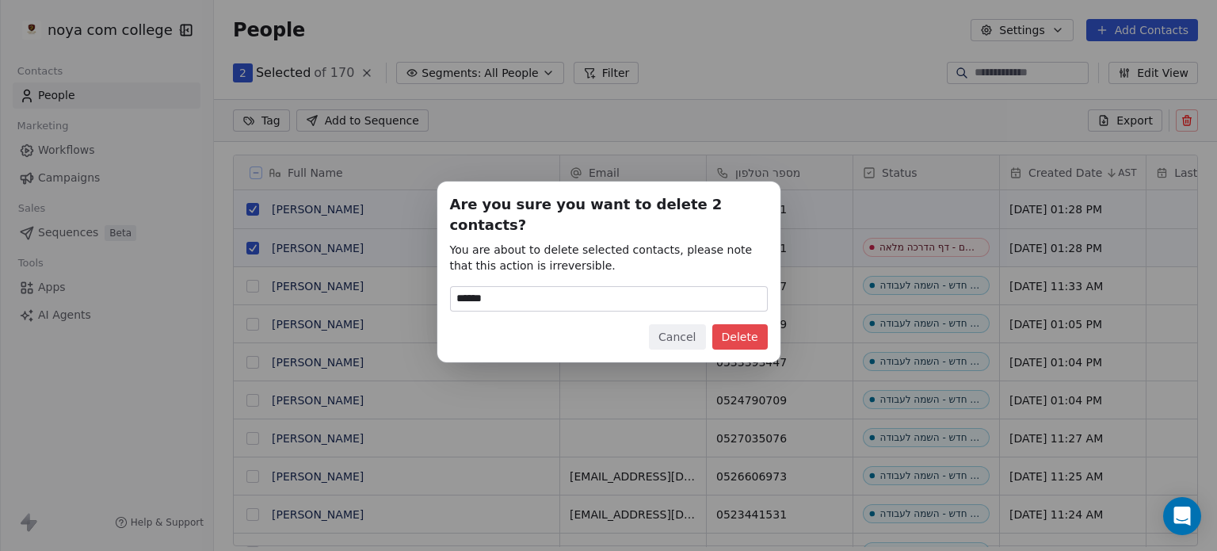
type input "******"
click at [742, 327] on button "Delete" at bounding box center [739, 336] width 55 height 25
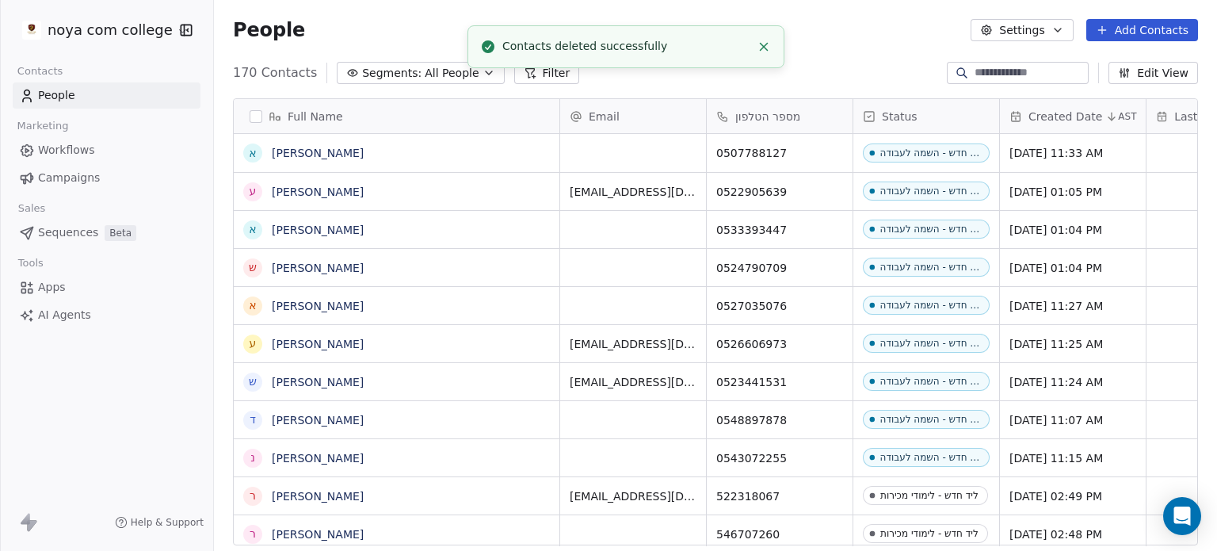
click at [758, 43] on icon "Close toast" at bounding box center [764, 47] width 14 height 14
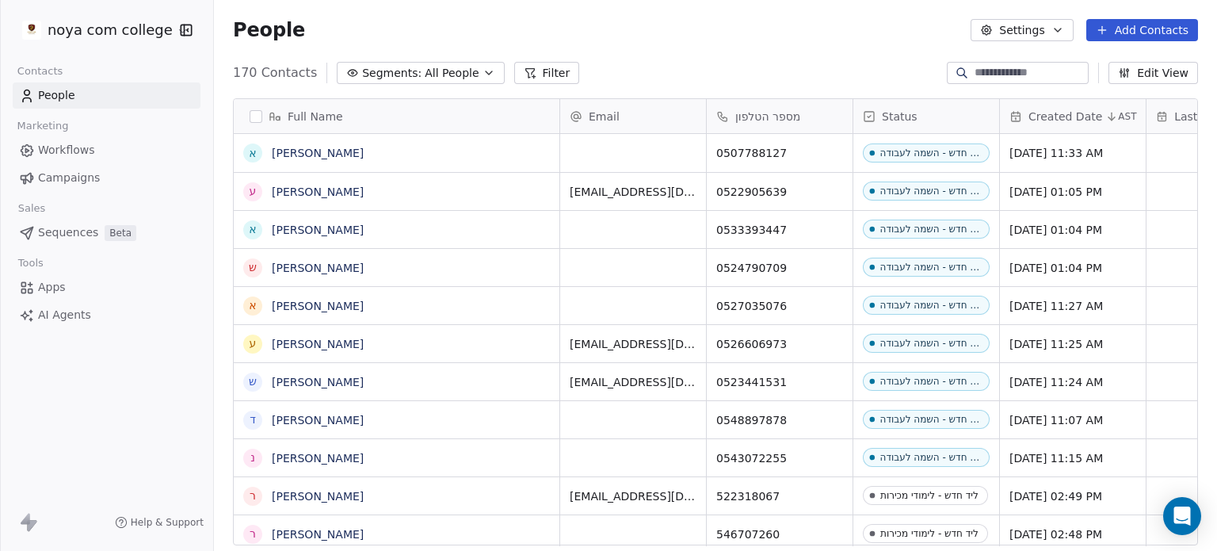
scroll to position [472, 990]
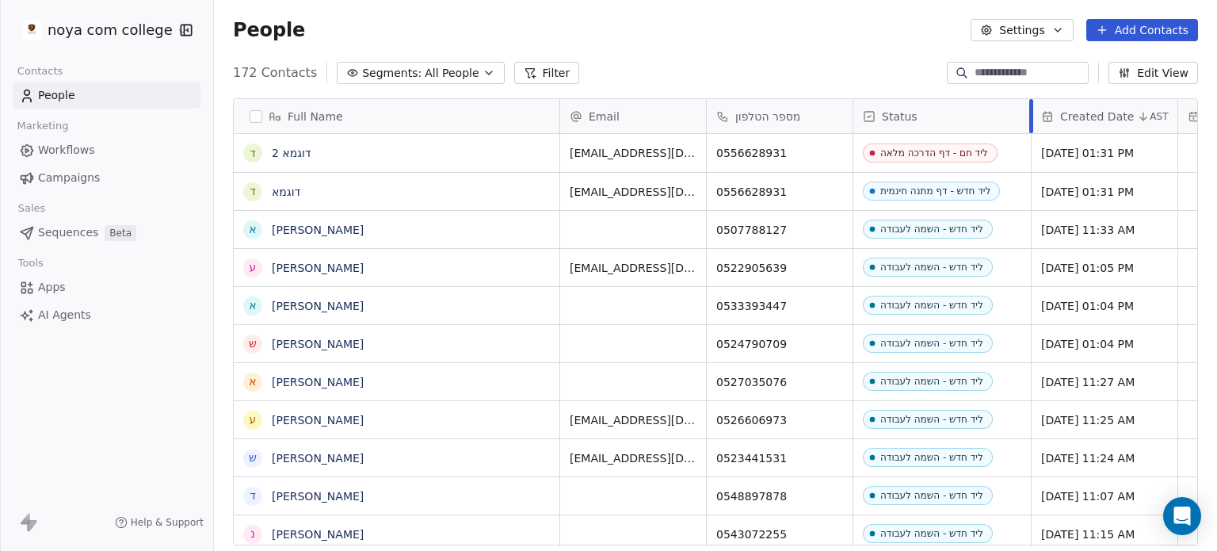
drag, startPoint x: 998, startPoint y: 115, endPoint x: 1030, endPoint y: 112, distance: 31.9
click at [1030, 112] on div at bounding box center [1031, 116] width 4 height 34
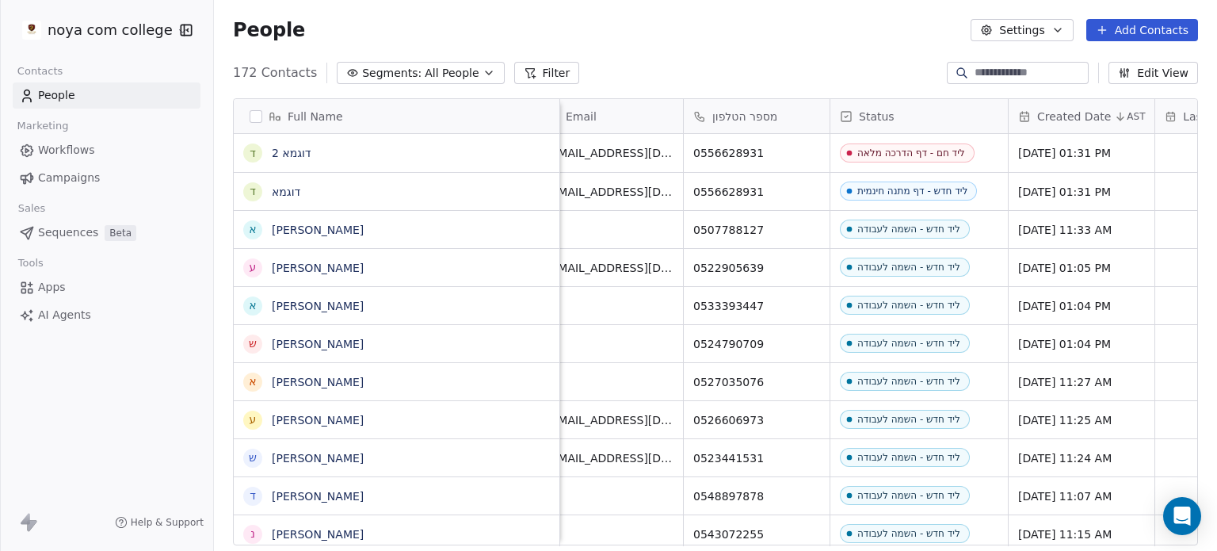
scroll to position [0, 0]
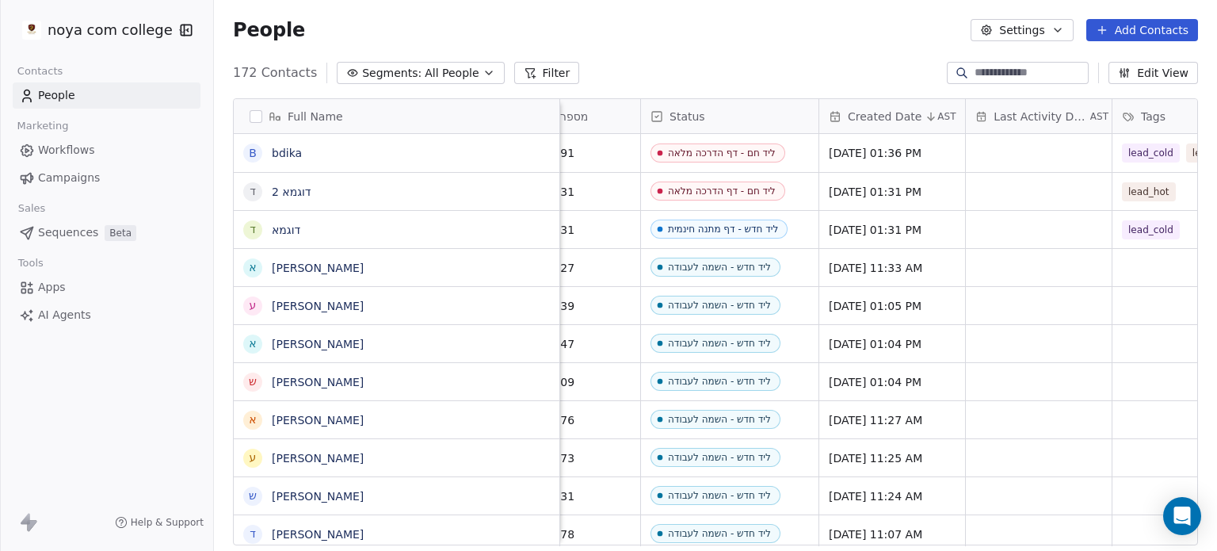
scroll to position [0, 323]
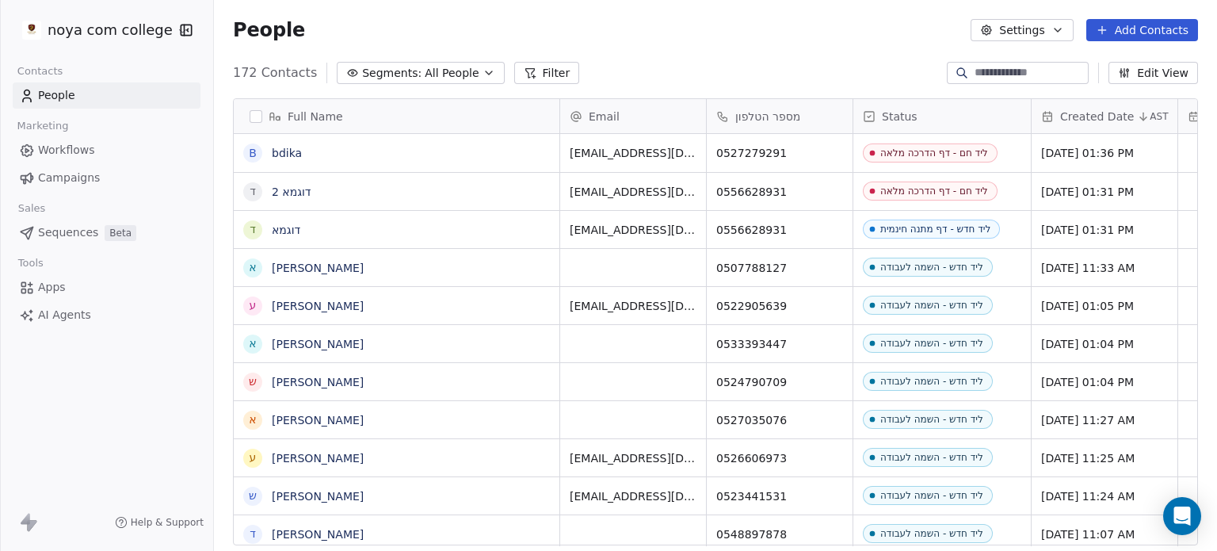
scroll to position [472, 990]
drag, startPoint x: 861, startPoint y: 234, endPoint x: 969, endPoint y: 234, distance: 107.8
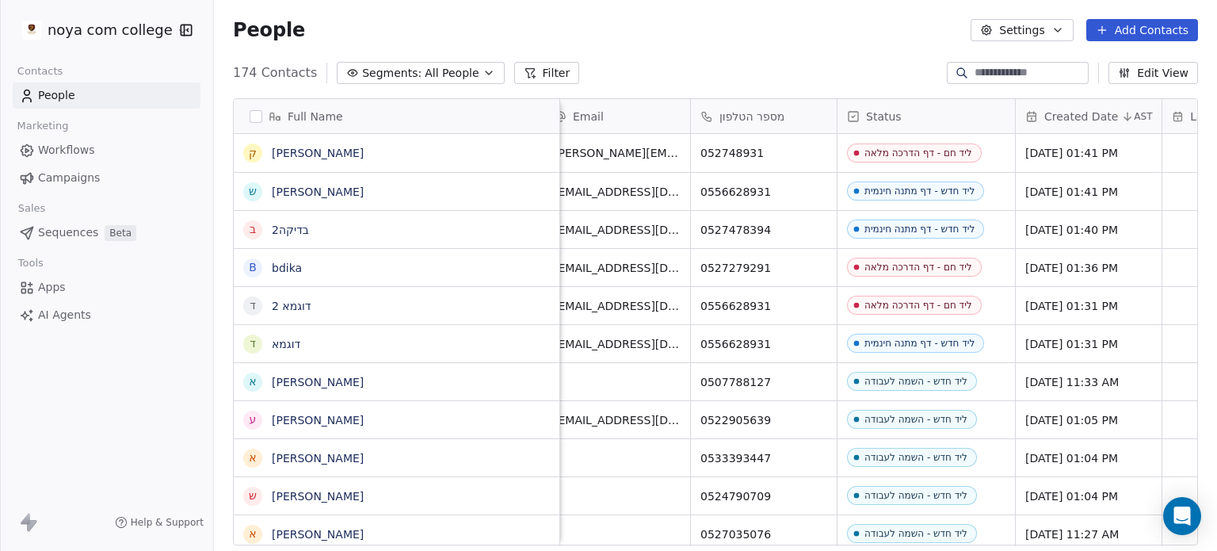
scroll to position [0, 0]
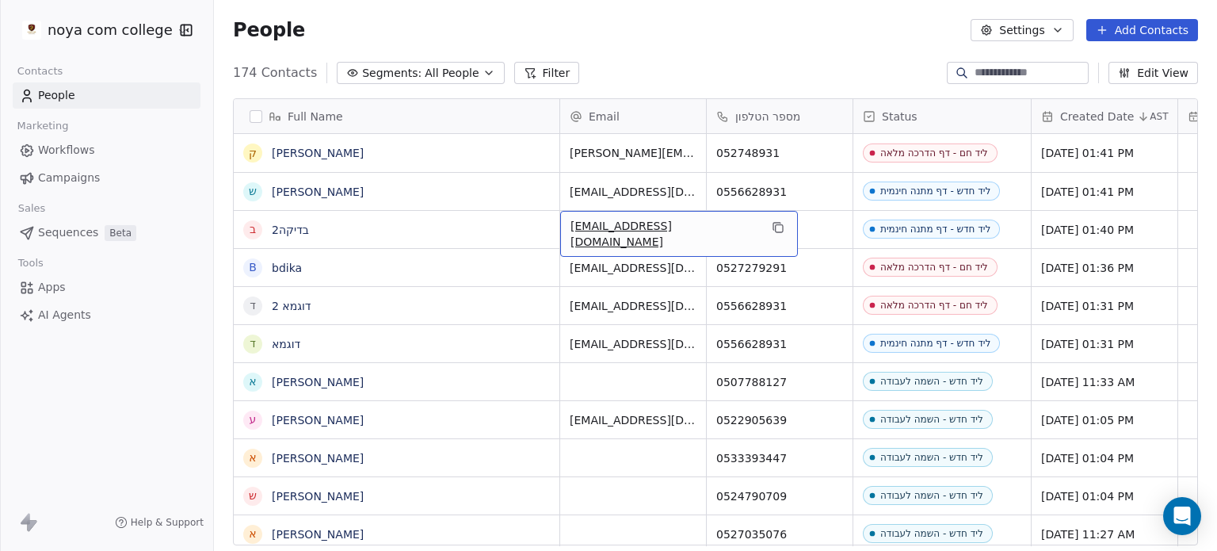
drag, startPoint x: 565, startPoint y: 227, endPoint x: 647, endPoint y: 231, distance: 81.7
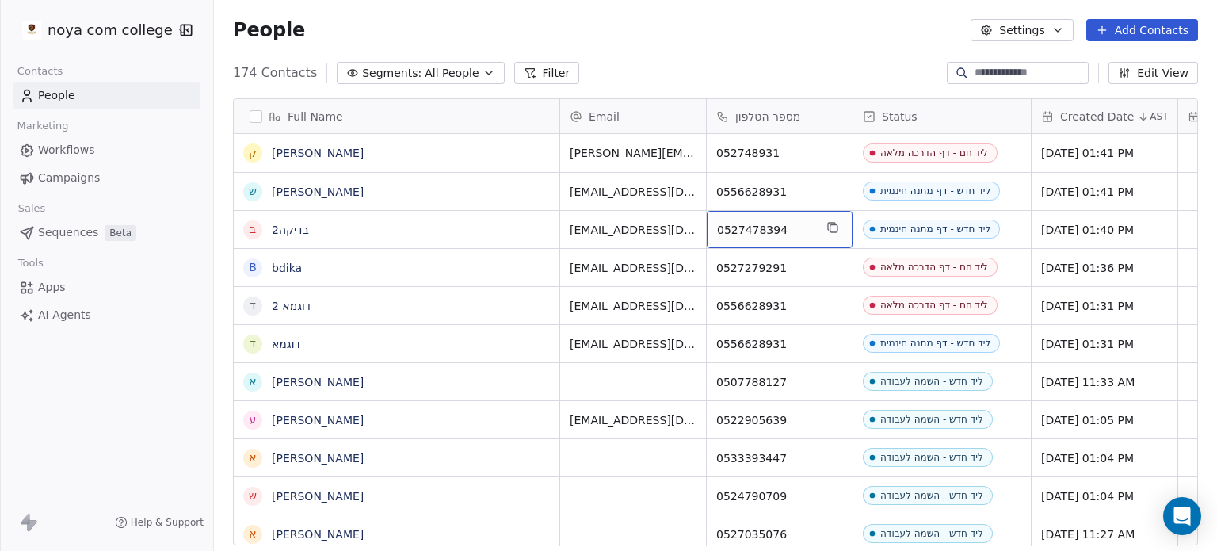
drag, startPoint x: 789, startPoint y: 227, endPoint x: 705, endPoint y: 231, distance: 84.1
click at [834, 228] on icon "grid" at bounding box center [832, 227] width 13 height 13
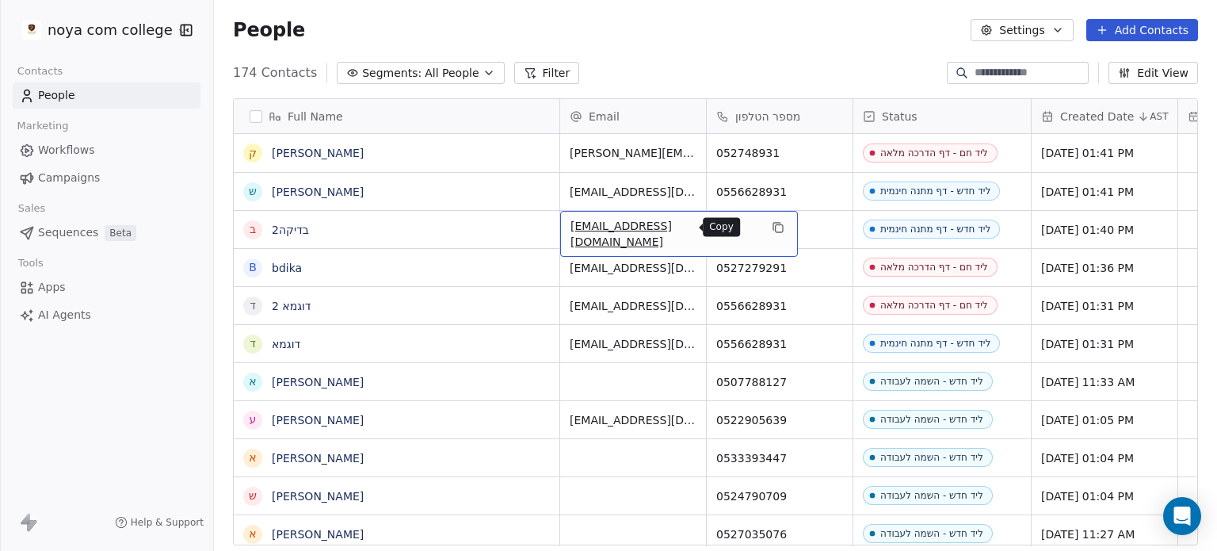
click at [776, 225] on icon "grid" at bounding box center [779, 228] width 7 height 7
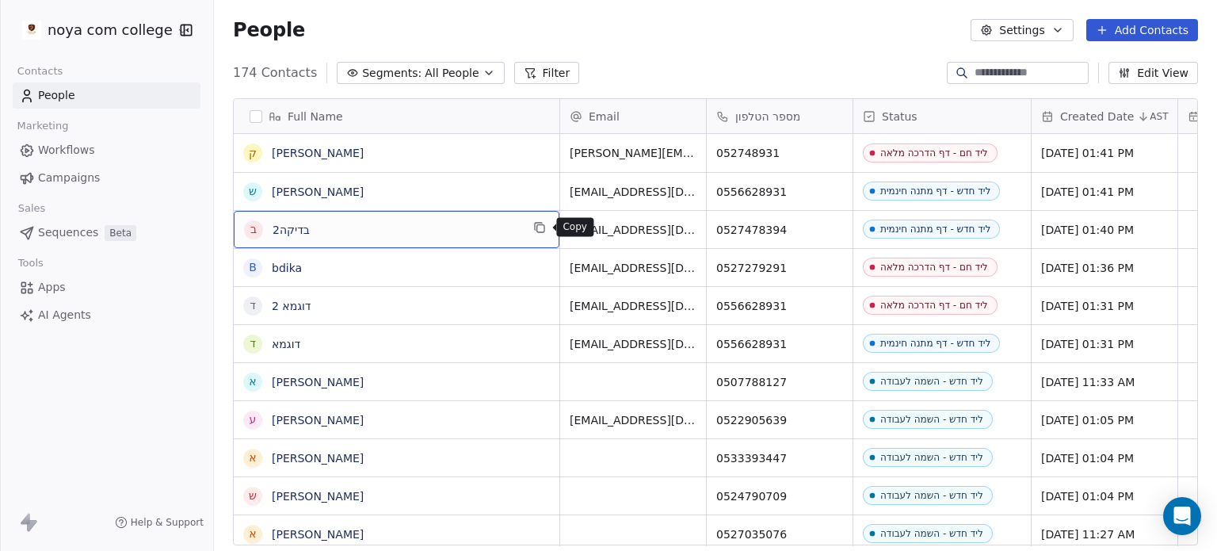
click at [546, 231] on button "grid" at bounding box center [539, 227] width 19 height 19
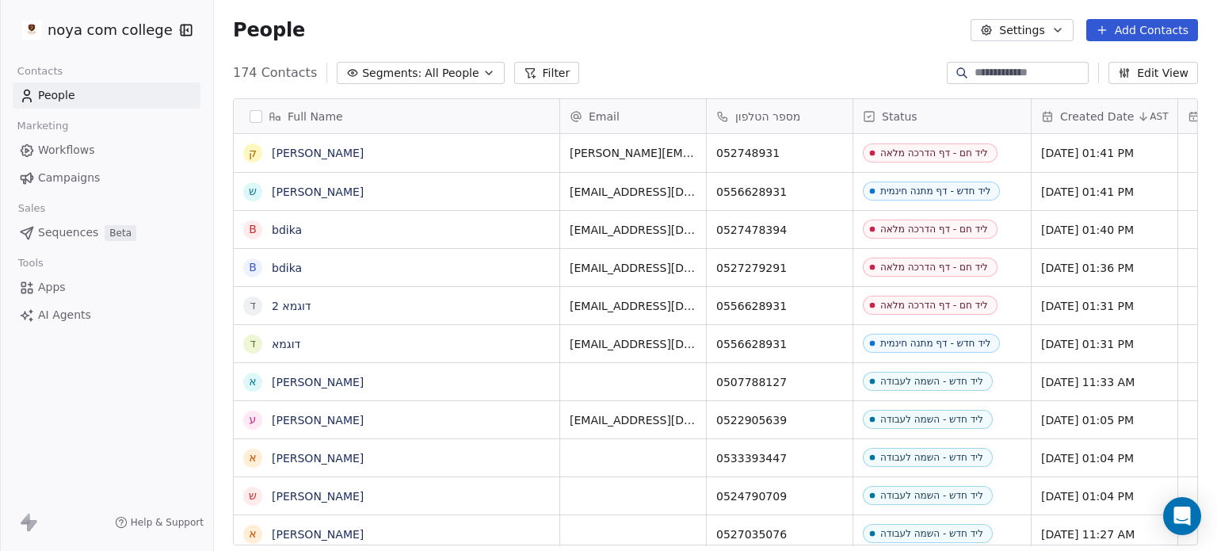
click at [97, 151] on link "Workflows" at bounding box center [107, 150] width 188 height 26
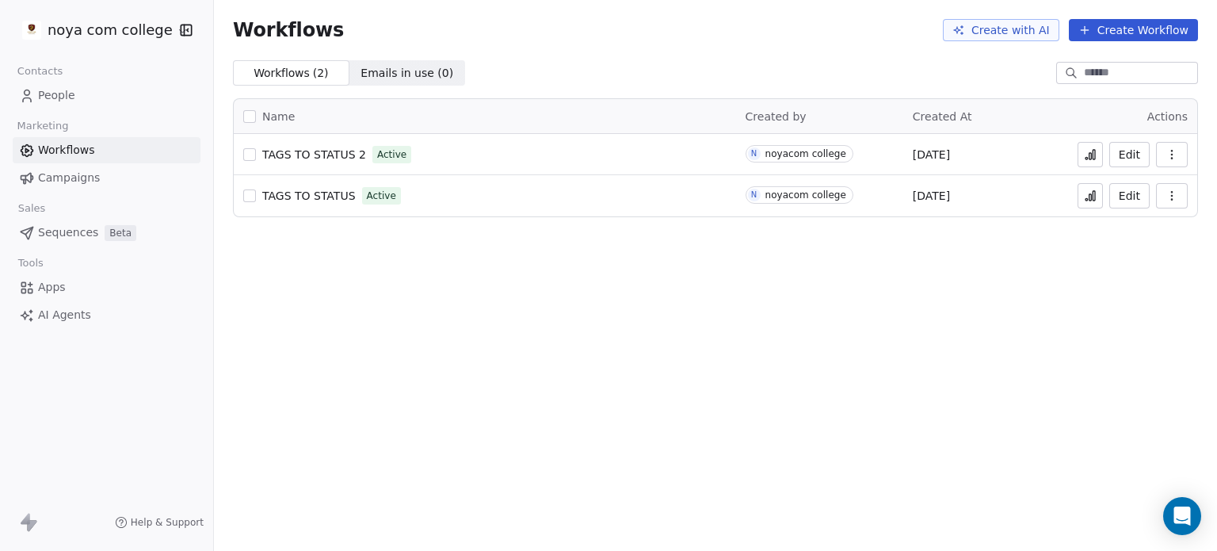
click at [1155, 36] on button "Create Workflow" at bounding box center [1133, 30] width 129 height 22
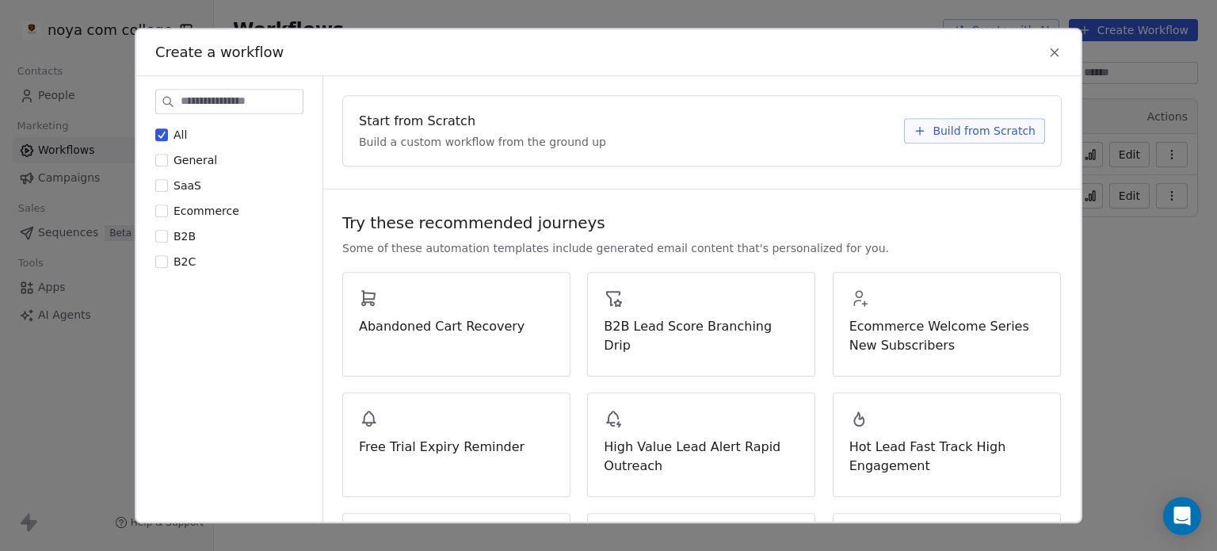
click at [971, 139] on button "Build from Scratch" at bounding box center [974, 130] width 141 height 25
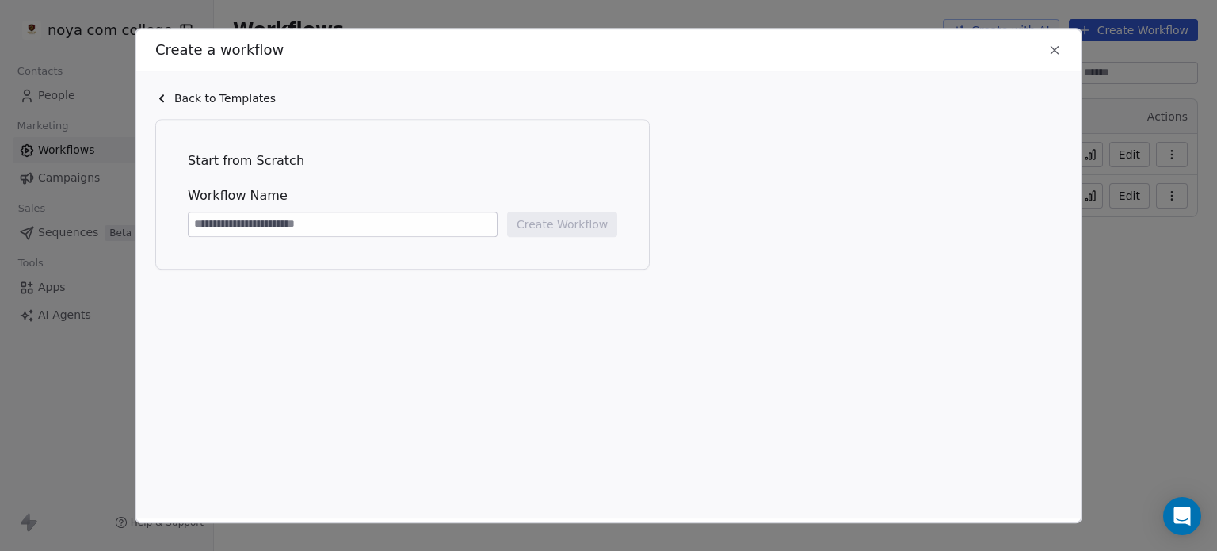
click at [384, 231] on input at bounding box center [343, 224] width 308 height 24
type input "**********"
click at [601, 221] on button "Create Workflow" at bounding box center [562, 224] width 110 height 25
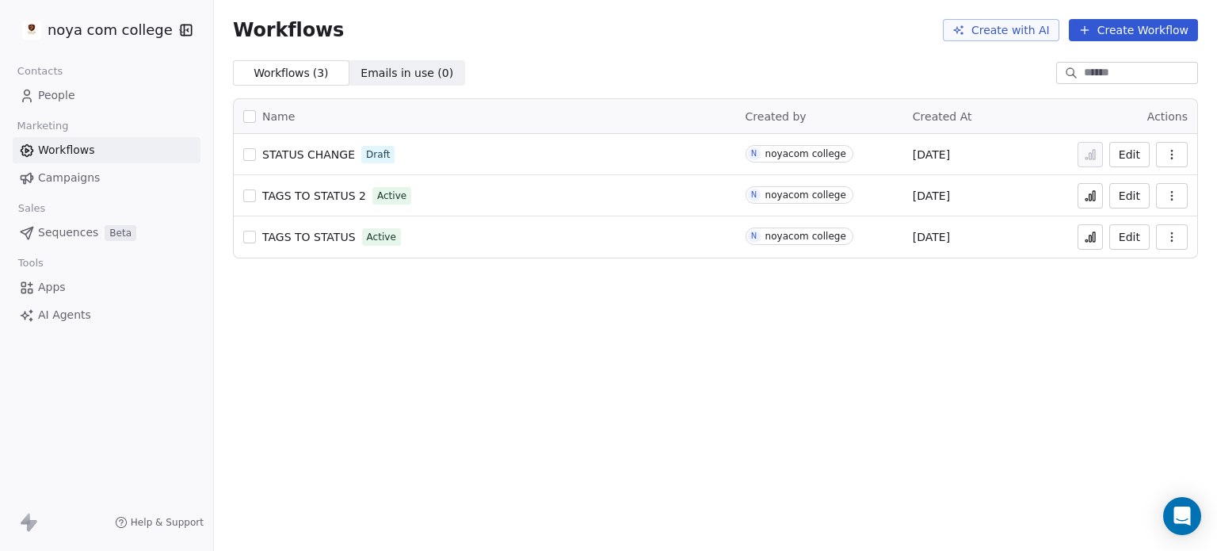
click at [325, 194] on span "TAGS TO STATUS 2" at bounding box center [314, 195] width 104 height 13
click at [96, 97] on link "People" at bounding box center [107, 95] width 188 height 26
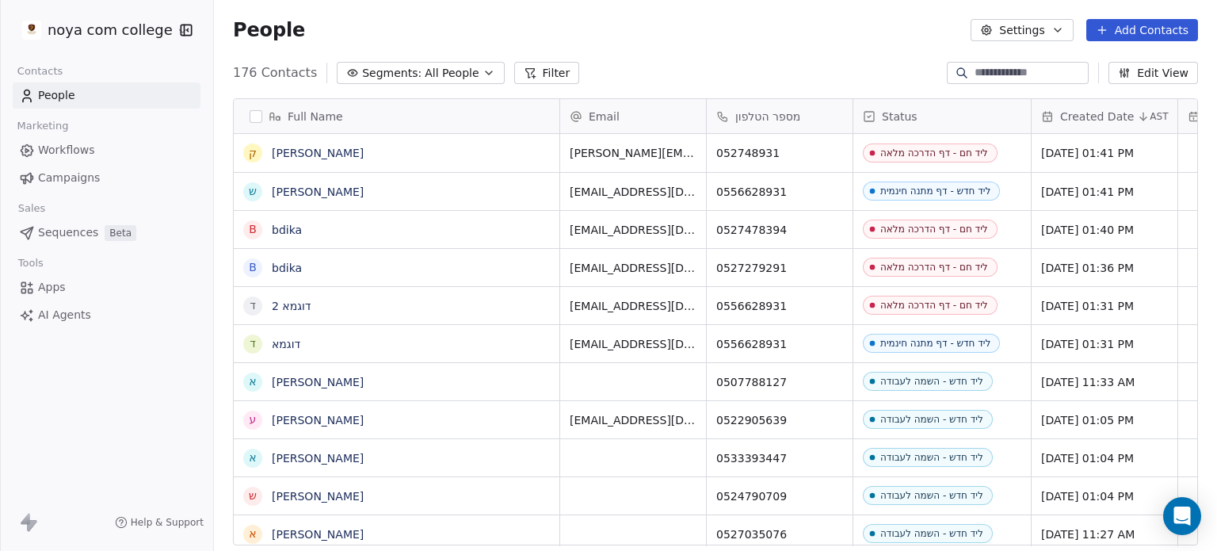
click at [122, 143] on link "Workflows" at bounding box center [107, 150] width 188 height 26
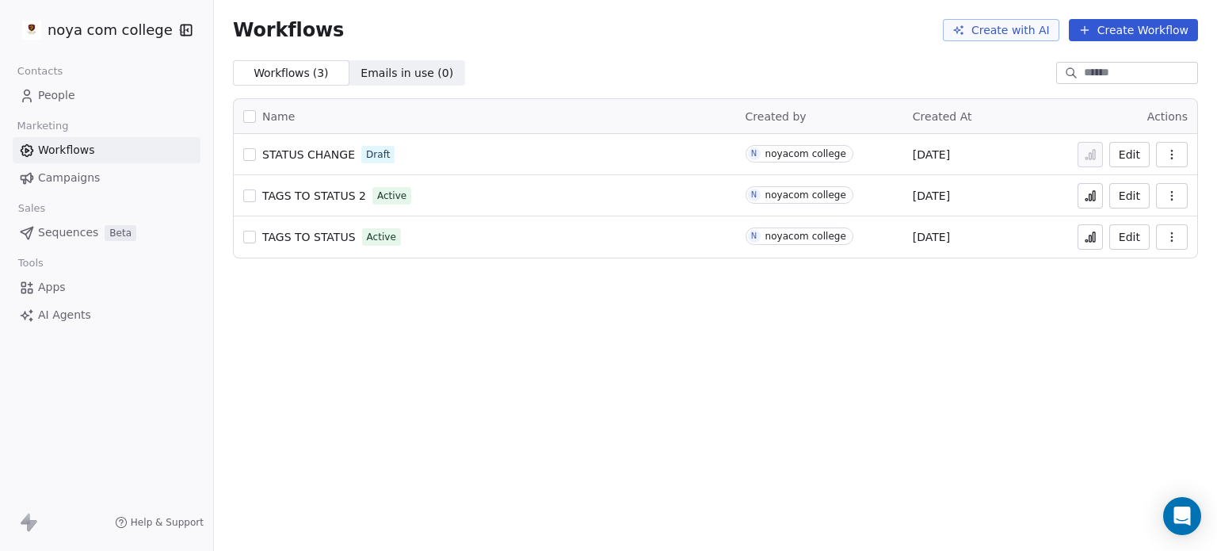
click at [88, 100] on link "People" at bounding box center [107, 95] width 188 height 26
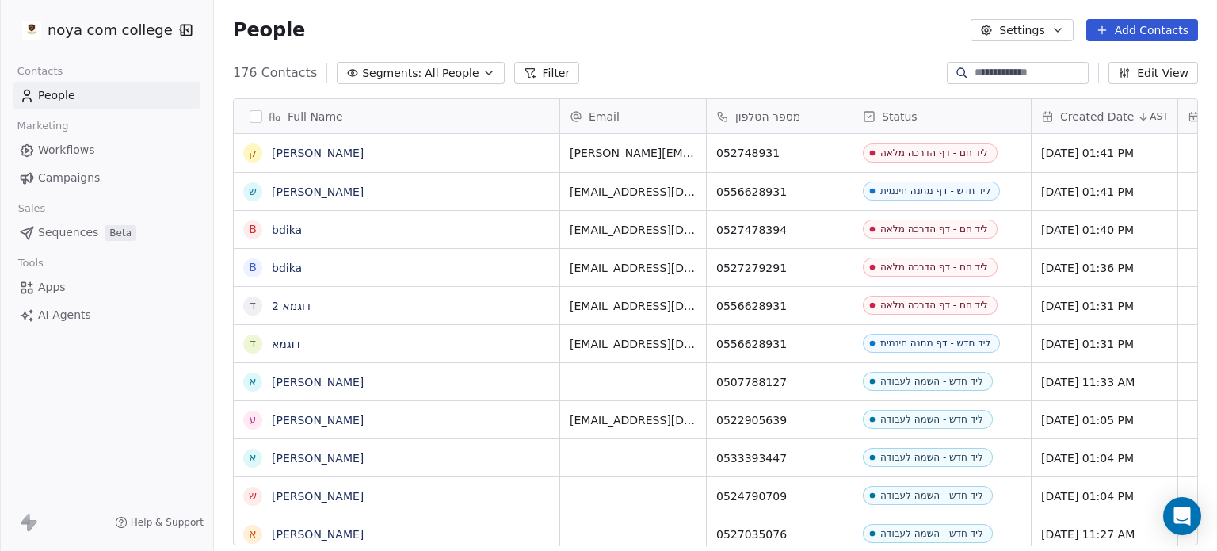
scroll to position [472, 990]
drag, startPoint x: 1005, startPoint y: 189, endPoint x: 914, endPoint y: 194, distance: 91.2
click at [96, 152] on link "Workflows" at bounding box center [107, 150] width 188 height 26
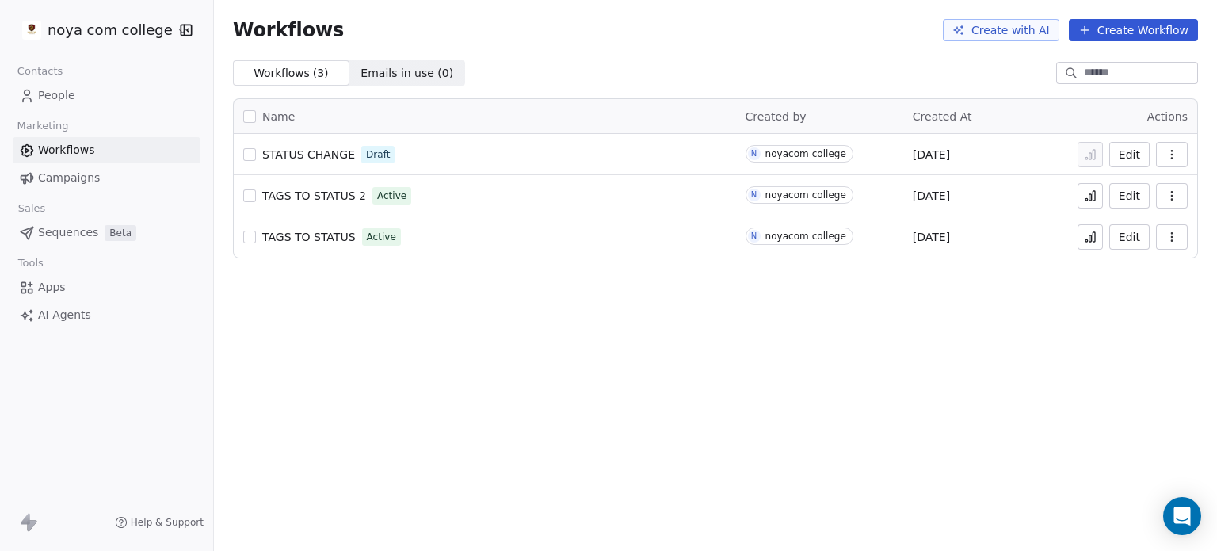
click at [336, 199] on span "TAGS TO STATUS 2" at bounding box center [314, 195] width 104 height 13
click at [422, 199] on div "TAGS TO STATUS 2 Active" at bounding box center [484, 196] width 483 height 22
click at [1122, 193] on button "Edit" at bounding box center [1129, 195] width 40 height 25
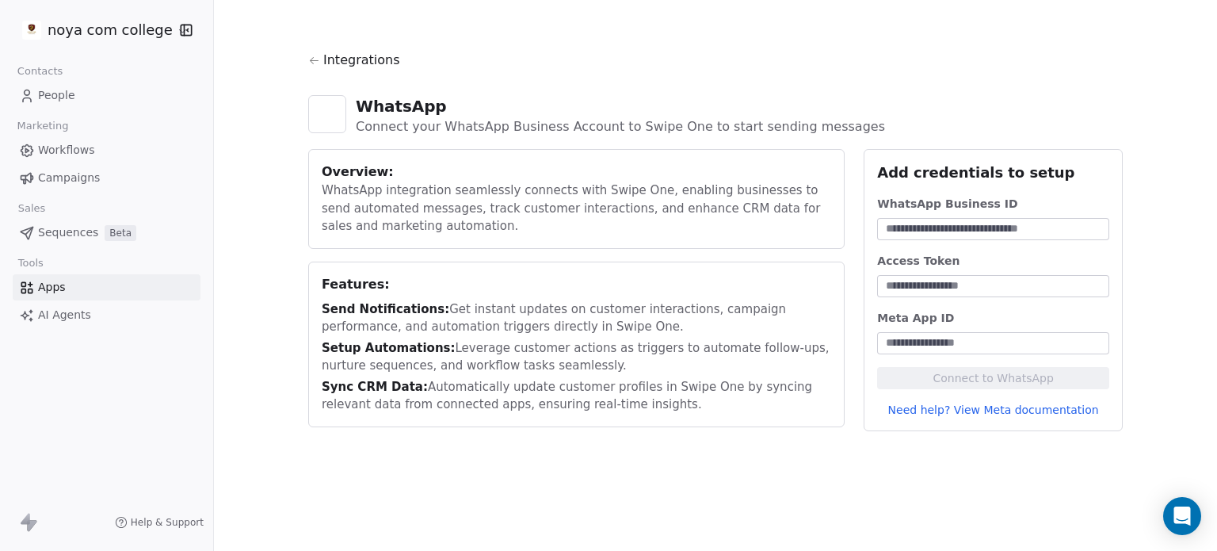
click at [78, 151] on span "Workflows" at bounding box center [66, 150] width 57 height 17
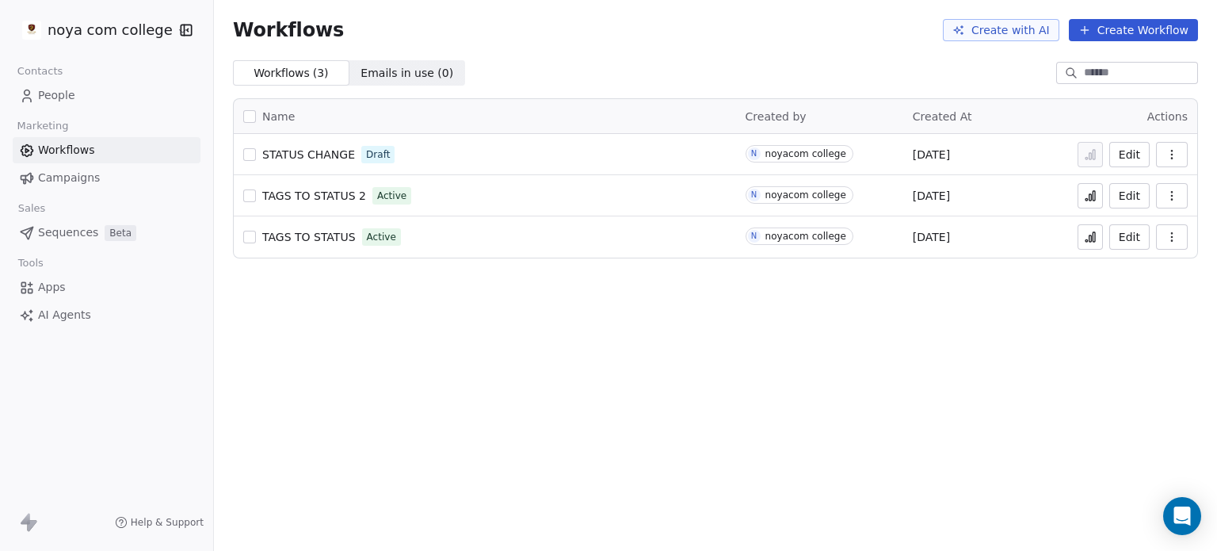
click at [311, 195] on span "TAGS TO STATUS 2" at bounding box center [314, 195] width 104 height 13
click at [250, 156] on button "button" at bounding box center [249, 154] width 13 height 13
click at [1167, 161] on button "button" at bounding box center [1172, 154] width 32 height 25
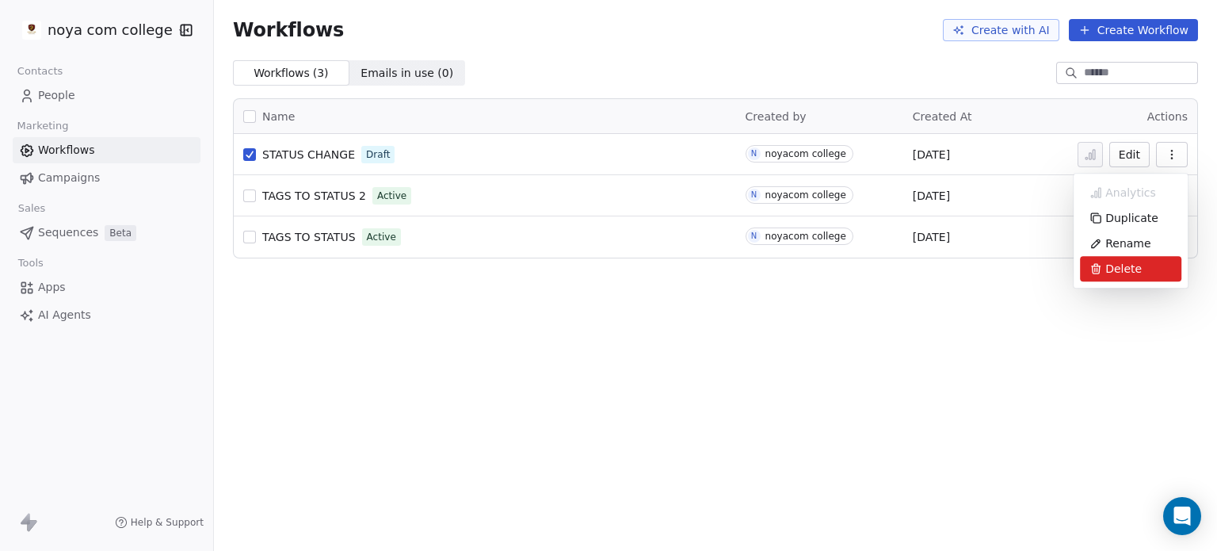
click at [1135, 270] on span "Delete" at bounding box center [1123, 269] width 36 height 16
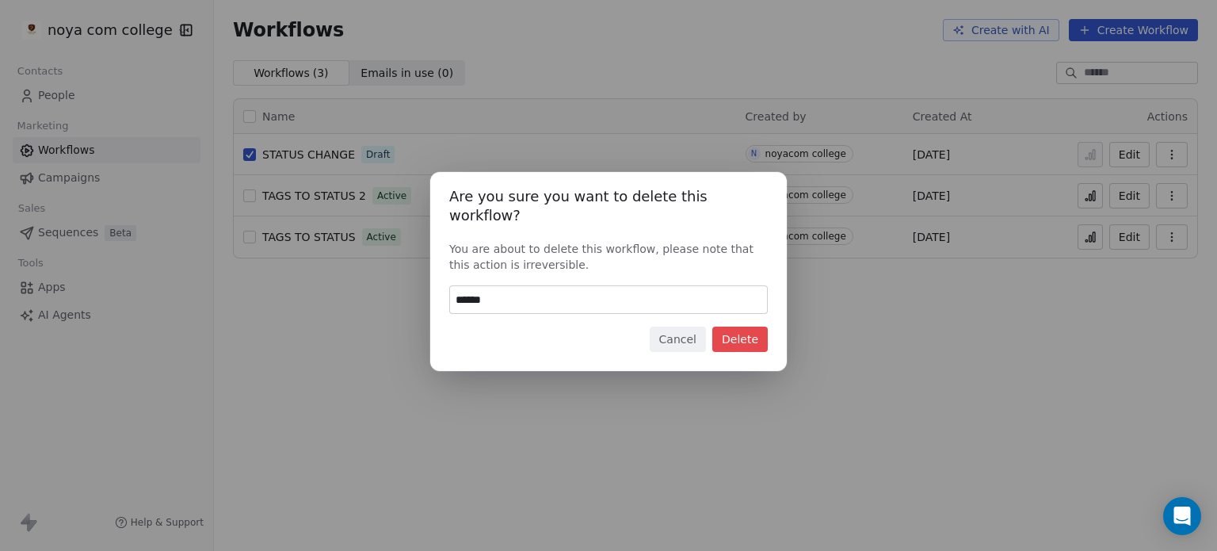
type input "******"
click at [726, 338] on button "Delete" at bounding box center [739, 338] width 55 height 25
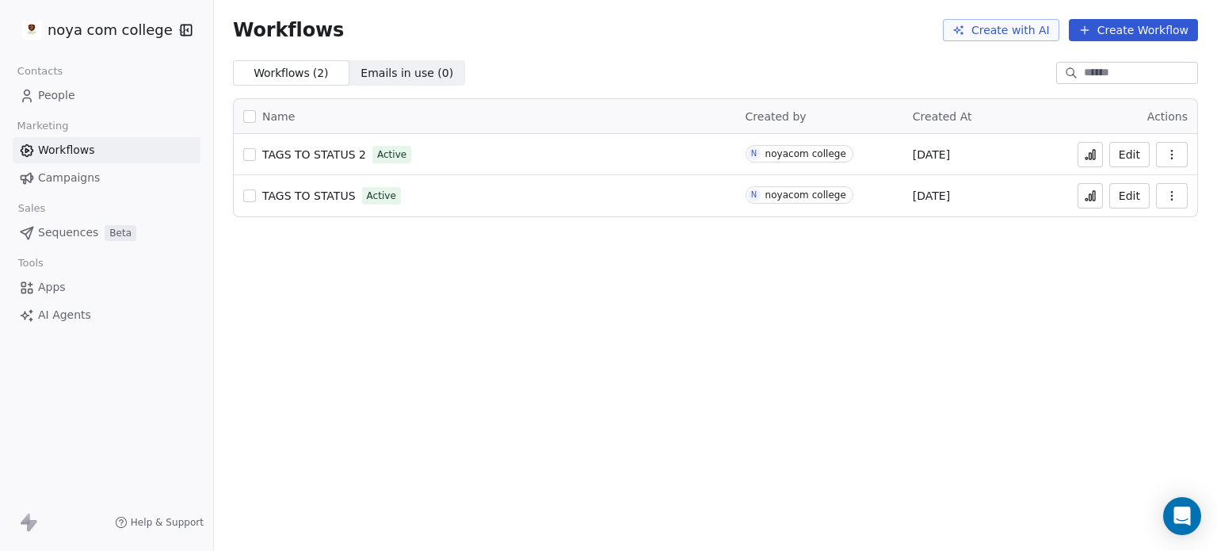
click at [56, 97] on span "People" at bounding box center [56, 95] width 37 height 17
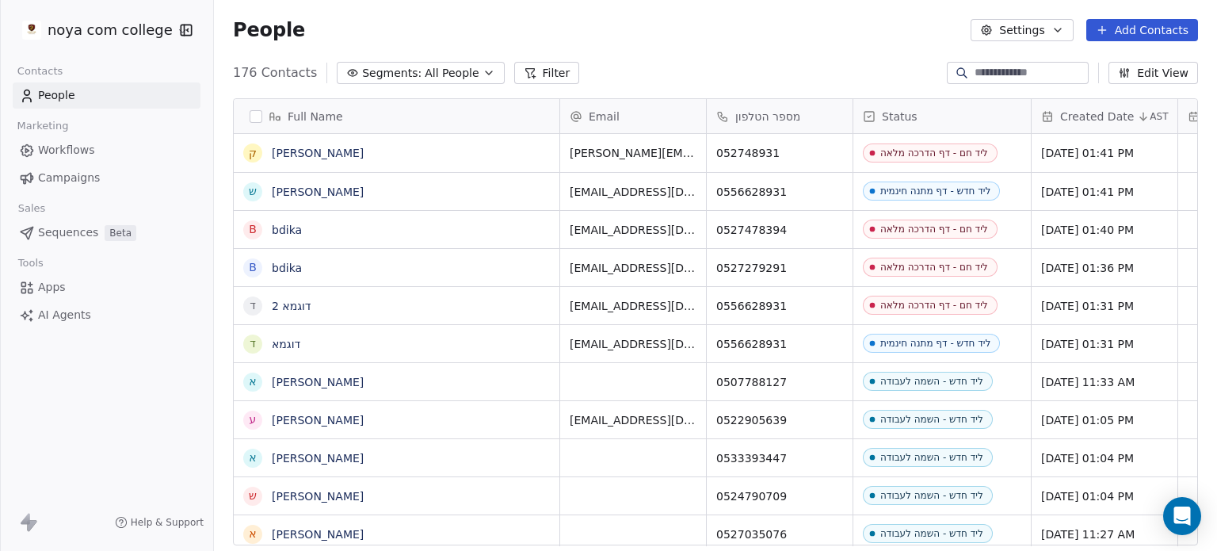
scroll to position [472, 990]
click at [247, 155] on button "grid" at bounding box center [252, 153] width 13 height 13
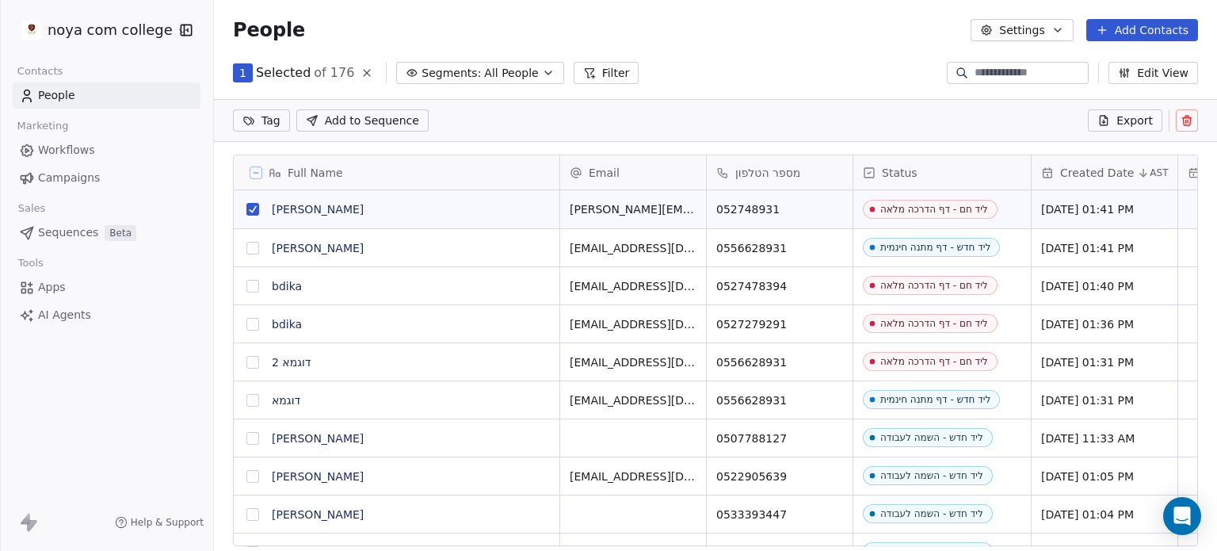
scroll to position [13, 13]
click at [254, 247] on button "grid" at bounding box center [252, 248] width 13 height 13
click at [254, 323] on button "grid" at bounding box center [252, 324] width 13 height 13
click at [254, 286] on button "grid" at bounding box center [252, 286] width 13 height 13
click at [250, 361] on button "grid" at bounding box center [252, 362] width 13 height 13
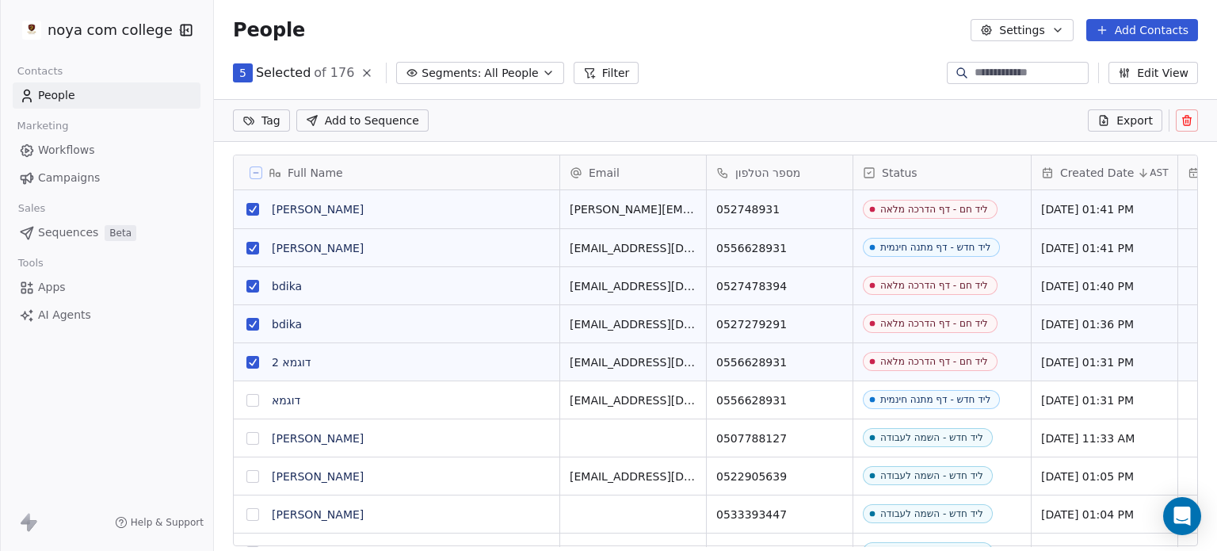
click at [252, 403] on button "grid" at bounding box center [252, 400] width 13 height 13
click at [1181, 117] on icon at bounding box center [1187, 120] width 13 height 13
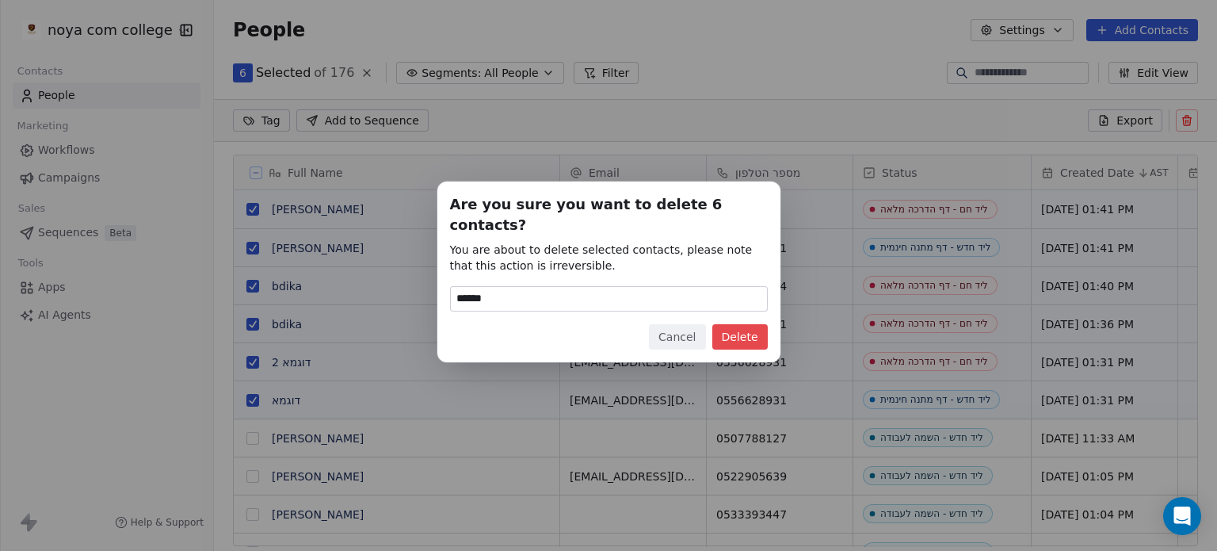
type input "******"
click at [742, 332] on button "Delete" at bounding box center [739, 336] width 55 height 25
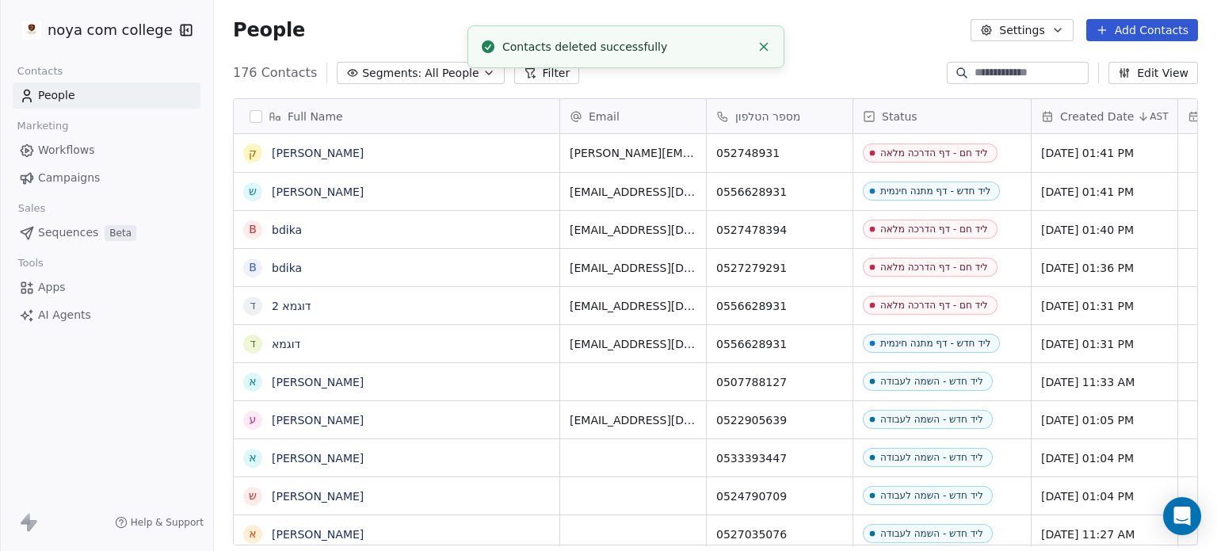
scroll to position [472, 990]
